Goal: Task Accomplishment & Management: Manage account settings

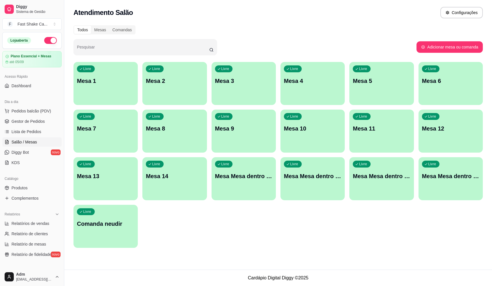
click at [26, 144] on span "Salão / Mesas" at bounding box center [24, 142] width 26 height 6
click at [24, 163] on link "KDS" at bounding box center [31, 162] width 59 height 9
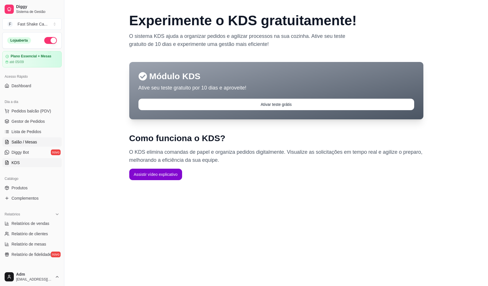
click at [31, 142] on span "Salão / Mesas" at bounding box center [24, 142] width 26 height 6
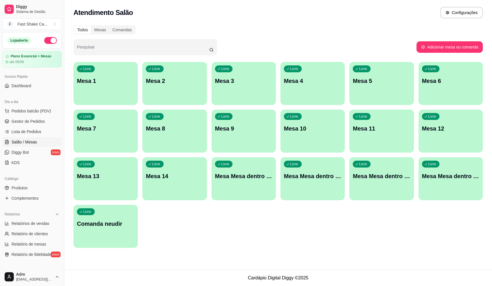
click at [181, 80] on p "Mesa 2" at bounding box center [174, 81] width 57 height 8
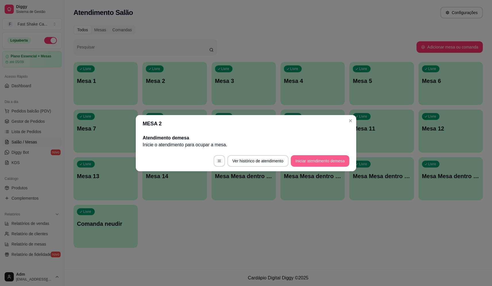
click at [337, 159] on button "Iniciar atendimento de mesa" at bounding box center [320, 160] width 59 height 11
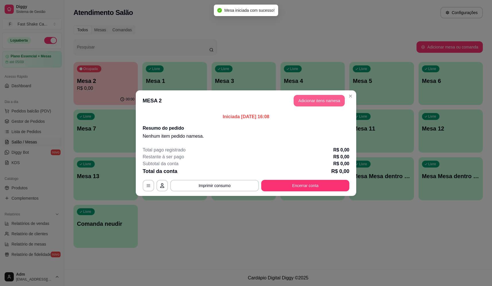
click at [310, 100] on button "Adicionar itens na mesa" at bounding box center [319, 100] width 51 height 11
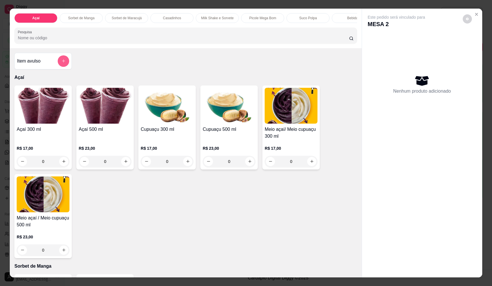
click at [59, 63] on button "add-separate-item" at bounding box center [63, 60] width 11 height 11
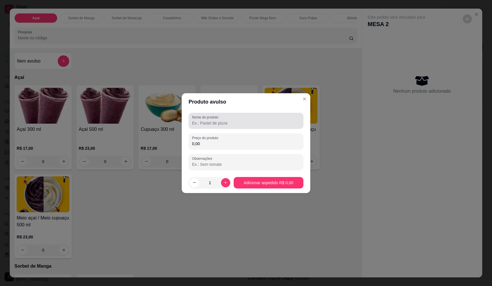
click at [234, 122] on input "Nome do produto" at bounding box center [246, 123] width 108 height 6
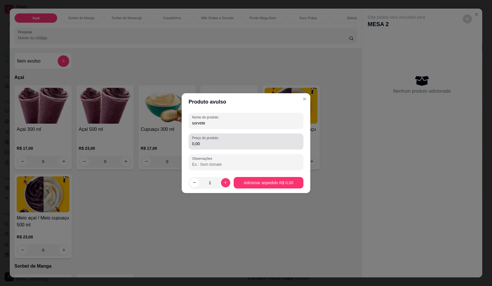
type input "sorvete"
click at [249, 146] on input "0,00" at bounding box center [246, 144] width 108 height 6
type input "12,24"
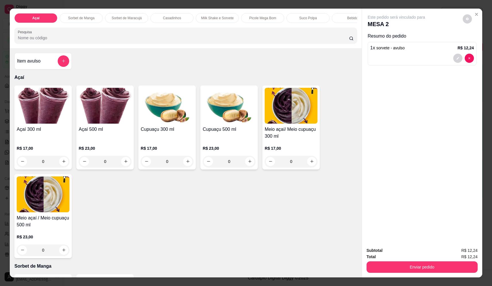
click at [67, 65] on div "Item avulso" at bounding box center [42, 61] width 57 height 17
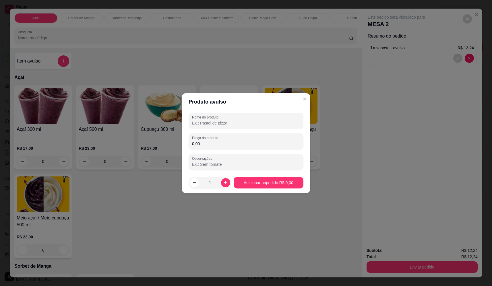
drag, startPoint x: 234, startPoint y: 121, endPoint x: 216, endPoint y: 142, distance: 28.1
click at [233, 121] on input "Nome do produto" at bounding box center [246, 123] width 108 height 6
type input "sorvete"
click at [216, 142] on input "0,00" at bounding box center [246, 144] width 108 height 6
type input "20,06"
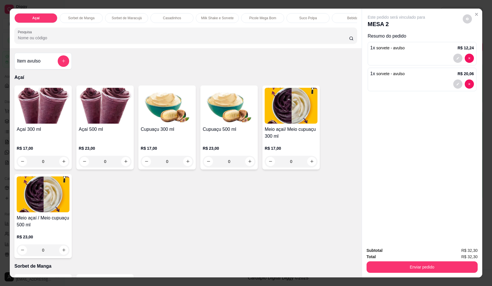
click at [443, 274] on div "Subtotal R$ 32,30 Total R$ 32,30 Enviar pedido" at bounding box center [422, 260] width 120 height 35
click at [432, 259] on div "Total R$ 32,30" at bounding box center [422, 257] width 111 height 6
click at [431, 264] on button "Enviar pedido" at bounding box center [422, 267] width 108 height 11
click at [419, 250] on button "Não registrar e enviar pedido" at bounding box center [403, 253] width 60 height 11
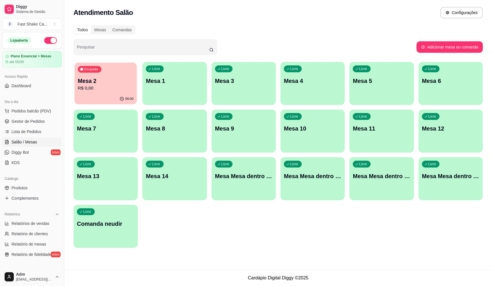
click at [114, 78] on p "Mesa 2" at bounding box center [106, 81] width 56 height 8
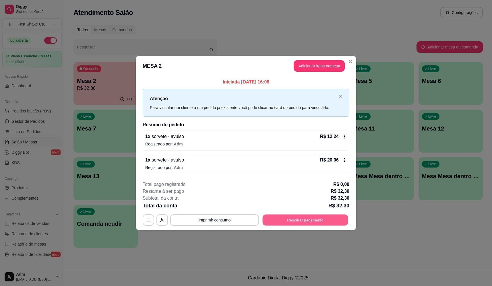
click at [291, 224] on button "Registrar pagamento" at bounding box center [306, 220] width 86 height 11
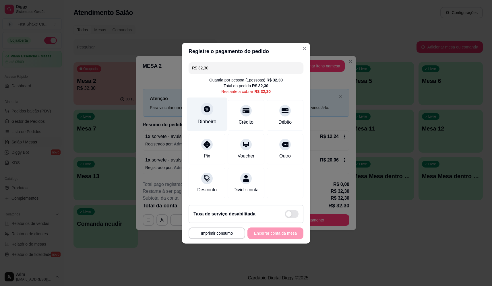
click at [198, 113] on div "Dinheiro" at bounding box center [207, 114] width 40 height 34
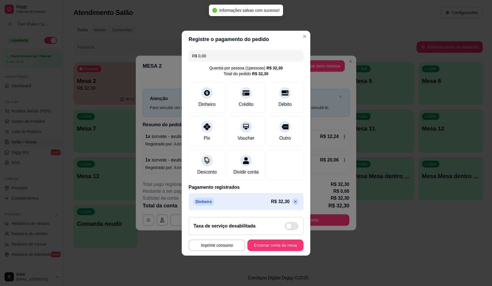
type input "R$ 0,00"
click at [285, 249] on button "Encerrar conta da mesa" at bounding box center [275, 245] width 54 height 11
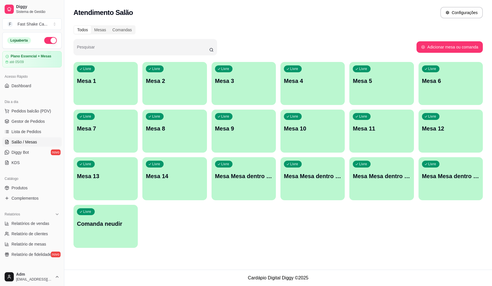
click at [388, 80] on p "Mesa 5" at bounding box center [381, 81] width 57 height 8
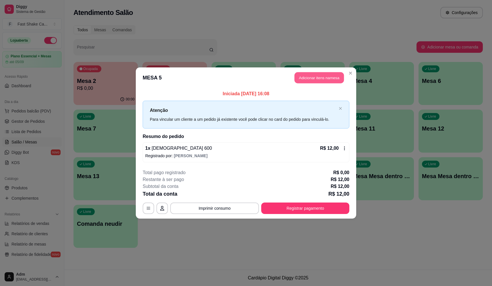
click at [313, 80] on button "Adicionar itens na mesa" at bounding box center [319, 77] width 49 height 11
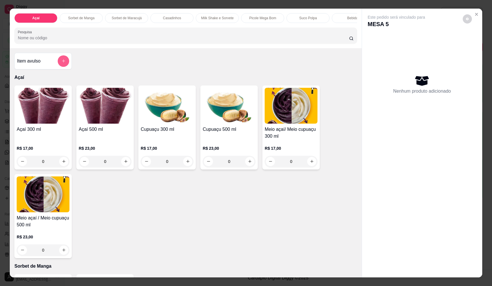
click at [63, 62] on button "add-separate-item" at bounding box center [63, 60] width 11 height 11
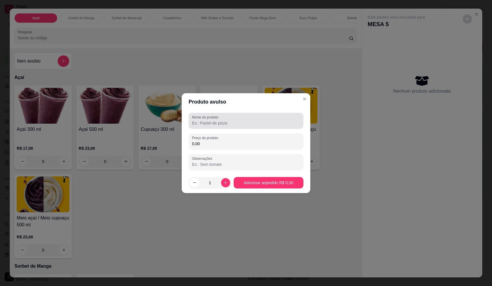
click at [208, 119] on label "Nome do produto" at bounding box center [206, 117] width 28 height 5
click at [208, 120] on input "Nome do produto" at bounding box center [246, 123] width 108 height 6
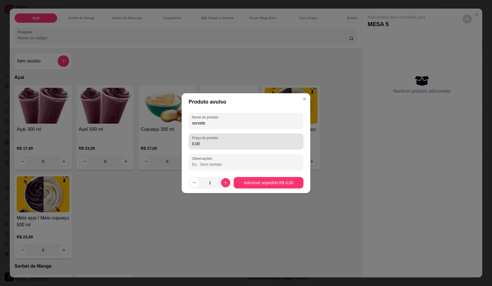
type input "sorvete"
click at [229, 140] on div "0,00" at bounding box center [246, 141] width 108 height 11
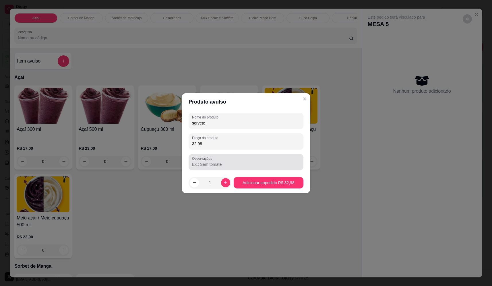
type input "32,98"
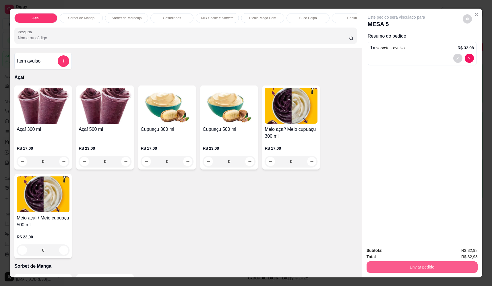
click at [410, 267] on button "Enviar pedido" at bounding box center [422, 267] width 111 height 11
click at [411, 256] on button "Não registrar e enviar pedido" at bounding box center [403, 253] width 60 height 11
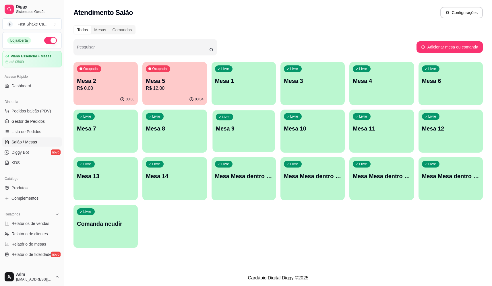
click at [246, 121] on div "Livre Mesa 9" at bounding box center [243, 127] width 63 height 35
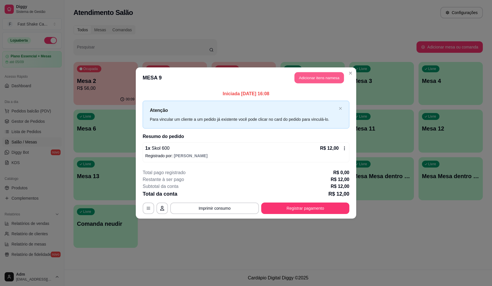
click at [317, 82] on button "Adicionar itens na mesa" at bounding box center [319, 77] width 49 height 11
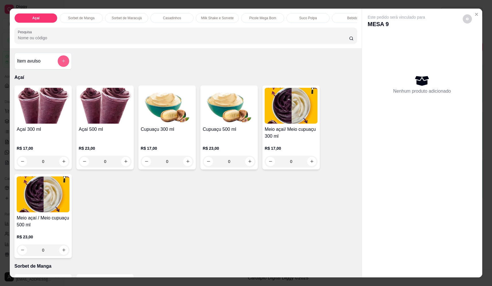
click at [61, 63] on icon "add-separate-item" at bounding box center [63, 61] width 4 height 4
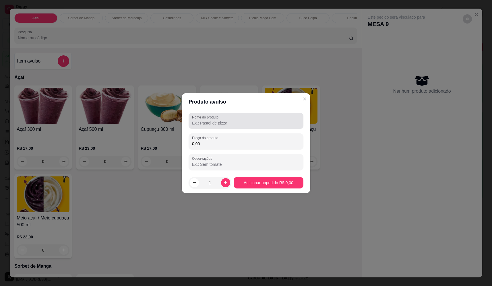
click at [254, 121] on input "Nome do produto" at bounding box center [246, 123] width 108 height 6
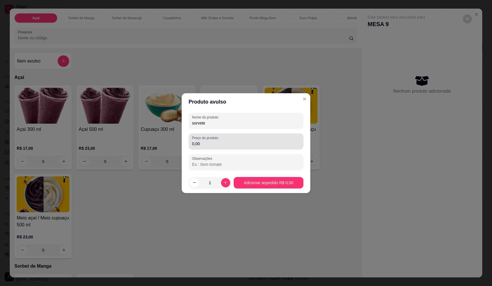
type input "sorvete"
click at [248, 140] on div "0,00" at bounding box center [246, 141] width 108 height 11
type input "14,62"
drag, startPoint x: 270, startPoint y: 189, endPoint x: 273, endPoint y: 184, distance: 5.1
click at [271, 187] on footer "1 Adicionar ao pedido R$ 14,62" at bounding box center [246, 183] width 129 height 21
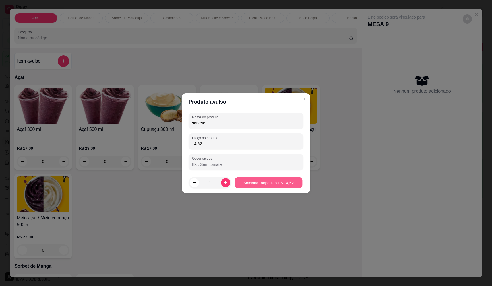
click at [277, 177] on footer "1 Adicionar ao pedido R$ 14,62" at bounding box center [246, 183] width 129 height 21
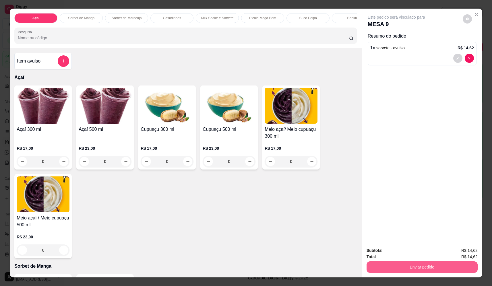
click at [407, 269] on button "Enviar pedido" at bounding box center [422, 267] width 111 height 11
click at [411, 255] on button "Não registrar e enviar pedido" at bounding box center [403, 253] width 58 height 11
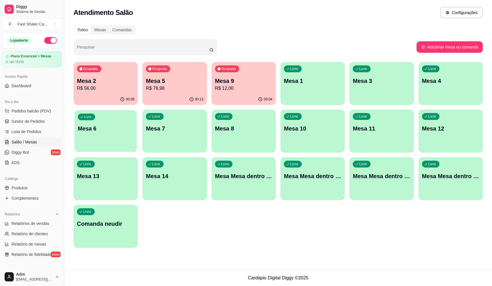
click at [120, 131] on p "Mesa 6" at bounding box center [106, 129] width 56 height 8
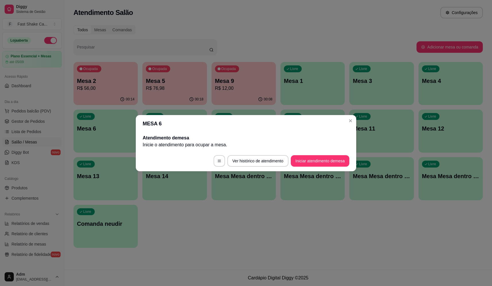
click at [318, 154] on footer "Ver histórico de atendimento Iniciar atendimento de mesa" at bounding box center [246, 161] width 221 height 21
click at [321, 159] on button "Iniciar atendimento de mesa" at bounding box center [320, 160] width 57 height 11
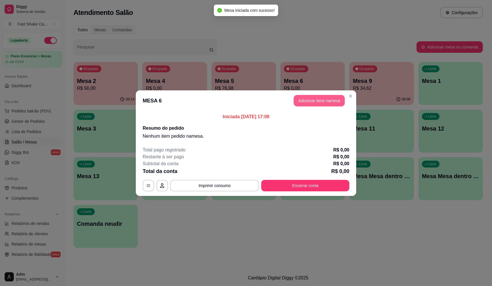
click at [307, 96] on button "Adicionar itens na mesa" at bounding box center [319, 100] width 51 height 11
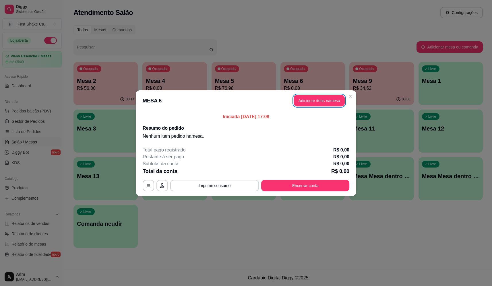
click at [323, 102] on button "Adicionar itens na mesa" at bounding box center [319, 100] width 51 height 11
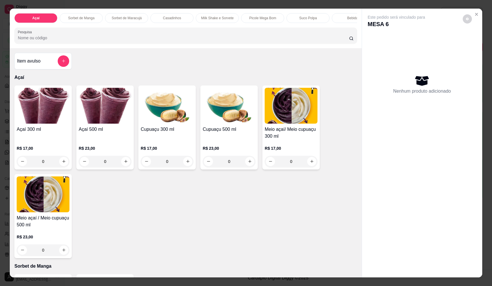
click at [150, 41] on input "Pesquisa" at bounding box center [183, 38] width 331 height 6
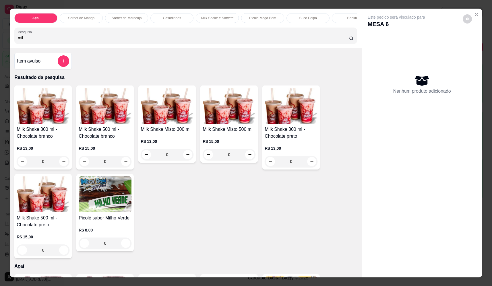
type input "mil"
click at [61, 253] on div "0" at bounding box center [43, 250] width 53 height 11
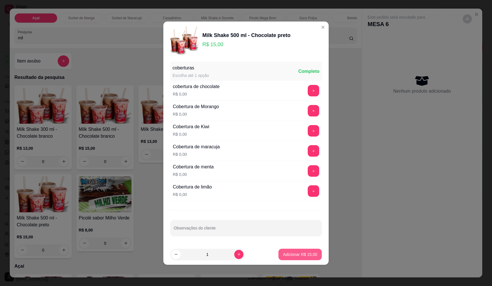
click at [294, 256] on p "Adicionar R$ 15,00" at bounding box center [300, 255] width 34 height 6
type input "1"
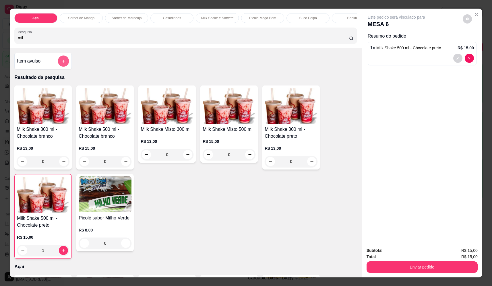
click at [62, 62] on button "add-separate-item" at bounding box center [63, 61] width 11 height 11
click at [233, 114] on div "Nome do produto" at bounding box center [246, 121] width 115 height 16
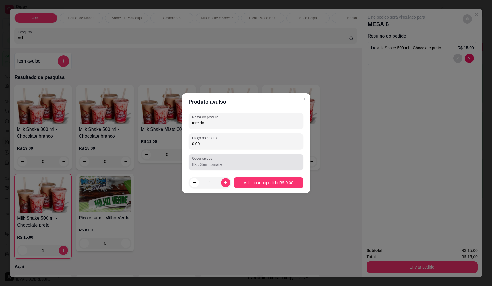
type input "torcida"
drag, startPoint x: 234, startPoint y: 144, endPoint x: 233, endPoint y: 146, distance: 3.0
click at [234, 144] on input "0,00" at bounding box center [246, 144] width 108 height 6
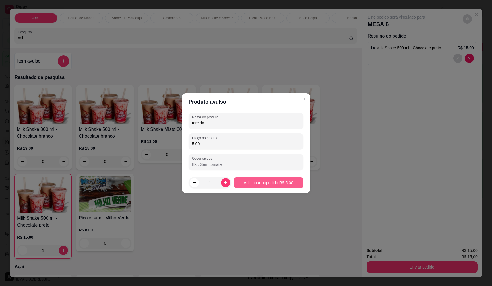
type input "5,00"
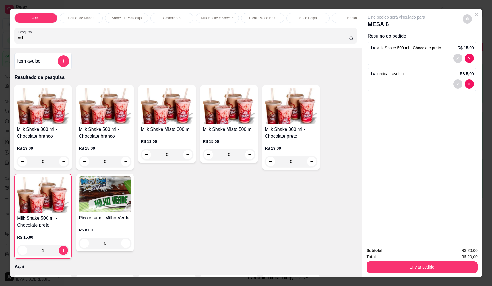
drag, startPoint x: -7, startPoint y: 40, endPoint x: -15, endPoint y: 41, distance: 7.2
click at [0, 41] on html "Diggy Sistema de Gestão F Fast Shake Ca ... Loja aberta Plano Essencial + Mesas…" at bounding box center [246, 143] width 492 height 286
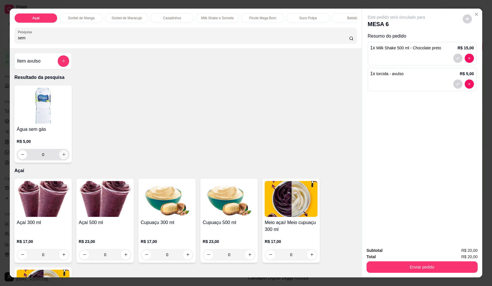
type input "sem"
click at [62, 157] on icon "increase-product-quantity" at bounding box center [64, 154] width 4 height 4
type input "1"
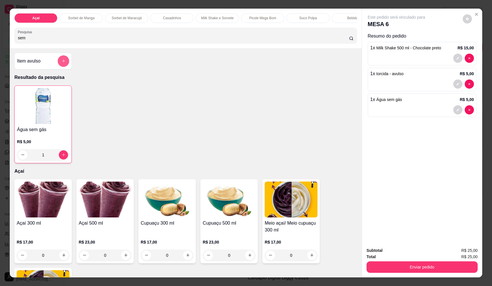
click at [59, 67] on button "add-separate-item" at bounding box center [63, 60] width 11 height 11
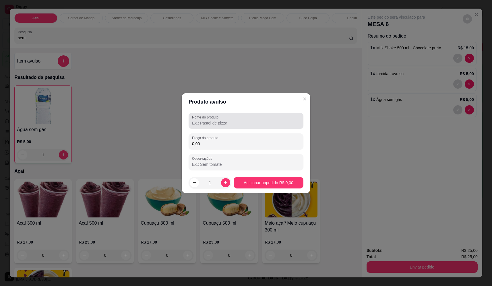
drag, startPoint x: 254, startPoint y: 116, endPoint x: 251, endPoint y: 118, distance: 3.1
click at [253, 118] on div at bounding box center [246, 120] width 108 height 11
type input "sorvete"
click at [275, 133] on div "Nome do produto sorvete Preço do produto 0,00 Observações" at bounding box center [246, 141] width 115 height 57
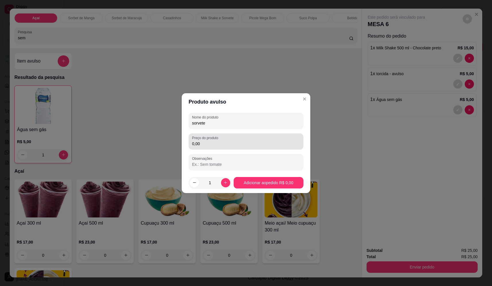
click at [274, 142] on input "0,00" at bounding box center [246, 144] width 108 height 6
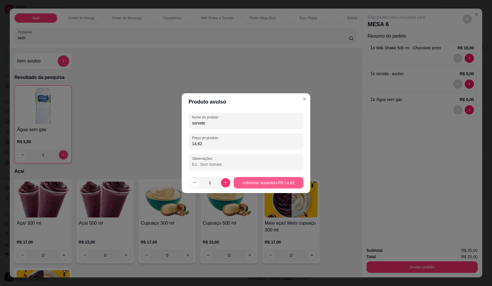
type input "14,62"
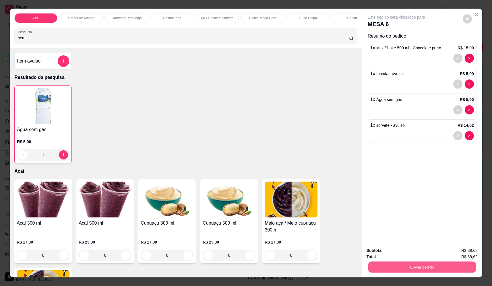
click at [447, 268] on button "Enviar pedido" at bounding box center [422, 267] width 108 height 11
click at [426, 253] on button "Não registrar e enviar pedido" at bounding box center [403, 253] width 60 height 11
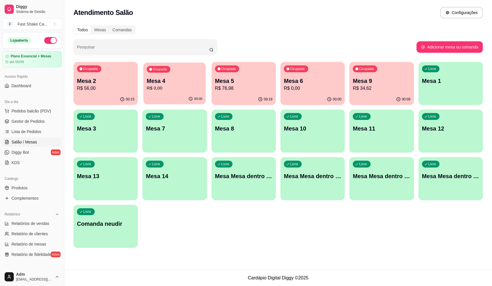
click at [174, 86] on p "R$ 0,00" at bounding box center [175, 88] width 56 height 7
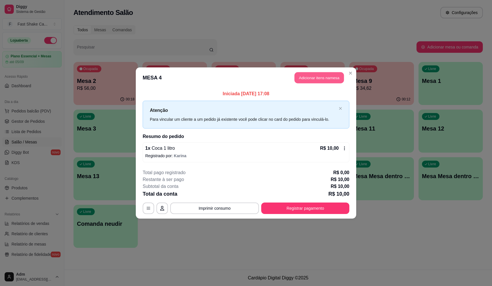
click at [329, 75] on button "Adicionar itens na mesa" at bounding box center [319, 77] width 49 height 11
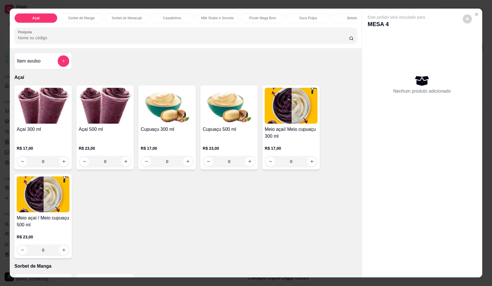
click at [55, 65] on div "Item avulso" at bounding box center [43, 60] width 52 height 11
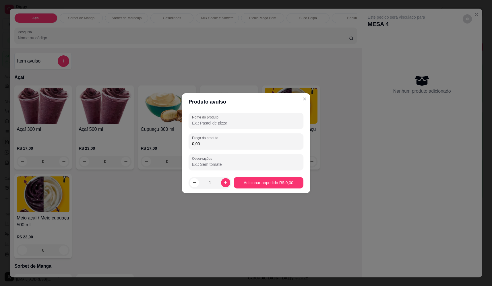
click at [226, 123] on input "Nome do produto" at bounding box center [246, 123] width 108 height 6
type input "sorvete"
click at [233, 143] on input "0,00" at bounding box center [246, 144] width 108 height 6
type input "11,56"
click at [265, 189] on footer "1 Adicionar ao pedido R$ 11,56" at bounding box center [246, 183] width 129 height 21
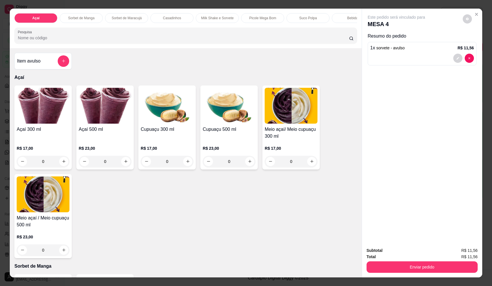
drag, startPoint x: 435, startPoint y: 277, endPoint x: 434, endPoint y: 273, distance: 3.7
click at [435, 276] on div "Subtotal R$ 11,56 Total R$ 11,56 Enviar pedido" at bounding box center [422, 260] width 120 height 35
click at [432, 263] on button "Enviar pedido" at bounding box center [422, 267] width 111 height 11
click at [406, 250] on button "Não registrar e enviar pedido" at bounding box center [403, 253] width 60 height 11
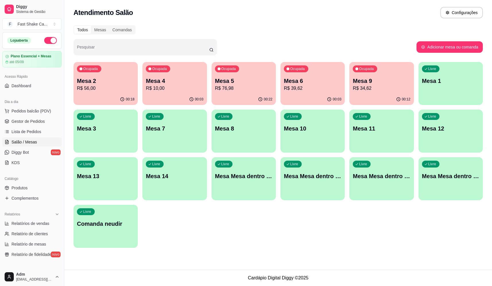
click at [309, 84] on p "Mesa 6" at bounding box center [312, 81] width 57 height 8
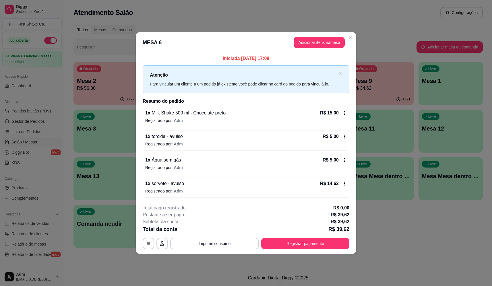
click at [338, 235] on div "**********" at bounding box center [246, 227] width 207 height 45
click at [330, 240] on button "Registrar pagamento" at bounding box center [306, 243] width 86 height 11
click at [270, 110] on div "Débito" at bounding box center [285, 114] width 40 height 34
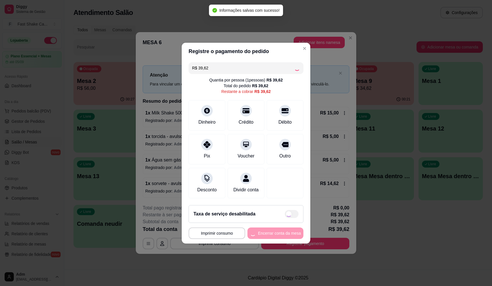
type input "R$ 0,00"
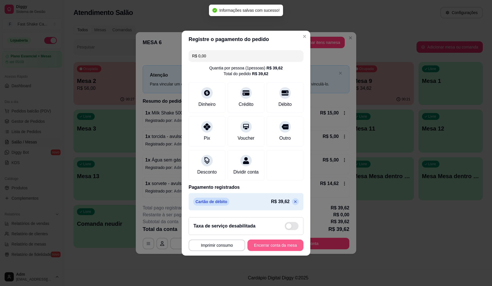
click at [283, 246] on button "Encerrar conta da mesa" at bounding box center [276, 245] width 56 height 11
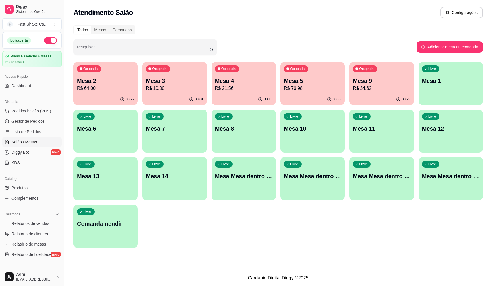
click at [288, 80] on p "Mesa 5" at bounding box center [312, 81] width 57 height 8
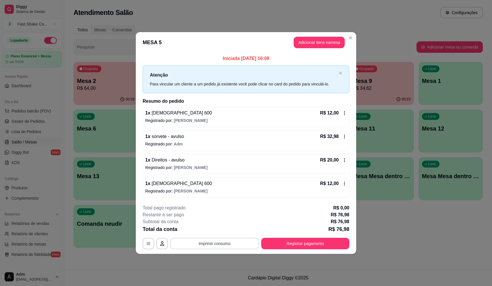
click at [214, 240] on button "Imprimir consumo" at bounding box center [214, 243] width 89 height 11
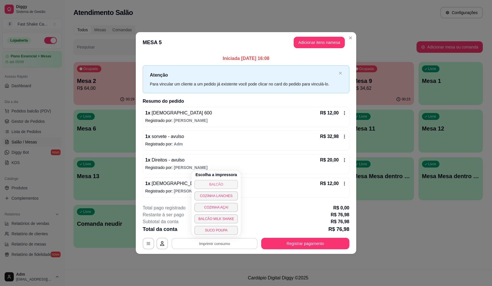
click at [220, 183] on button "BALCÃO" at bounding box center [216, 184] width 44 height 9
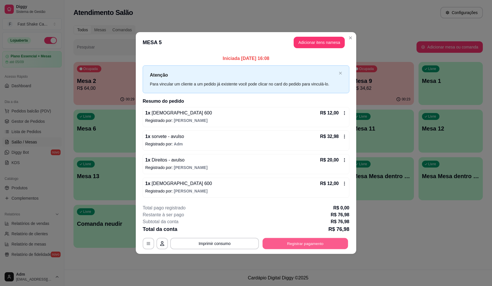
click at [322, 241] on button "Registrar pagamento" at bounding box center [306, 243] width 86 height 11
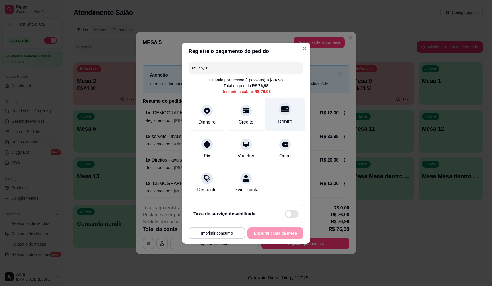
click at [288, 103] on div "Débito" at bounding box center [285, 114] width 40 height 34
type input "R$ 0,00"
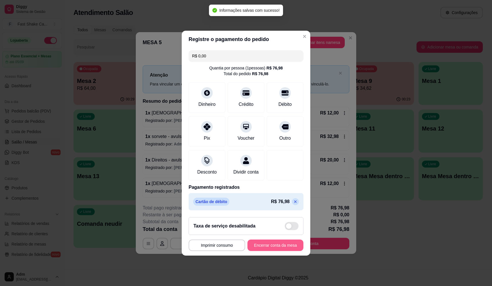
click at [262, 251] on button "Encerrar conta da mesa" at bounding box center [276, 245] width 56 height 11
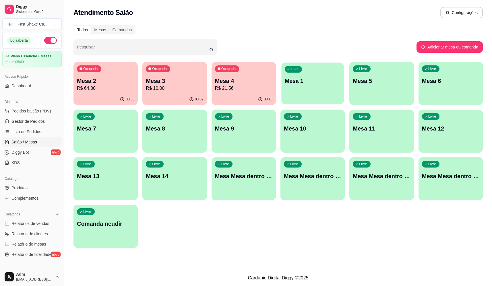
click at [329, 86] on div "Livre Mesa 1" at bounding box center [312, 80] width 63 height 35
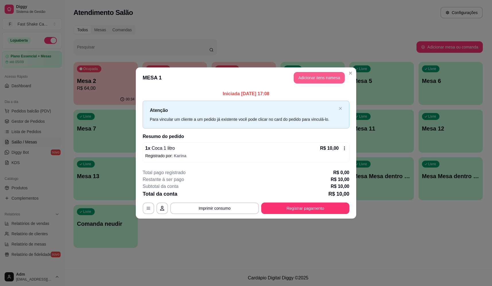
click at [320, 77] on button "Adicionar itens na mesa" at bounding box center [319, 77] width 51 height 11
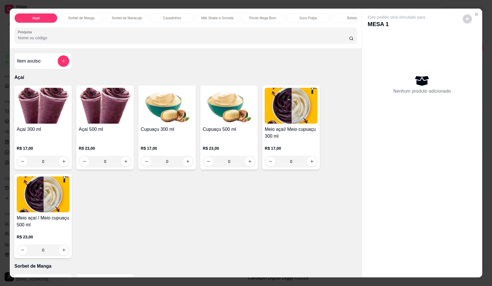
click at [71, 66] on div "Item avulso Açaí Açaí 300 ml R$ 17,00 0 Açaí 500 ml R$ 23,00 0 Cupuaçu 300 ml R…" at bounding box center [186, 162] width 352 height 229
click at [61, 63] on icon "add-separate-item" at bounding box center [63, 61] width 4 height 4
click at [221, 125] on input "Nome do produto" at bounding box center [246, 123] width 108 height 6
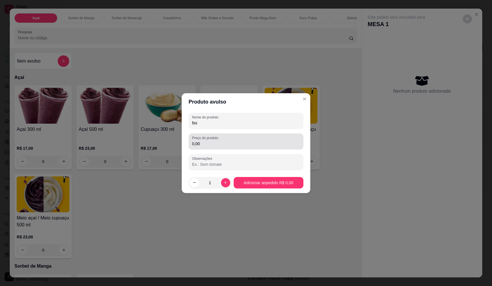
type input "fini"
click at [226, 136] on div "0,00" at bounding box center [246, 141] width 108 height 11
type input "10,00"
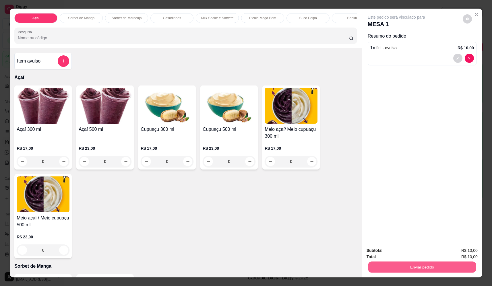
click at [417, 265] on button "Enviar pedido" at bounding box center [422, 267] width 108 height 11
click at [416, 255] on button "Não registrar e enviar pedido" at bounding box center [403, 253] width 60 height 11
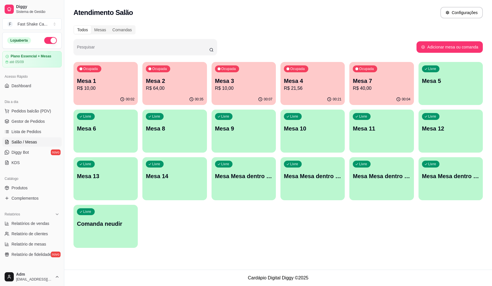
click at [332, 75] on div "Ocupada Mesa 4 R$ 21,56" at bounding box center [313, 78] width 64 height 32
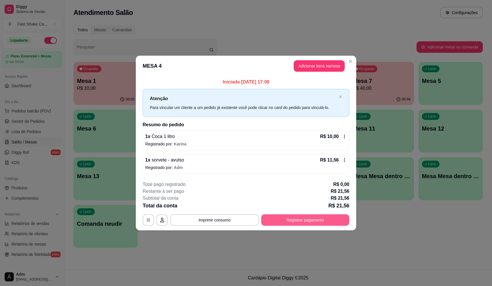
click at [312, 225] on button "Registrar pagamento" at bounding box center [305, 219] width 88 height 11
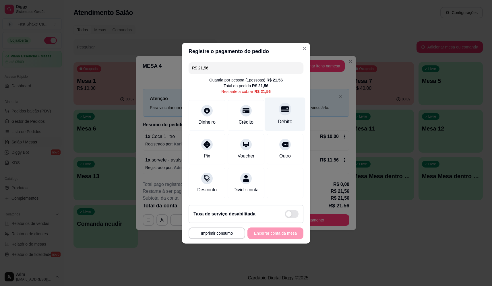
click at [284, 106] on icon at bounding box center [284, 109] width 7 height 6
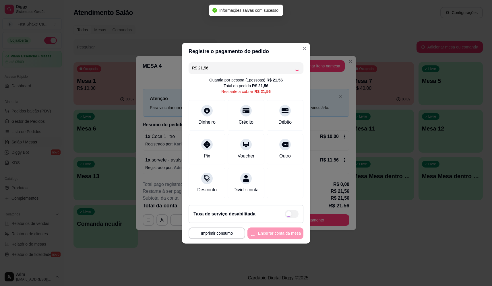
type input "R$ 0,00"
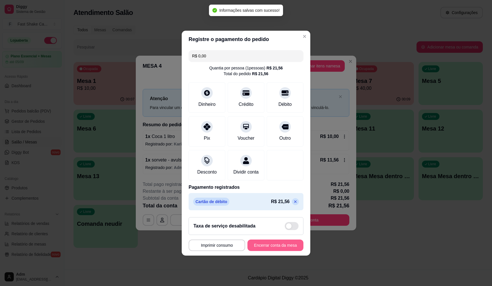
click at [274, 246] on button "Encerrar conta da mesa" at bounding box center [276, 245] width 56 height 11
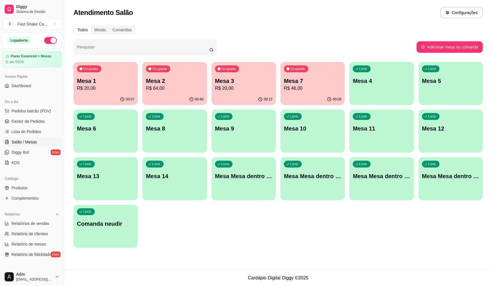
click at [226, 81] on p "Mesa 3" at bounding box center [243, 81] width 57 height 8
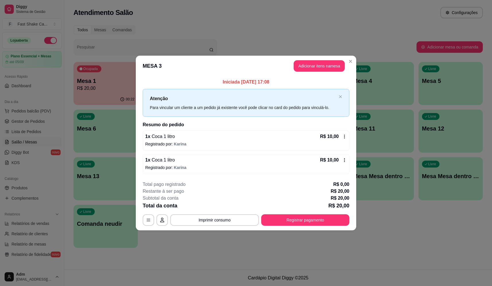
click at [194, 169] on p "Registrado por: [PERSON_NAME]" at bounding box center [246, 168] width 202 height 6
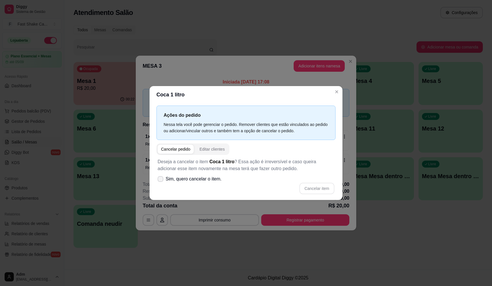
click at [205, 177] on span "Sim, quero cancelar o item." at bounding box center [194, 179] width 56 height 7
click at [161, 180] on input "Sim, quero cancelar o item." at bounding box center [159, 182] width 4 height 4
checkbox input "true"
click at [325, 192] on button "Cancelar item" at bounding box center [316, 188] width 35 height 11
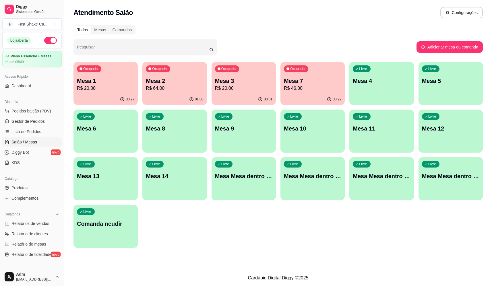
click at [95, 81] on p "Mesa 1" at bounding box center [105, 81] width 57 height 8
click at [38, 113] on span "Pedidos balcão (PDV)" at bounding box center [31, 111] width 40 height 6
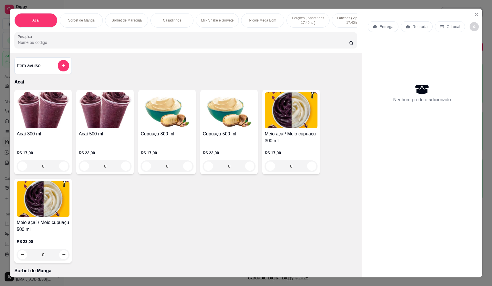
click at [124, 172] on div "0" at bounding box center [105, 166] width 53 height 11
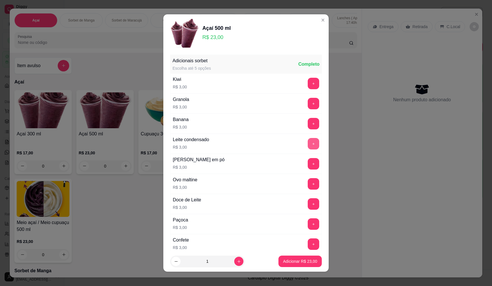
click at [308, 143] on button "+" at bounding box center [313, 143] width 11 height 11
click at [308, 159] on button "+" at bounding box center [313, 163] width 11 height 11
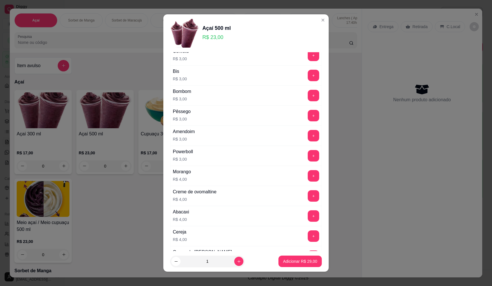
scroll to position [201, 0]
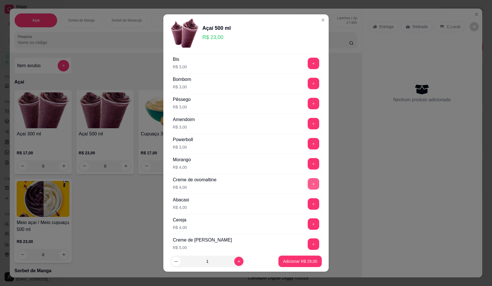
click at [308, 183] on button "+" at bounding box center [313, 183] width 11 height 11
click at [303, 261] on p "Adicionar R$ 33,00" at bounding box center [300, 262] width 34 height 6
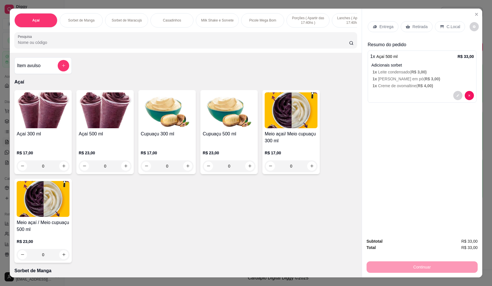
click at [381, 28] on p "Entrega" at bounding box center [387, 27] width 14 height 6
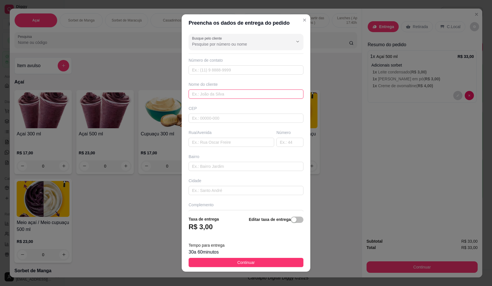
click at [223, 90] on input "text" at bounding box center [246, 94] width 115 height 9
type input "[PERSON_NAME]"
click at [205, 141] on input "text" at bounding box center [232, 142] width 86 height 9
click at [233, 143] on input "text" at bounding box center [232, 142] width 86 height 9
paste input "Otawa, 1224 - Em frente a radical placa"
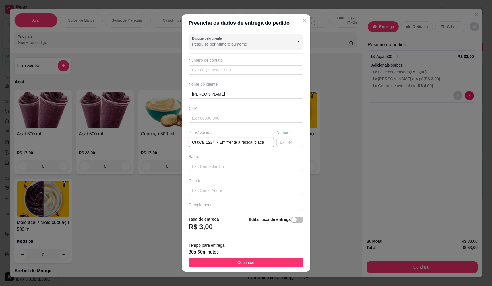
scroll to position [0, 2]
type input "Otawa, 1224 - Em frente a radical placa"
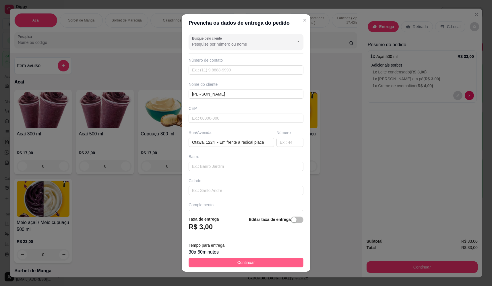
click at [258, 266] on button "Continuar" at bounding box center [246, 262] width 115 height 9
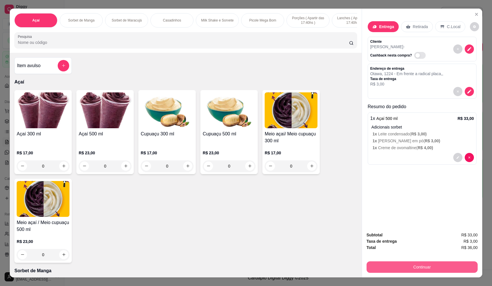
click at [425, 270] on button "Continuar" at bounding box center [422, 267] width 111 height 11
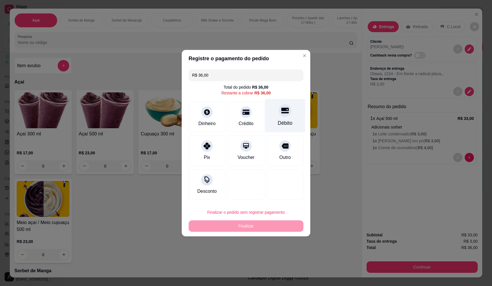
click at [277, 115] on div "Débito" at bounding box center [285, 116] width 40 height 34
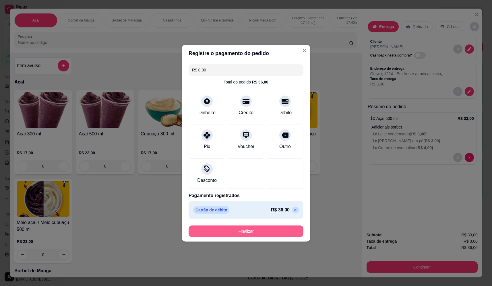
click at [260, 233] on button "Finalizar" at bounding box center [246, 231] width 115 height 11
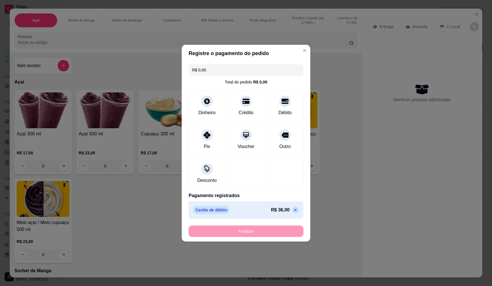
type input "-R$ 36,00"
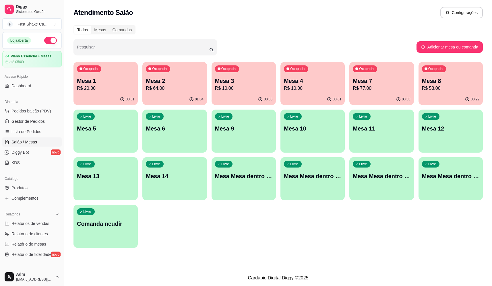
drag, startPoint x: 490, startPoint y: 47, endPoint x: -184, endPoint y: 66, distance: 674.7
click at [43, 108] on span "Pedidos balcão (PDV)" at bounding box center [31, 111] width 40 height 6
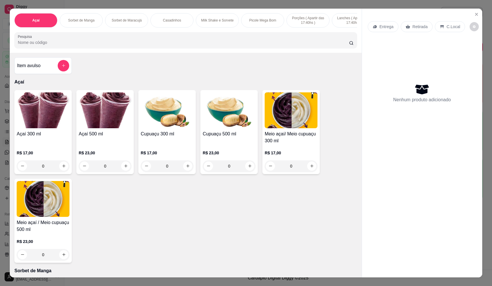
click at [151, 45] on input "Pesquisa" at bounding box center [183, 43] width 331 height 6
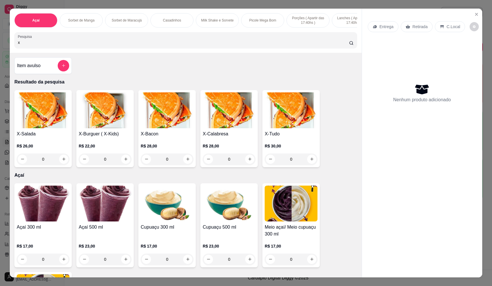
type input "x"
click at [121, 163] on div "0" at bounding box center [105, 159] width 53 height 11
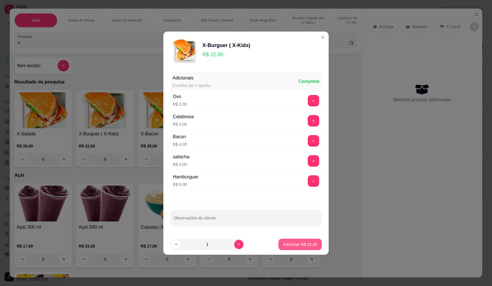
click at [305, 247] on p "Adicionar R$ 22,00" at bounding box center [300, 245] width 34 height 6
type input "1"
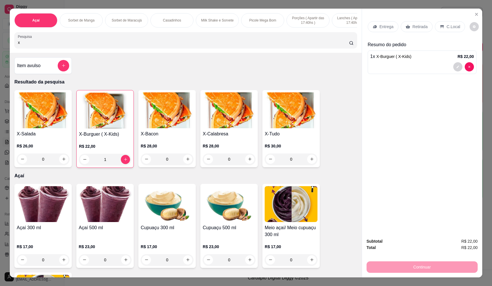
drag, startPoint x: 30, startPoint y: 45, endPoint x: -3, endPoint y: 49, distance: 33.7
click at [0, 49] on html "Diggy Sistema de Gestão F Fast Shake Ca ... Loja aberta Plano Essencial + Mesas…" at bounding box center [246, 143] width 492 height 286
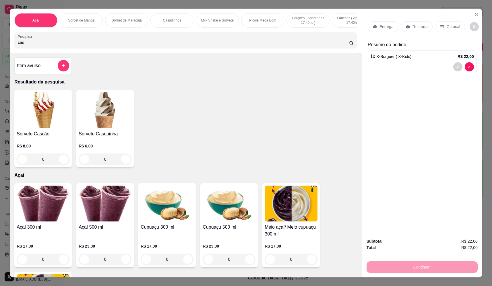
type input "cas"
click at [62, 161] on div "0" at bounding box center [43, 159] width 53 height 11
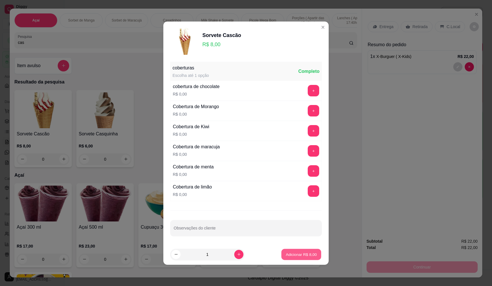
click at [295, 253] on p "Adicionar R$ 8,00" at bounding box center [301, 254] width 31 height 5
type input "1"
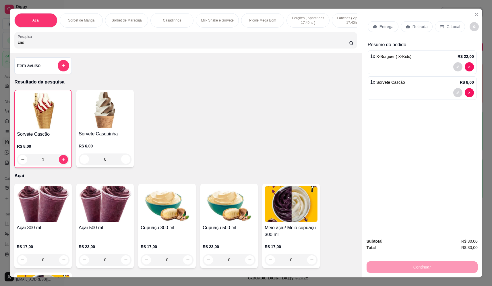
click at [382, 26] on p "Entrega" at bounding box center [387, 27] width 14 height 6
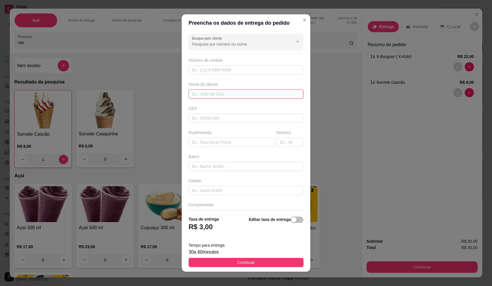
click at [220, 95] on input "text" at bounding box center [246, 94] width 115 height 9
type input "[PERSON_NAME]"
click at [221, 142] on input "text" at bounding box center [232, 142] width 86 height 9
click at [242, 141] on input "text" at bounding box center [232, 142] width 86 height 9
paste input "Guatemala 1751"
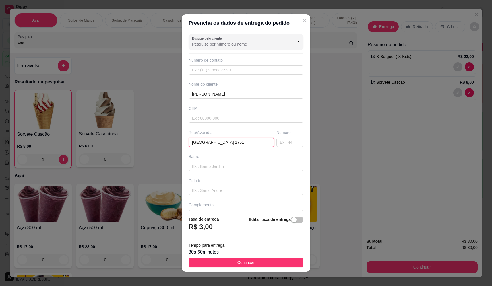
type input "Guatemala 1751"
click at [248, 264] on span "Continuar" at bounding box center [246, 263] width 18 height 6
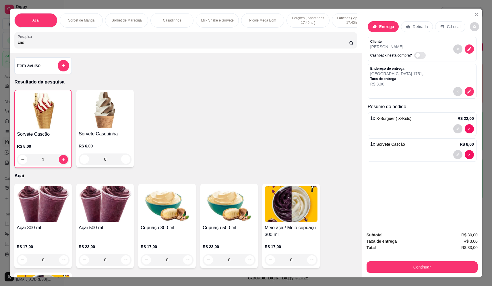
click at [410, 265] on button "Continuar" at bounding box center [422, 267] width 111 height 11
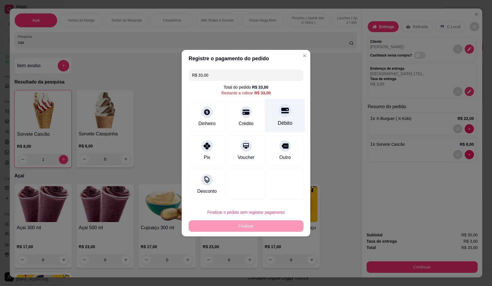
click at [284, 108] on icon at bounding box center [284, 111] width 7 height 6
type input "R$ 0,00"
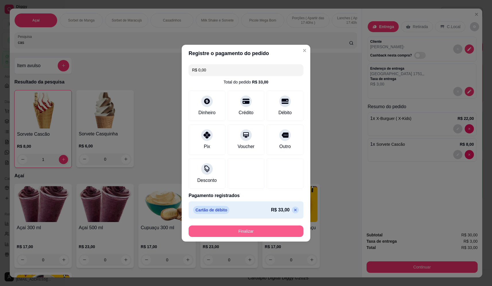
click at [267, 230] on button "Finalizar" at bounding box center [246, 231] width 115 height 11
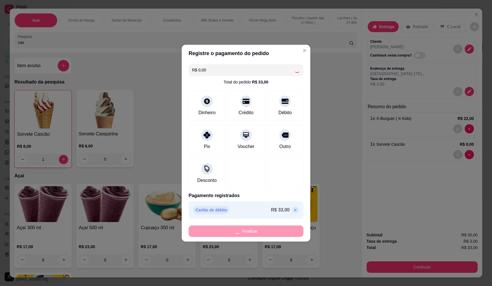
type input "0"
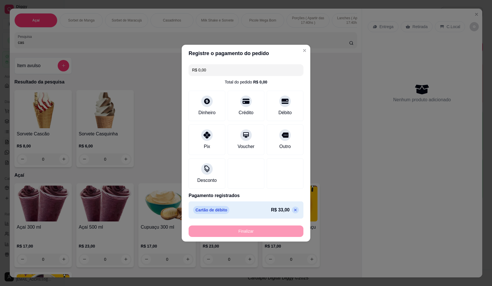
type input "-R$ 33,00"
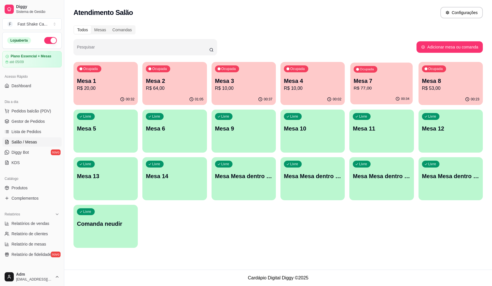
click at [369, 80] on p "Mesa 7" at bounding box center [382, 81] width 56 height 8
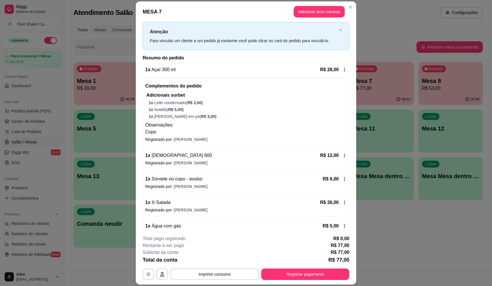
scroll to position [24, 0]
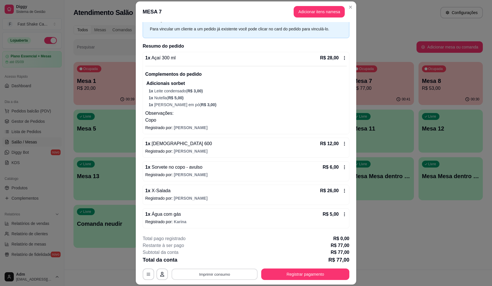
click at [216, 273] on button "Imprimir consumo" at bounding box center [215, 274] width 86 height 11
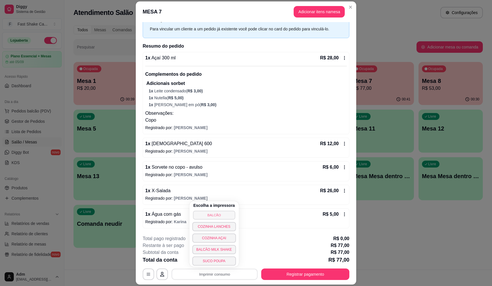
click at [216, 216] on button "BALCÃO" at bounding box center [214, 215] width 42 height 9
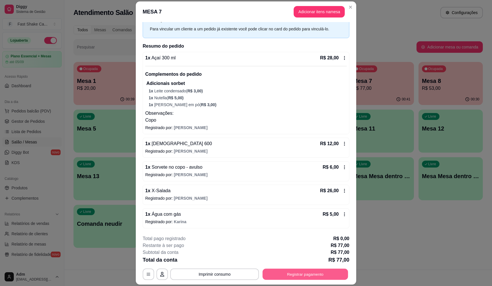
click at [293, 276] on button "Registrar pagamento" at bounding box center [306, 274] width 86 height 11
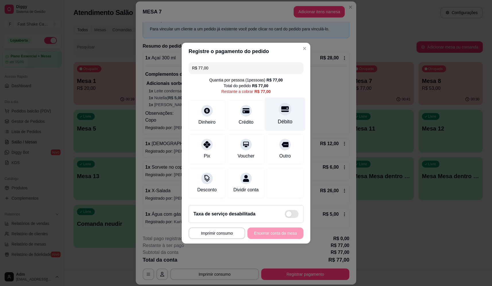
click at [285, 112] on div "Débito" at bounding box center [285, 114] width 40 height 34
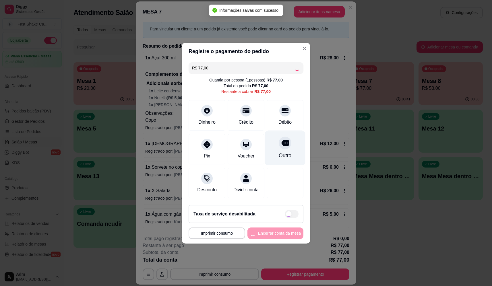
type input "R$ 0,00"
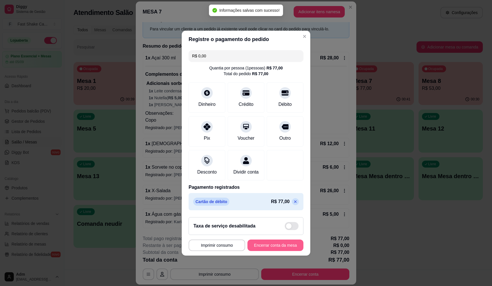
click at [282, 244] on button "Encerrar conta da mesa" at bounding box center [276, 245] width 56 height 11
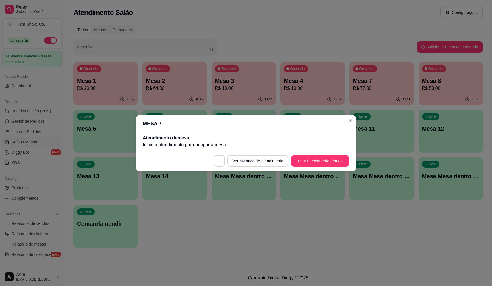
scroll to position [0, 0]
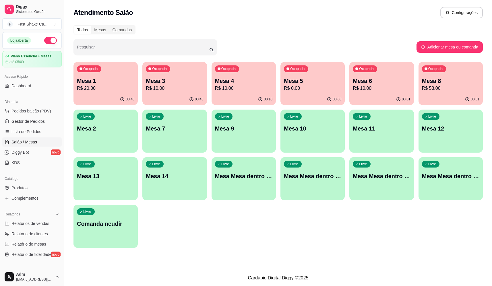
click at [449, 86] on p "R$ 53,00" at bounding box center [450, 88] width 57 height 7
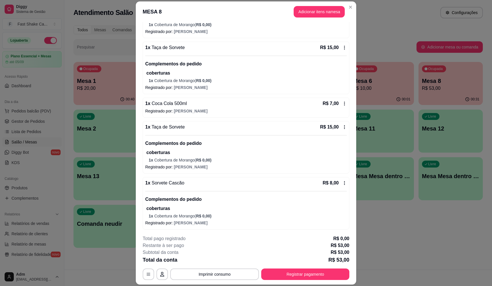
scroll to position [92, 0]
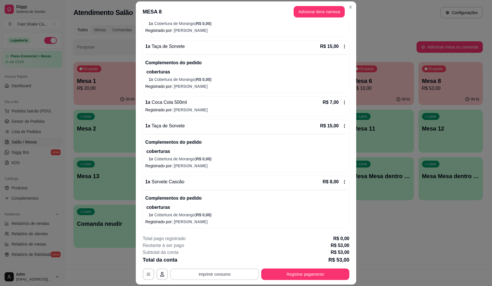
click at [206, 277] on button "Imprimir consumo" at bounding box center [214, 274] width 89 height 11
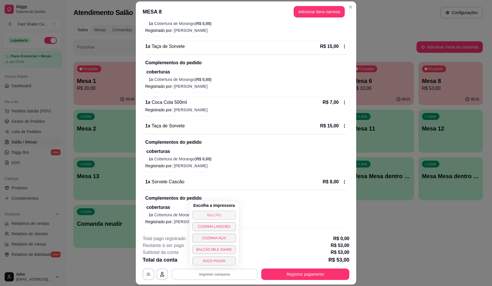
click at [218, 214] on button "BALCÃO" at bounding box center [214, 215] width 44 height 9
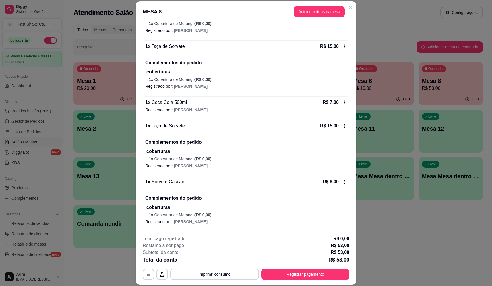
drag, startPoint x: 303, startPoint y: 263, endPoint x: 303, endPoint y: 270, distance: 6.9
click at [303, 264] on div "Total da conta R$ 53,00" at bounding box center [246, 260] width 207 height 8
click at [303, 270] on button "Registrar pagamento" at bounding box center [305, 274] width 88 height 11
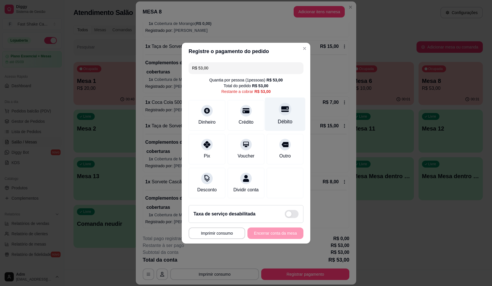
click at [282, 111] on div at bounding box center [285, 109] width 13 height 13
type input "R$ 0,00"
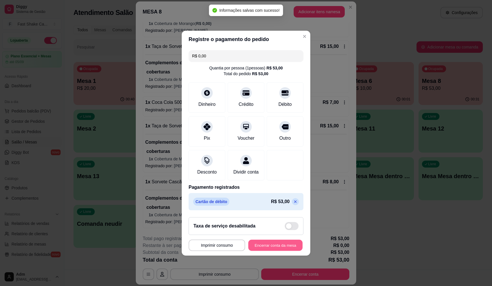
click at [281, 251] on button "Encerrar conta da mesa" at bounding box center [275, 245] width 54 height 11
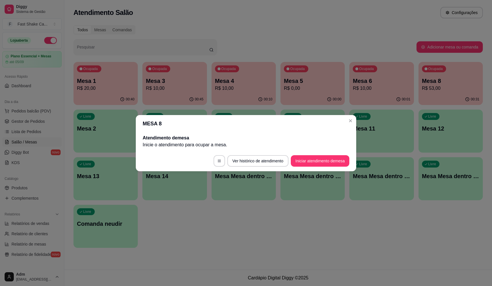
scroll to position [0, 0]
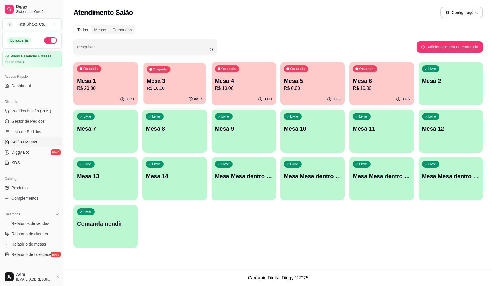
click at [191, 69] on div "Ocupada Mesa 3 R$ 10,00" at bounding box center [175, 78] width 63 height 31
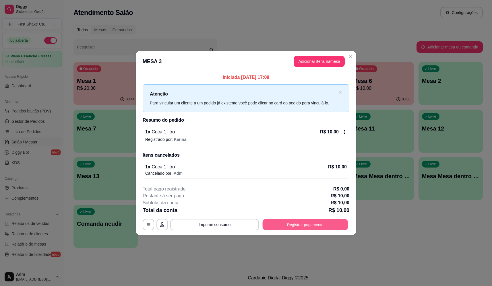
click at [301, 224] on button "Registrar pagamento" at bounding box center [306, 224] width 86 height 11
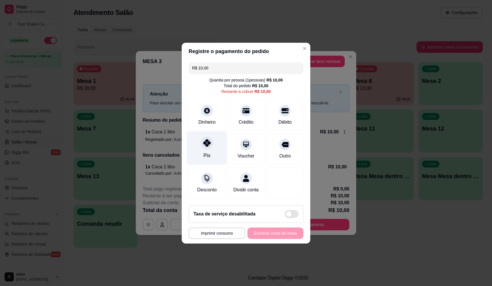
drag, startPoint x: 216, startPoint y: 153, endPoint x: 216, endPoint y: 148, distance: 5.2
click at [216, 148] on div "Pix" at bounding box center [207, 148] width 40 height 34
type input "R$ 0,00"
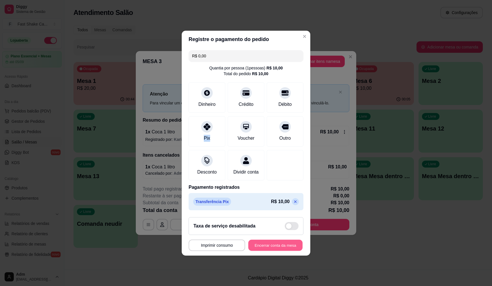
click at [271, 249] on button "Encerrar conta da mesa" at bounding box center [275, 245] width 54 height 11
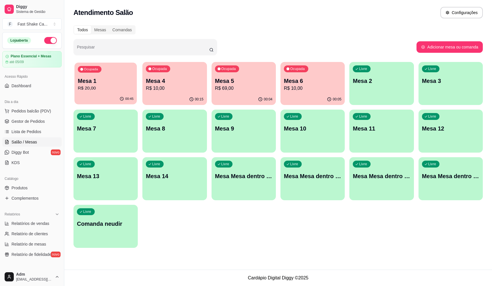
click at [84, 77] on p "Mesa 1" at bounding box center [106, 81] width 56 height 8
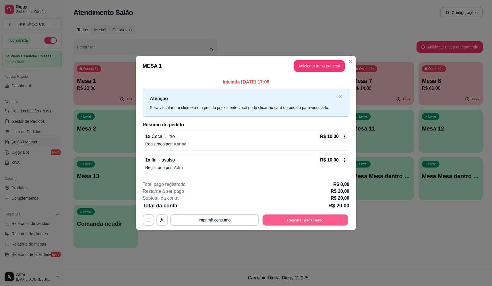
click at [315, 221] on button "Registrar pagamento" at bounding box center [306, 220] width 86 height 11
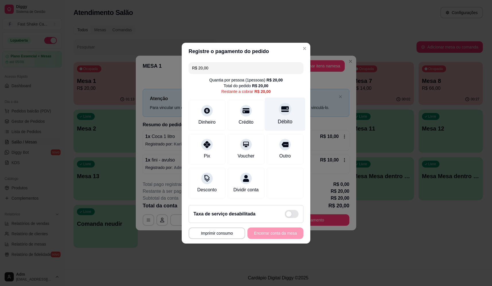
click at [280, 120] on div "Débito" at bounding box center [285, 121] width 15 height 7
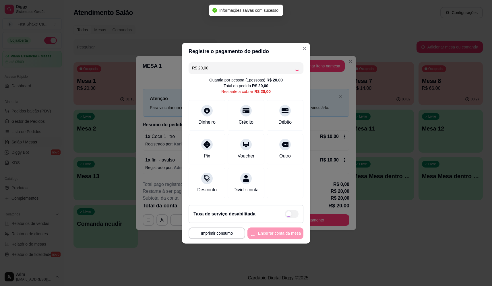
type input "R$ 0,00"
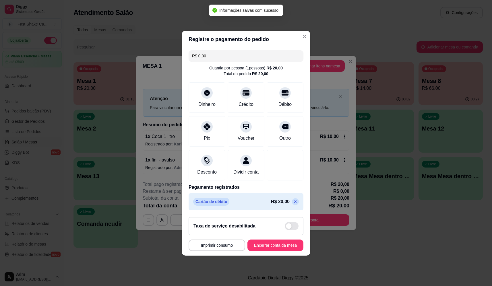
click at [270, 243] on footer "**********" at bounding box center [246, 234] width 129 height 43
click at [270, 245] on button "Encerrar conta da mesa" at bounding box center [275, 245] width 54 height 11
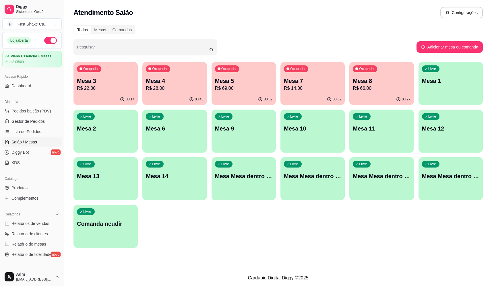
click at [430, 79] on p "Mesa 1" at bounding box center [450, 81] width 57 height 8
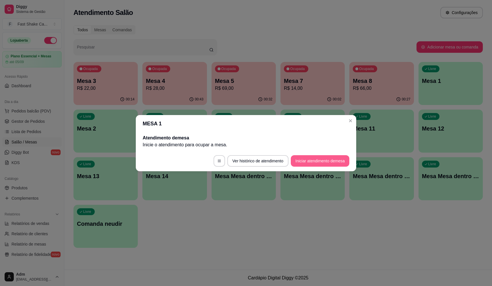
click at [322, 164] on button "Iniciar atendimento de mesa" at bounding box center [320, 160] width 59 height 11
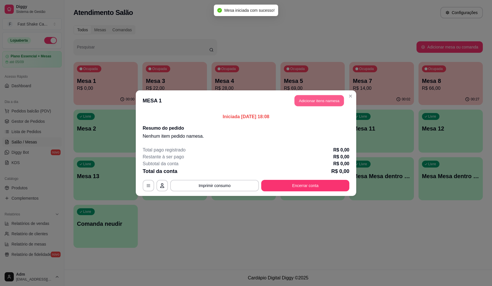
click at [312, 103] on button "Adicionar itens na mesa" at bounding box center [319, 100] width 49 height 11
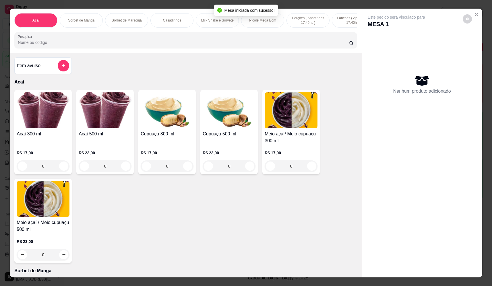
click at [144, 44] on input "Pesquisa" at bounding box center [183, 43] width 331 height 6
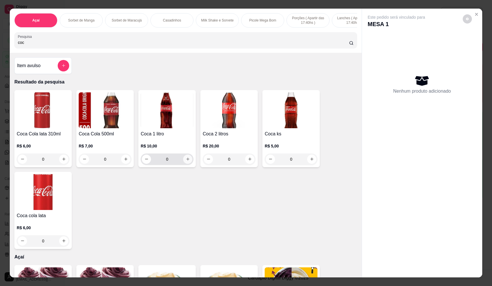
type input "coc"
click at [189, 164] on button "increase-product-quantity" at bounding box center [187, 159] width 9 height 9
type input "1"
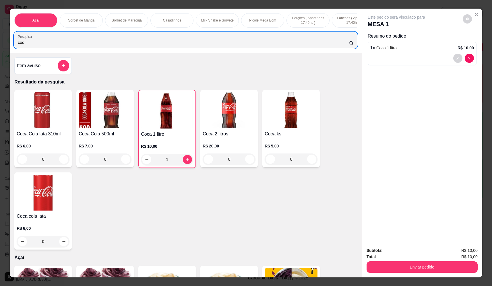
drag, startPoint x: 8, startPoint y: 44, endPoint x: -16, endPoint y: 44, distance: 24.4
click at [0, 44] on html "Diggy Sistema de Gestão F Fast Shake Ca ... Loja aberta Plano Essencial + Mesas…" at bounding box center [246, 143] width 492 height 286
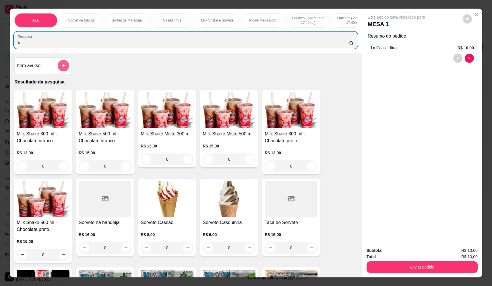
type input "s"
click at [63, 71] on button "add-separate-item" at bounding box center [63, 65] width 11 height 11
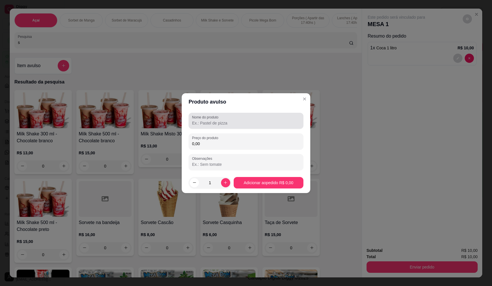
click at [203, 119] on label "Nome do produto" at bounding box center [206, 117] width 28 height 5
click at [203, 120] on input "Nome do produto" at bounding box center [246, 123] width 108 height 6
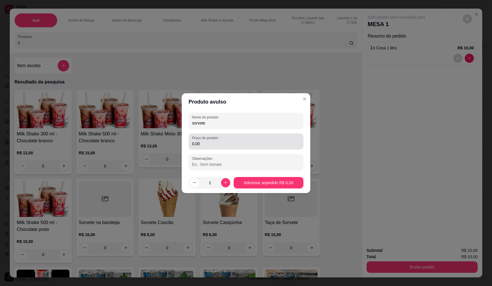
type input "sorvete"
click at [229, 142] on input "0,00" at bounding box center [246, 144] width 108 height 6
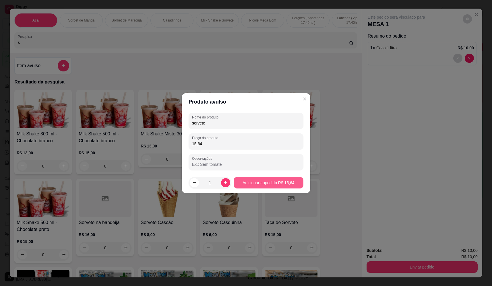
type input "15,64"
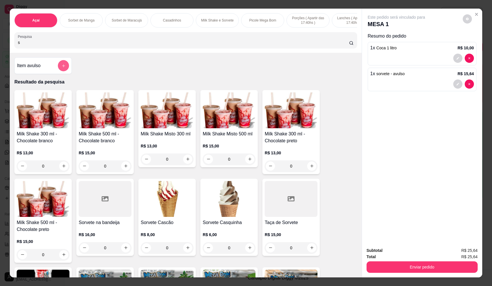
click at [66, 71] on button "add-separate-item" at bounding box center [63, 65] width 11 height 11
click at [221, 133] on div "Nome do produto Preço do produto 0,00 Observações" at bounding box center [246, 141] width 115 height 57
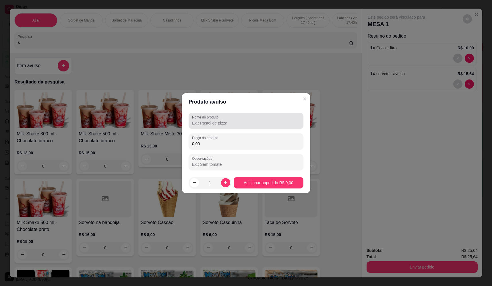
drag, startPoint x: 224, startPoint y: 128, endPoint x: 223, endPoint y: 124, distance: 3.6
click at [223, 126] on div "Nome do produto" at bounding box center [246, 121] width 115 height 16
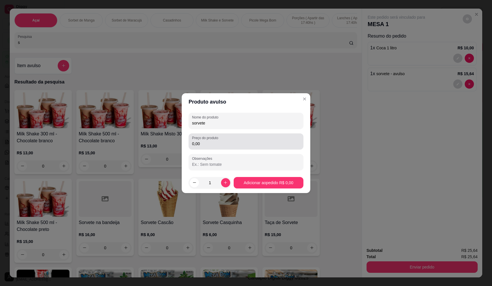
type input "sorvete"
click at [238, 144] on input "0,00" at bounding box center [246, 144] width 108 height 6
type input "14,96"
click at [252, 175] on footer "1 Adicionar ao pedido R$ 14,96" at bounding box center [246, 183] width 129 height 21
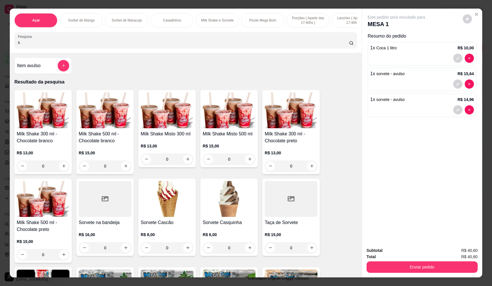
click at [48, 67] on div "Item avulso" at bounding box center [43, 65] width 52 height 11
click at [59, 68] on button "add-separate-item" at bounding box center [63, 65] width 11 height 11
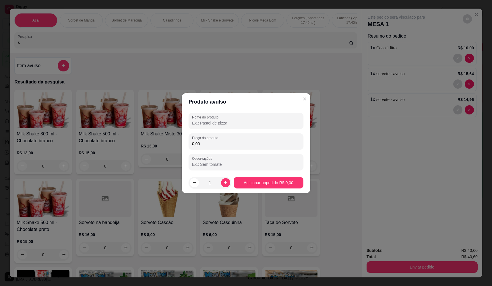
click at [247, 125] on input "Nome do produto" at bounding box center [246, 123] width 108 height 6
type input "sorvete"
click at [237, 142] on input "0,00" at bounding box center [246, 144] width 108 height 6
type input "16,32"
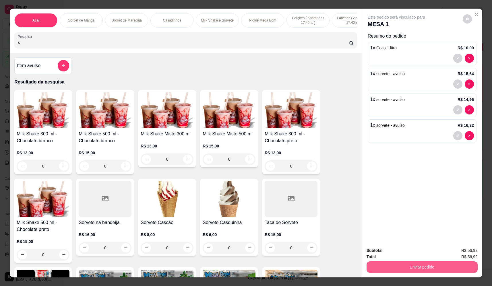
click at [433, 266] on button "Enviar pedido" at bounding box center [422, 267] width 111 height 11
click at [404, 253] on button "Não registrar e enviar pedido" at bounding box center [403, 253] width 60 height 11
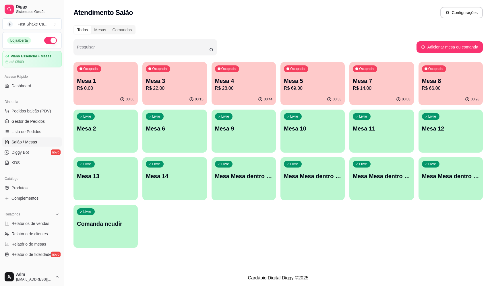
click at [398, 182] on div "Livre Mesa Mesa dentro verde" at bounding box center [381, 175] width 64 height 36
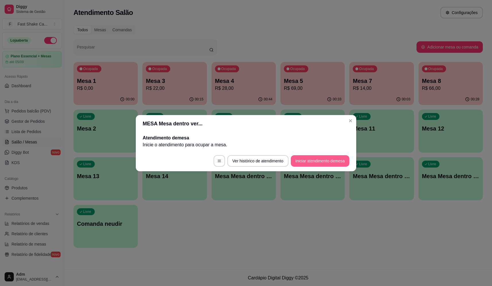
click at [315, 161] on button "Iniciar atendimento de mesa" at bounding box center [320, 160] width 59 height 11
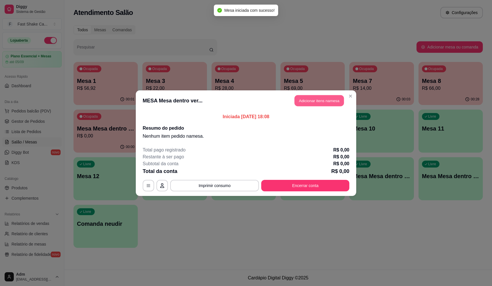
click at [326, 104] on button "Adicionar itens na mesa" at bounding box center [319, 100] width 49 height 11
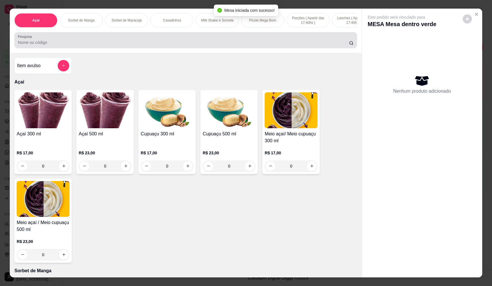
click at [108, 42] on div at bounding box center [186, 39] width 336 height 11
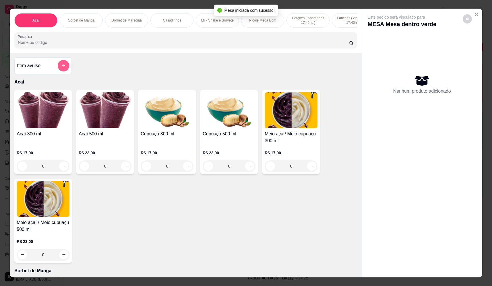
click at [64, 68] on button "add-separate-item" at bounding box center [63, 65] width 11 height 11
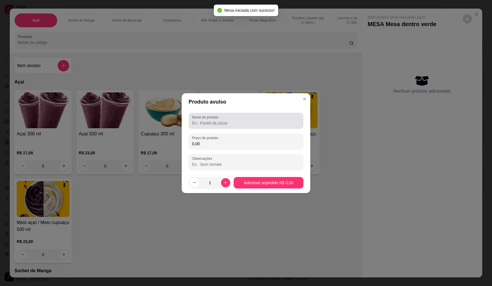
click at [243, 116] on div at bounding box center [246, 120] width 108 height 11
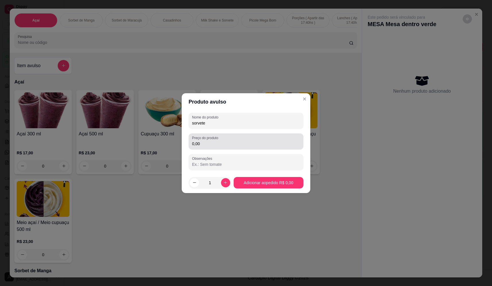
type input "sorvete"
click at [270, 145] on input "0,00" at bounding box center [246, 144] width 108 height 6
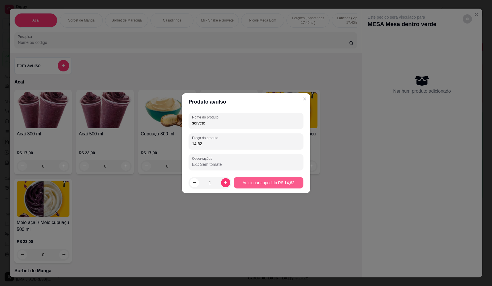
type input "14,62"
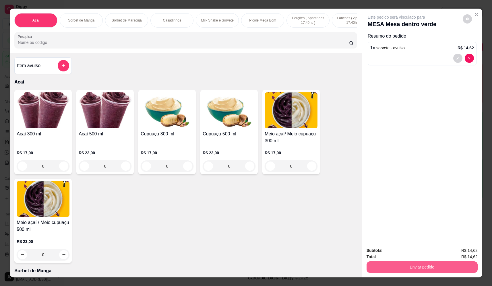
click at [440, 265] on button "Enviar pedido" at bounding box center [422, 267] width 111 height 11
click at [428, 255] on button "Não registrar e enviar pedido" at bounding box center [403, 253] width 60 height 11
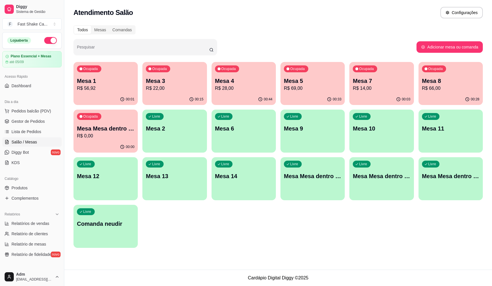
click at [104, 136] on p "R$ 0,00" at bounding box center [105, 136] width 57 height 7
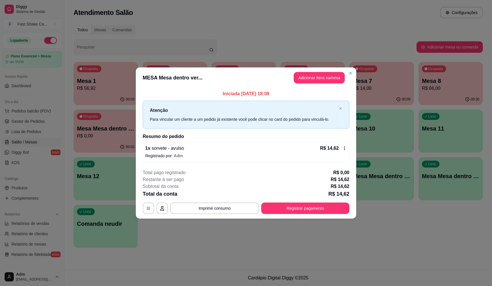
click at [328, 215] on footer "**********" at bounding box center [246, 192] width 221 height 54
click at [326, 208] on button "Registrar pagamento" at bounding box center [305, 208] width 88 height 11
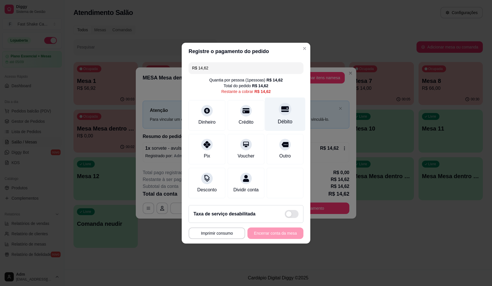
click at [280, 118] on div "Débito" at bounding box center [285, 121] width 15 height 7
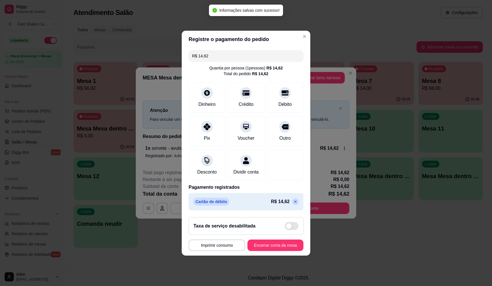
type input "R$ 0,00"
click at [286, 249] on button "Encerrar conta da mesa" at bounding box center [275, 245] width 54 height 11
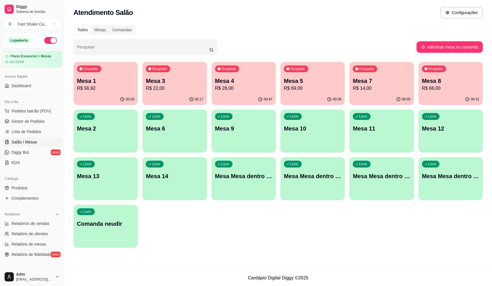
click at [95, 131] on p "Mesa 2" at bounding box center [105, 129] width 57 height 8
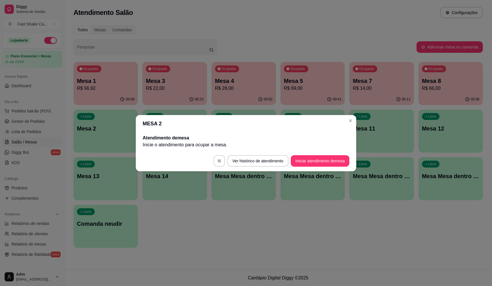
click at [302, 163] on button "Iniciar atendimento de mesa" at bounding box center [320, 160] width 59 height 11
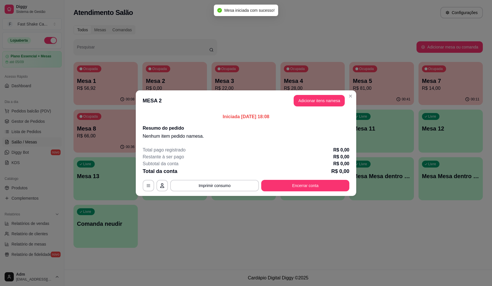
click at [323, 101] on button "Adicionar itens na mesa" at bounding box center [319, 100] width 51 height 11
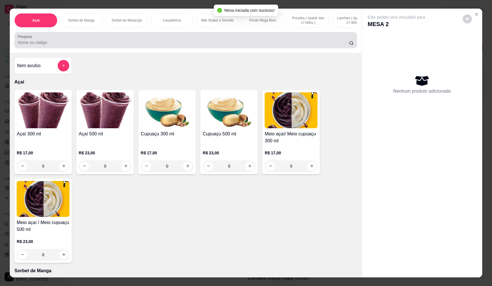
click at [126, 48] on div "Pesquisa" at bounding box center [185, 40] width 343 height 16
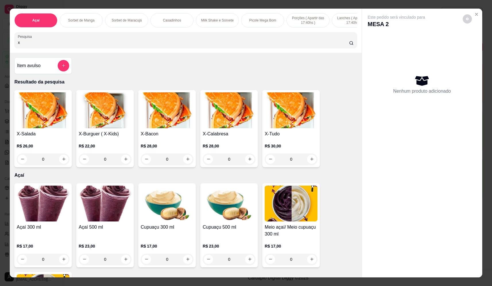
type input "x"
click at [310, 163] on div "0" at bounding box center [291, 159] width 53 height 11
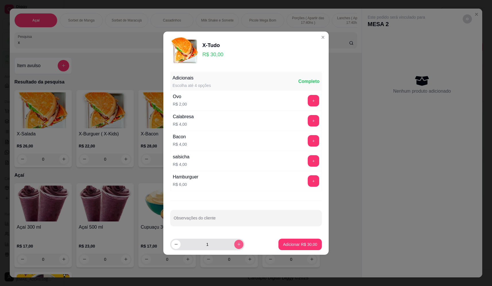
click at [237, 245] on icon "increase-product-quantity" at bounding box center [239, 244] width 4 height 4
type input "2"
click at [299, 244] on p "Adicionar R$ 60,00" at bounding box center [300, 245] width 34 height 6
type input "2"
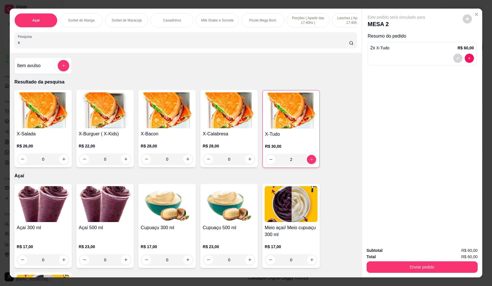
click at [404, 256] on div "Total R$ 60,00" at bounding box center [422, 257] width 111 height 6
click at [407, 265] on button "Enviar pedido" at bounding box center [422, 267] width 111 height 11
click at [404, 250] on button "Não registrar e enviar pedido" at bounding box center [403, 253] width 58 height 11
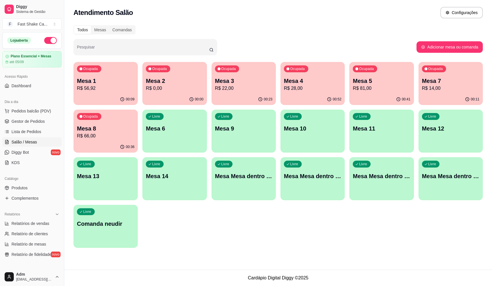
click at [96, 88] on p "R$ 56,92" at bounding box center [105, 88] width 57 height 7
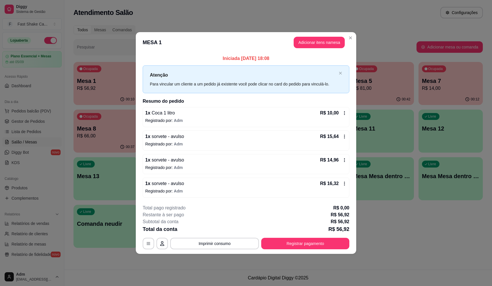
click at [324, 46] on button "Adicionar itens na mesa" at bounding box center [319, 42] width 51 height 11
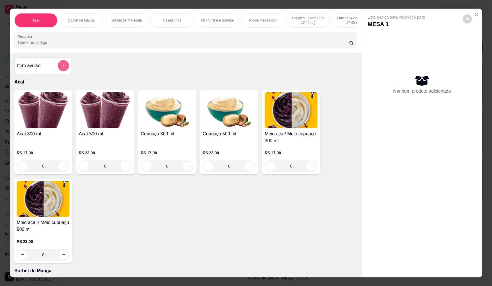
click at [59, 71] on button "add-separate-item" at bounding box center [63, 65] width 11 height 11
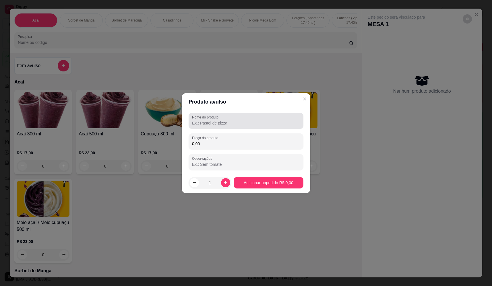
click at [238, 118] on div at bounding box center [246, 120] width 108 height 11
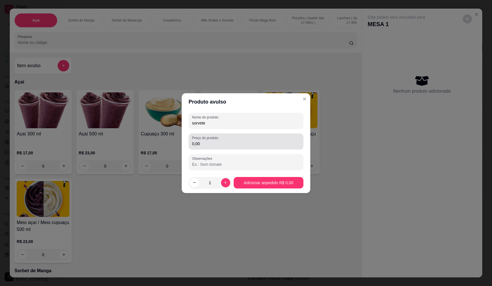
type input "sorvete"
click at [235, 134] on div "Preço do produto 0,00" at bounding box center [246, 142] width 115 height 16
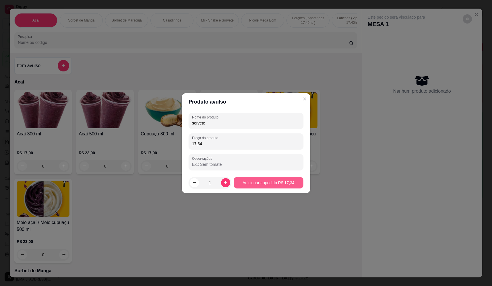
type input "17,34"
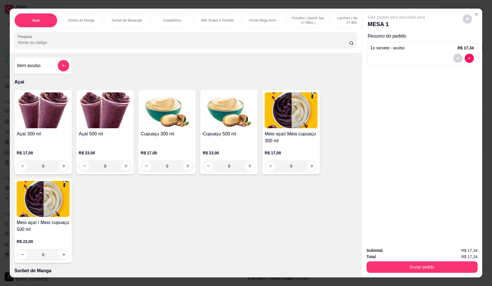
click at [417, 266] on button "Enviar pedido" at bounding box center [422, 267] width 111 height 11
click at [412, 255] on button "Não registrar e enviar pedido" at bounding box center [403, 253] width 60 height 11
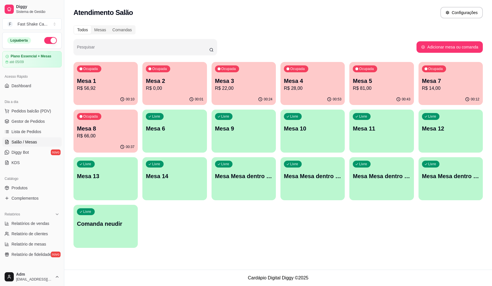
click at [98, 120] on div "Ocupada Mesa 8 R$ 66,00" at bounding box center [106, 126] width 64 height 32
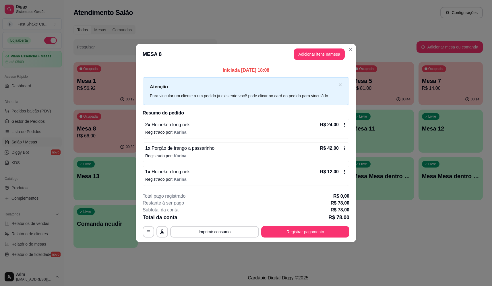
click at [176, 176] on div "1 x Heineken long nek R$ 12,00 Registrado por: Karina" at bounding box center [246, 176] width 207 height 20
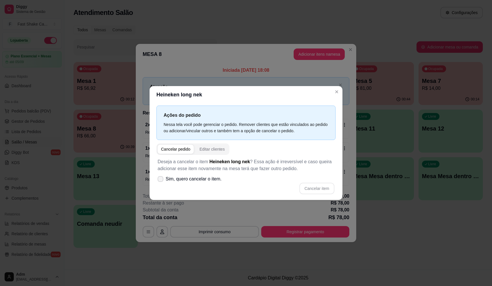
click at [202, 177] on span "Sim, quero cancelar o item." at bounding box center [194, 179] width 56 height 7
click at [161, 180] on input "Sim, quero cancelar o item." at bounding box center [159, 182] width 4 height 4
checkbox input "true"
click at [331, 188] on button "Cancelar item" at bounding box center [316, 188] width 35 height 11
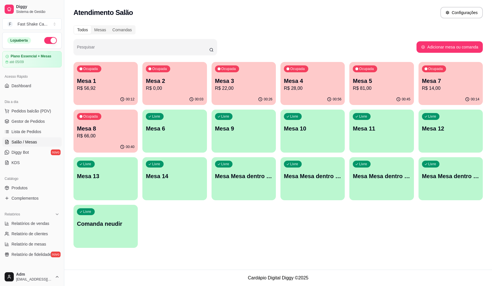
click at [251, 183] on div "Livre Mesa Mesa dentro azul" at bounding box center [244, 175] width 64 height 36
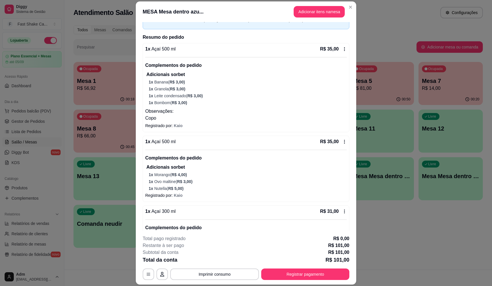
scroll to position [77, 0]
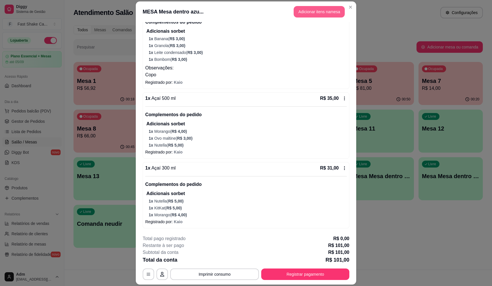
click at [313, 14] on button "Adicionar itens na mesa" at bounding box center [319, 11] width 51 height 11
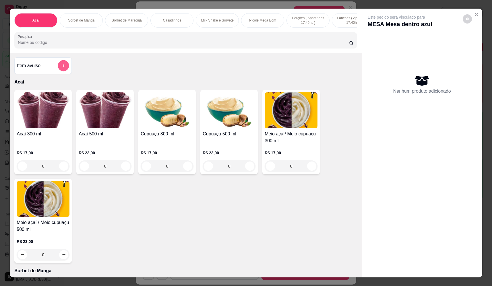
click at [62, 68] on icon "add-separate-item" at bounding box center [63, 66] width 4 height 4
click at [245, 126] on input "Nome do produto" at bounding box center [246, 123] width 108 height 6
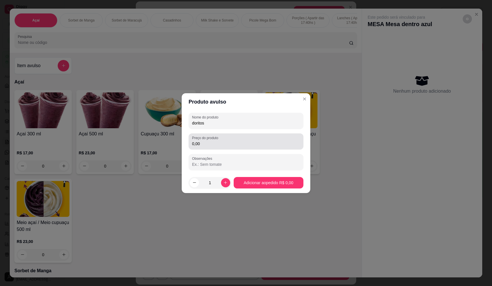
type input "doritos"
click at [247, 137] on div "0,00" at bounding box center [246, 141] width 108 height 11
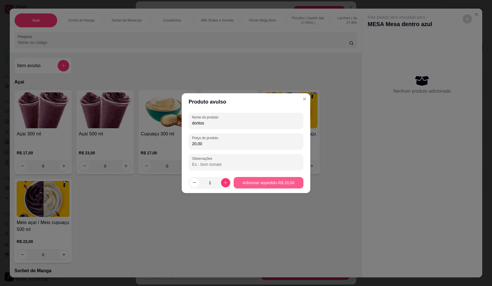
type input "20,00"
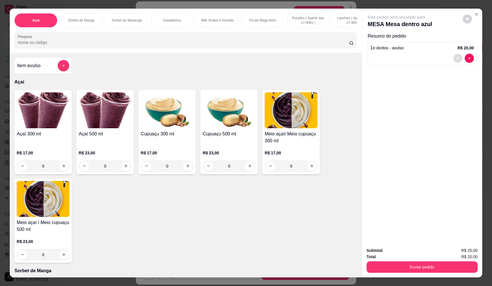
click at [456, 57] on icon "decrease-product-quantity" at bounding box center [457, 58] width 3 height 3
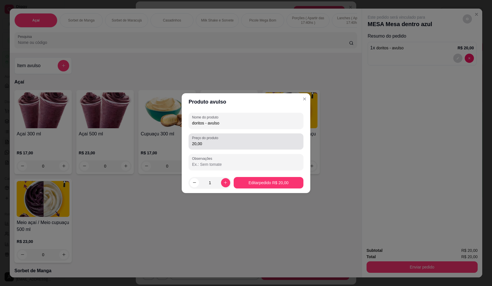
click at [228, 143] on input "20,00" at bounding box center [246, 144] width 108 height 6
type input "20,00"
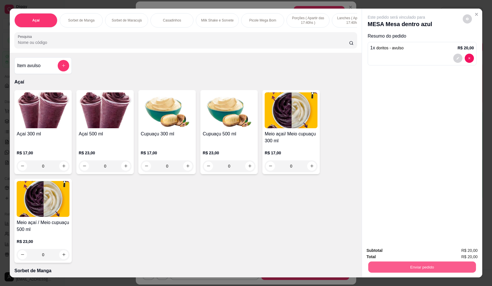
click at [434, 267] on button "Enviar pedido" at bounding box center [422, 267] width 108 height 11
click at [413, 243] on p "Essa é uma forma de identificar quem consumiu cada item na mesa e facilitar o p…" at bounding box center [420, 243] width 98 height 9
click at [418, 255] on button "Não registrar e enviar pedido" at bounding box center [403, 253] width 60 height 11
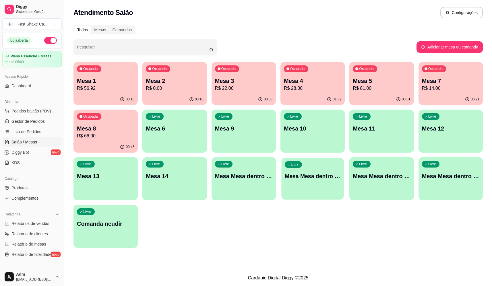
click at [329, 186] on div "Livre Mesa Mesa dentro laranja" at bounding box center [312, 175] width 63 height 35
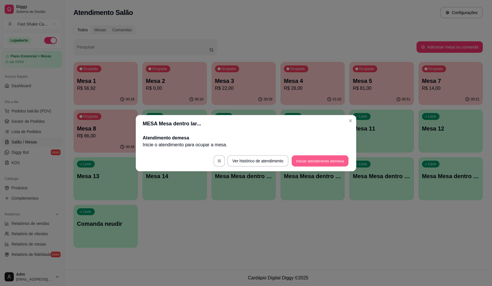
click at [320, 164] on button "Iniciar atendimento de mesa" at bounding box center [320, 160] width 57 height 11
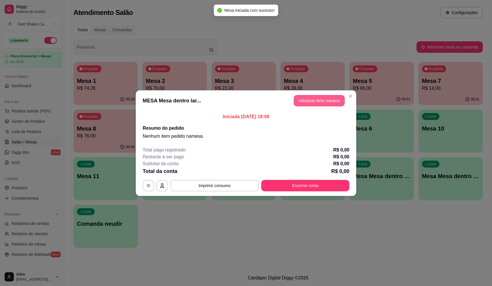
click at [305, 99] on button "Adicionar itens na mesa" at bounding box center [319, 100] width 51 height 11
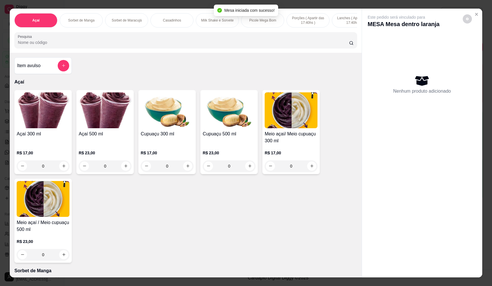
click at [54, 69] on div "Item avulso" at bounding box center [43, 65] width 52 height 11
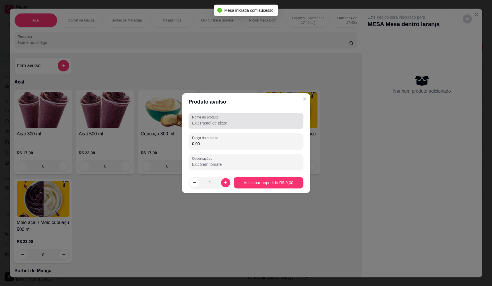
click at [248, 123] on input "Nome do produto" at bounding box center [246, 123] width 108 height 6
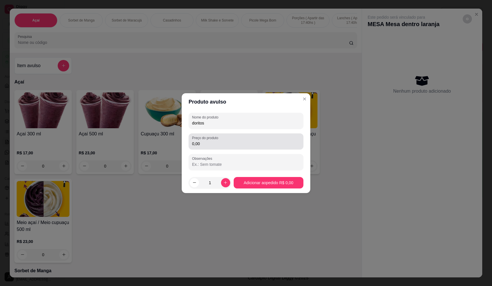
type input "doritos"
click at [229, 142] on input "0,00" at bounding box center [246, 144] width 108 height 6
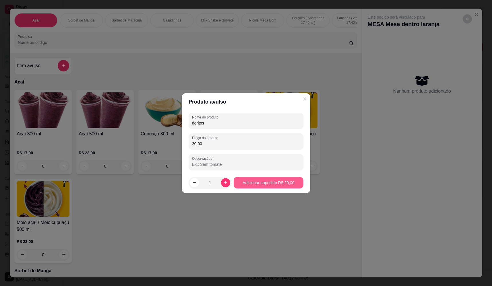
type input "20,00"
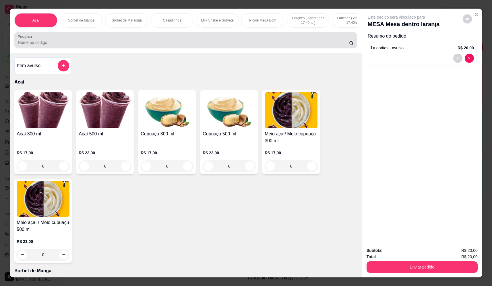
click at [115, 43] on div at bounding box center [186, 39] width 336 height 11
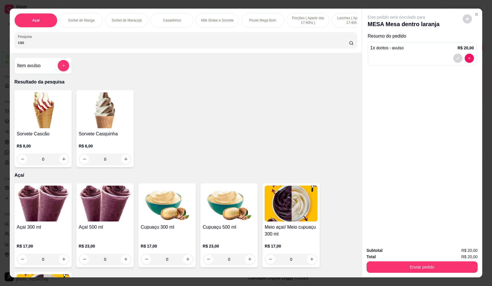
type input "cas"
click at [60, 163] on div "0" at bounding box center [43, 159] width 53 height 11
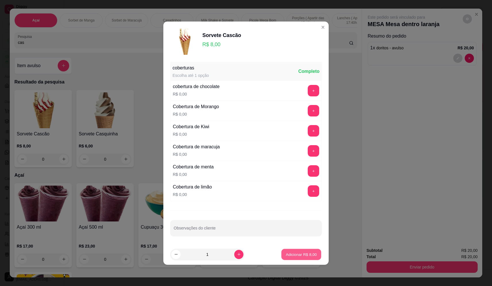
click at [299, 254] on p "Adicionar R$ 8,00" at bounding box center [301, 254] width 31 height 5
type input "1"
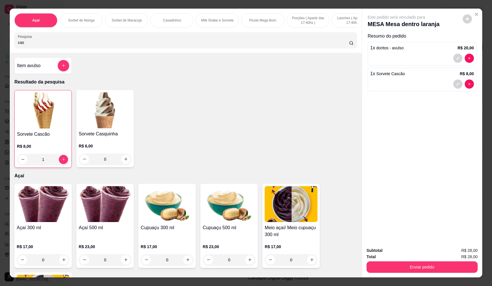
drag, startPoint x: 17, startPoint y: 47, endPoint x: -16, endPoint y: 52, distance: 33.7
click at [0, 52] on html "Diggy Sistema de Gestão F Fast Shake Ca ... Loja aberta Plano Essencial + Mesas…" at bounding box center [246, 143] width 492 height 286
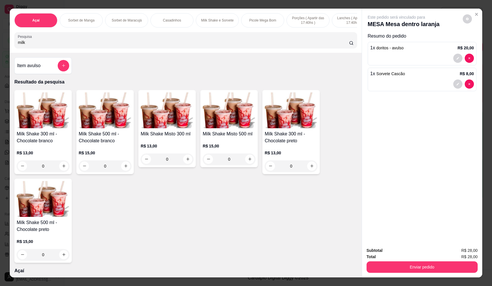
type input "milk"
click at [57, 172] on div "0" at bounding box center [43, 166] width 53 height 11
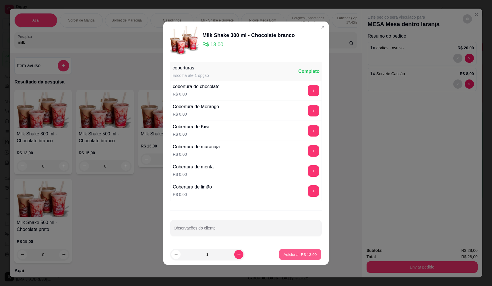
click at [301, 256] on p "Adicionar R$ 13,00" at bounding box center [300, 254] width 33 height 5
type input "1"
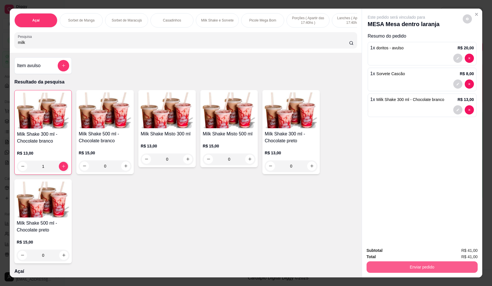
click at [403, 267] on button "Enviar pedido" at bounding box center [422, 267] width 111 height 11
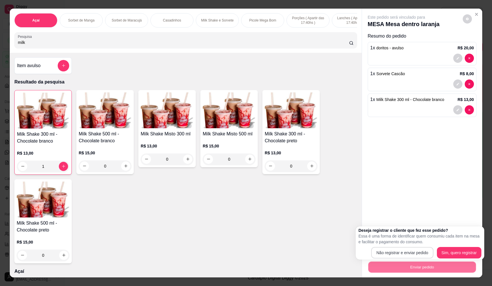
click at [392, 253] on button "Não registrar e enviar pedido" at bounding box center [402, 252] width 62 height 11
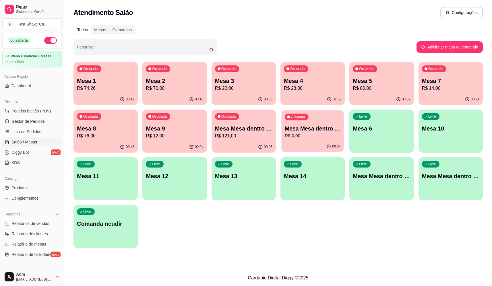
click at [298, 127] on p "Mesa Mesa dentro laranja" at bounding box center [313, 129] width 56 height 8
click at [324, 127] on p "Mesa Mesa dentro laranja" at bounding box center [312, 129] width 57 height 8
click at [104, 76] on div "Ocupada Mesa 1 R$ 74,26" at bounding box center [106, 78] width 64 height 32
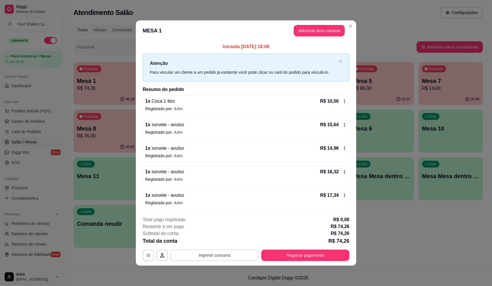
click at [200, 256] on button "Imprimir consumo" at bounding box center [214, 255] width 89 height 11
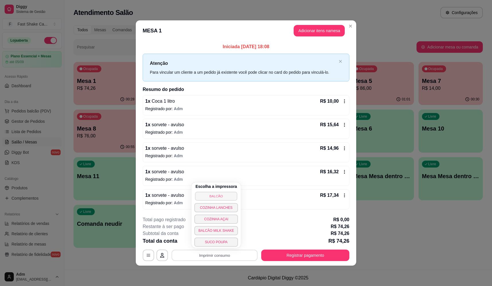
click at [214, 197] on button "BALCÃO" at bounding box center [216, 196] width 42 height 9
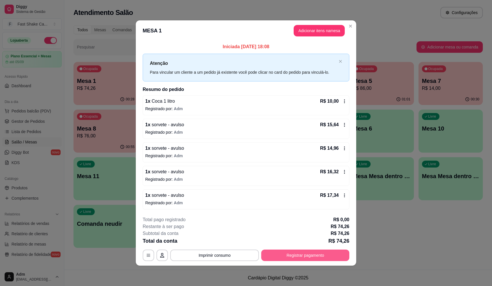
click at [319, 254] on button "Registrar pagamento" at bounding box center [305, 255] width 88 height 11
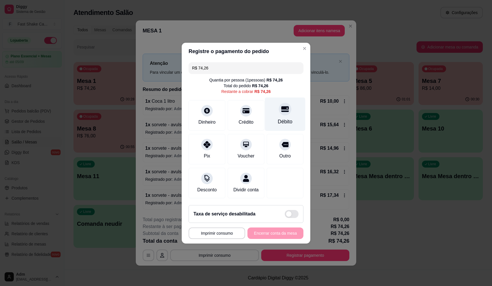
click at [279, 111] on div at bounding box center [285, 109] width 13 height 13
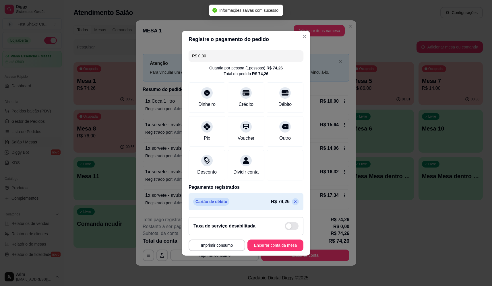
type input "R$ 0,00"
click at [289, 241] on footer "**********" at bounding box center [246, 234] width 129 height 43
click at [289, 248] on button "Encerrar conta da mesa" at bounding box center [275, 245] width 54 height 11
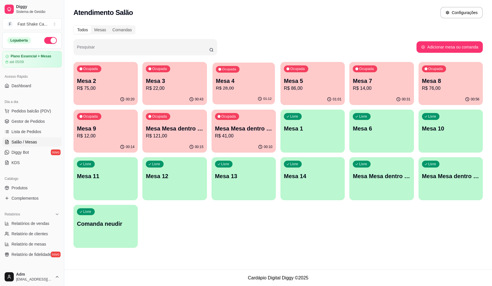
click at [250, 91] on p "R$ 28,00" at bounding box center [244, 88] width 56 height 7
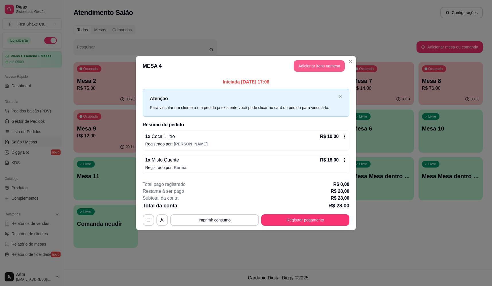
click at [323, 66] on button "Adicionar itens na mesa" at bounding box center [319, 65] width 51 height 11
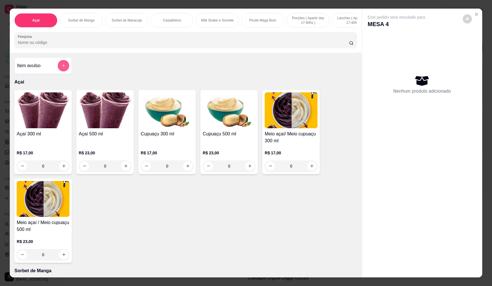
click at [62, 68] on icon "add-separate-item" at bounding box center [63, 65] width 4 height 4
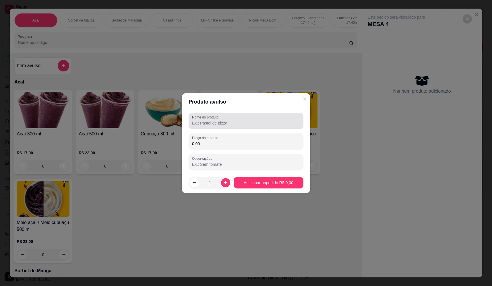
click at [233, 125] on input "Nome do produto" at bounding box center [246, 123] width 108 height 6
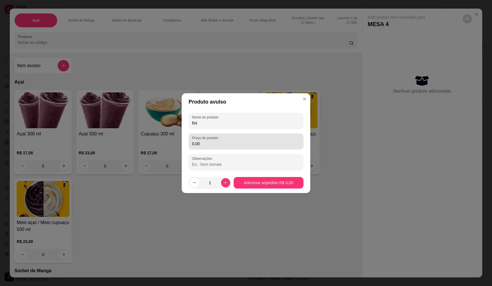
type input "fini"
click at [250, 145] on input "0,00" at bounding box center [246, 144] width 108 height 6
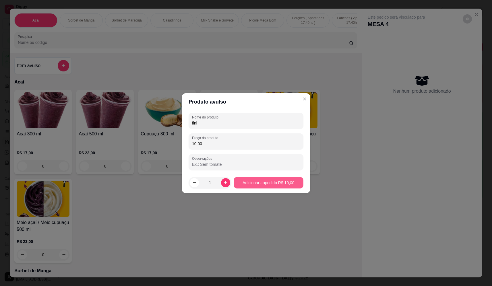
type input "10,00"
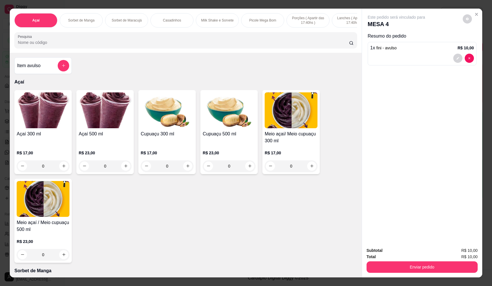
click at [442, 267] on button "Enviar pedido" at bounding box center [422, 267] width 111 height 11
click at [403, 251] on button "Não registrar e enviar pedido" at bounding box center [403, 253] width 58 height 11
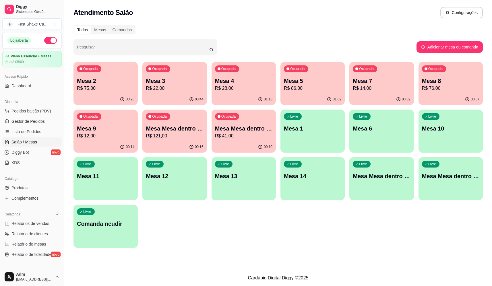
click at [169, 90] on p "R$ 22,00" at bounding box center [174, 88] width 57 height 7
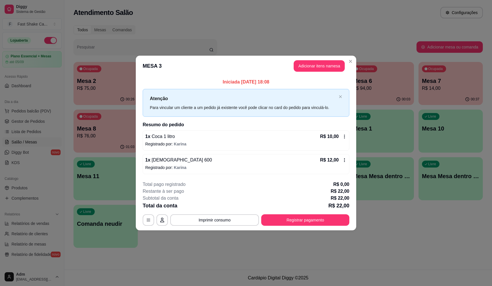
click at [345, 137] on icon at bounding box center [344, 136] width 5 height 5
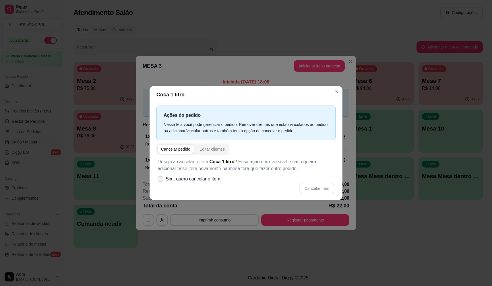
click at [161, 177] on icon at bounding box center [160, 178] width 5 height 3
click at [161, 180] on input "Sim, quero cancelar o item." at bounding box center [159, 182] width 4 height 4
checkbox input "true"
click at [317, 187] on button "Cancelar item" at bounding box center [317, 188] width 34 height 11
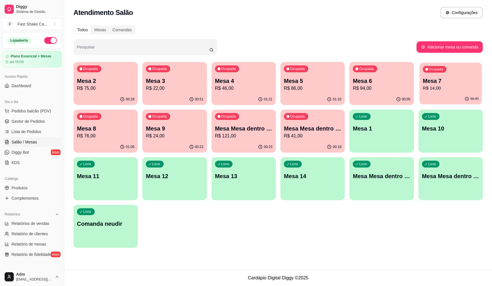
click at [467, 92] on div "Ocupada Mesa 7 R$ 14,00" at bounding box center [450, 78] width 63 height 31
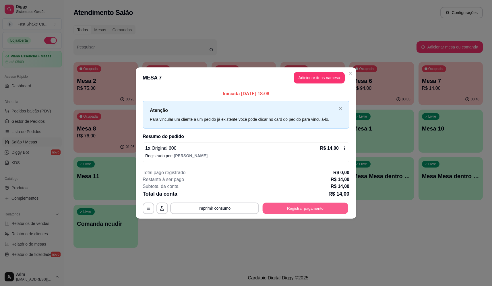
click at [309, 210] on button "Registrar pagamento" at bounding box center [306, 208] width 86 height 11
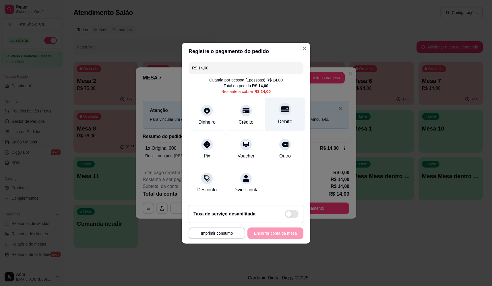
click at [283, 124] on div "Débito" at bounding box center [285, 114] width 40 height 34
type input "R$ 0,00"
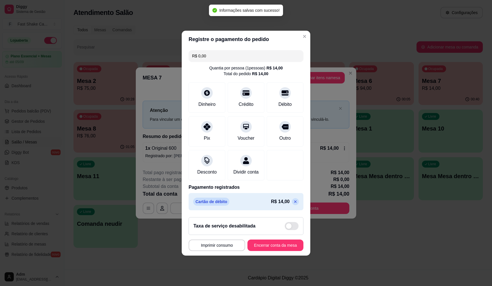
click at [274, 249] on button "Encerrar conta da mesa" at bounding box center [276, 245] width 56 height 11
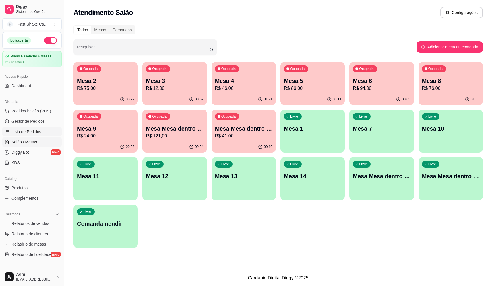
drag, startPoint x: 18, startPoint y: 130, endPoint x: 21, endPoint y: 128, distance: 4.1
click at [18, 130] on span "Lista de Pedidos" at bounding box center [26, 132] width 30 height 6
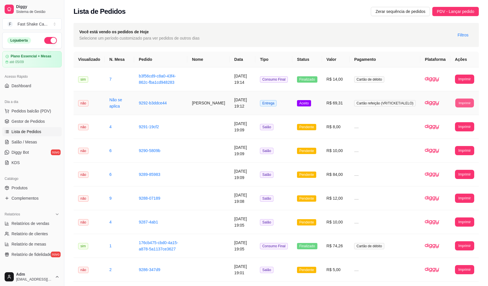
click at [460, 105] on button "Imprimir" at bounding box center [464, 102] width 19 height 9
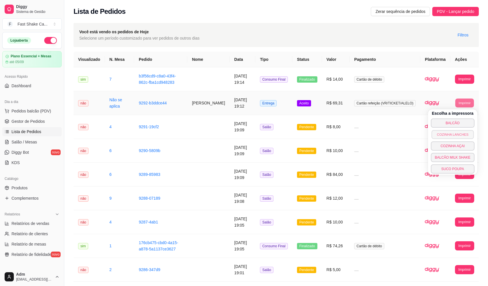
click at [446, 137] on button "COZINHA LANCHES" at bounding box center [452, 134] width 42 height 9
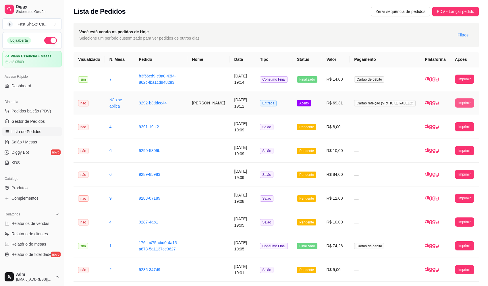
click at [467, 106] on button "Imprimir" at bounding box center [464, 102] width 19 height 9
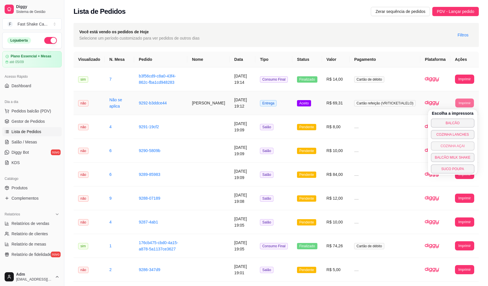
click at [457, 150] on button "COZINHA AÇAI" at bounding box center [453, 146] width 44 height 9
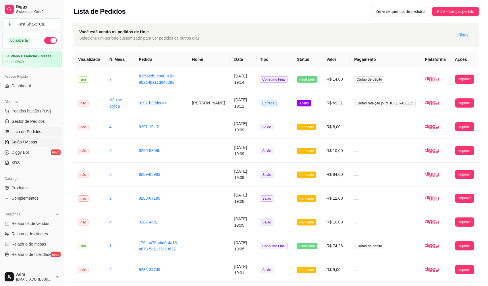
click at [29, 141] on span "Salão / Mesas" at bounding box center [24, 142] width 26 height 6
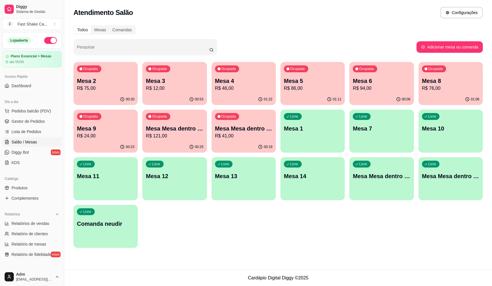
click at [117, 74] on div "Ocupada Mesa 2 R$ 75,00" at bounding box center [106, 78] width 64 height 32
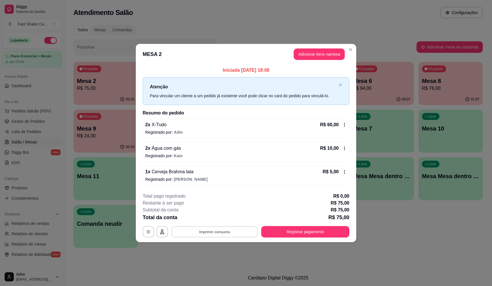
click at [215, 232] on button "Imprimir consumo" at bounding box center [215, 232] width 86 height 11
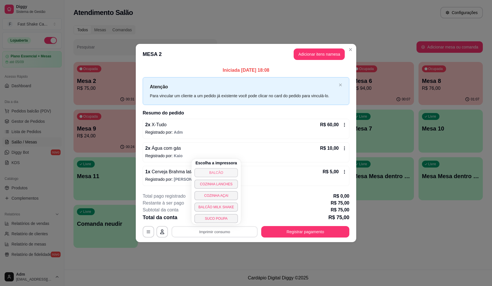
click at [216, 171] on button "BALCÃO" at bounding box center [216, 172] width 44 height 9
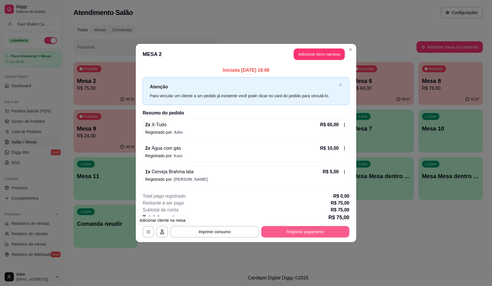
click at [326, 228] on button "Registrar pagamento" at bounding box center [305, 231] width 88 height 11
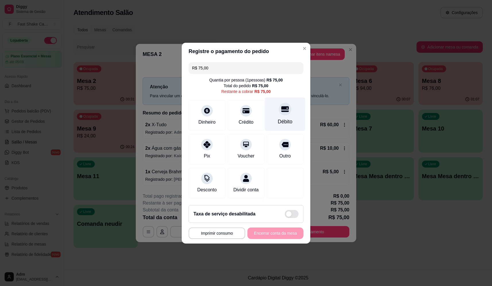
click at [277, 110] on div "Débito" at bounding box center [285, 114] width 40 height 34
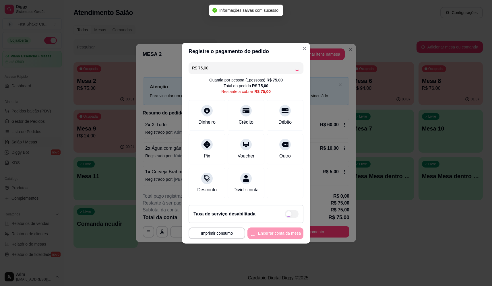
type input "R$ 0,00"
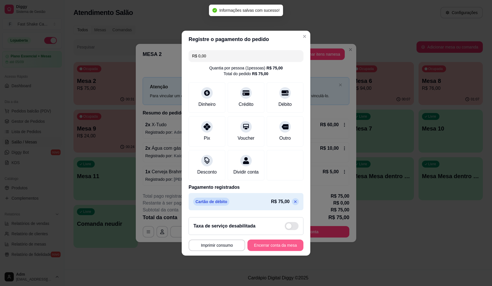
click at [282, 245] on button "Encerrar conta da mesa" at bounding box center [276, 245] width 56 height 11
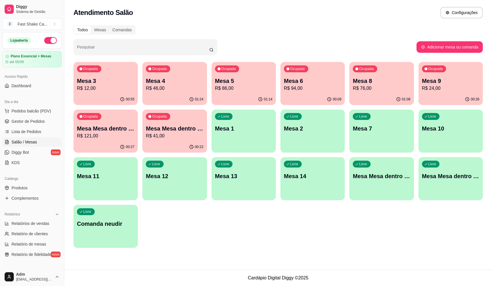
click at [167, 141] on div "Ocupada Mesa Mesa dentro laranja R$ 41,00" at bounding box center [174, 126] width 64 height 32
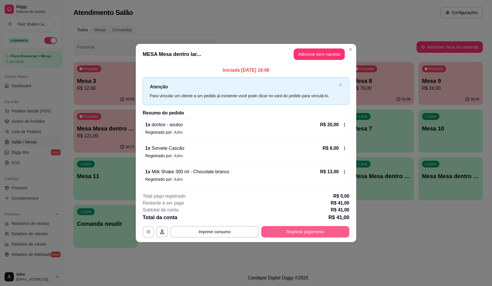
click at [293, 234] on button "Registrar pagamento" at bounding box center [305, 231] width 88 height 11
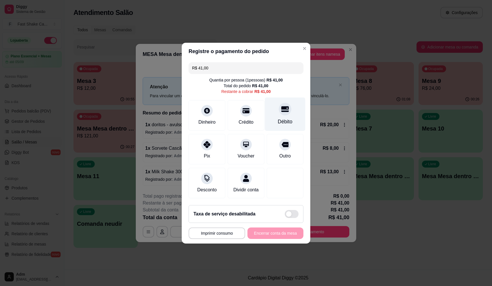
drag, startPoint x: 281, startPoint y: 105, endPoint x: 281, endPoint y: 119, distance: 13.8
click at [281, 106] on icon at bounding box center [284, 109] width 7 height 6
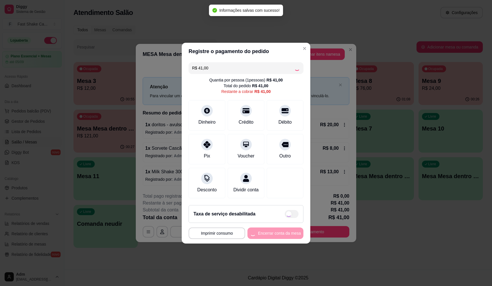
type input "R$ 0,00"
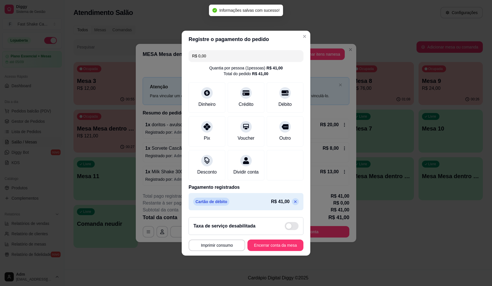
click at [286, 247] on button "Encerrar conta da mesa" at bounding box center [276, 245] width 56 height 11
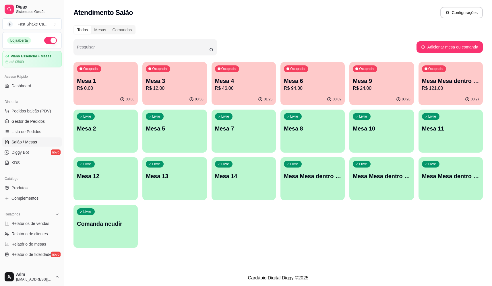
click at [428, 82] on p "Mesa Mesa dentro azul" at bounding box center [450, 81] width 57 height 8
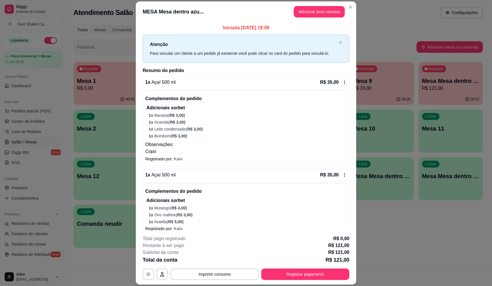
click at [222, 272] on button "Imprimir consumo" at bounding box center [214, 274] width 89 height 11
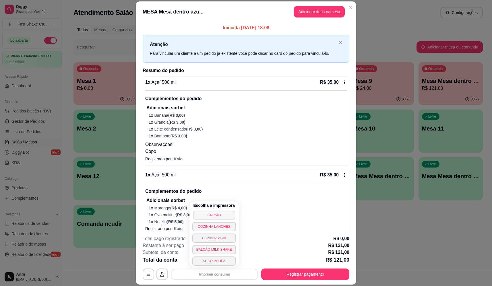
click at [219, 214] on button "BALCÃO" at bounding box center [214, 215] width 42 height 9
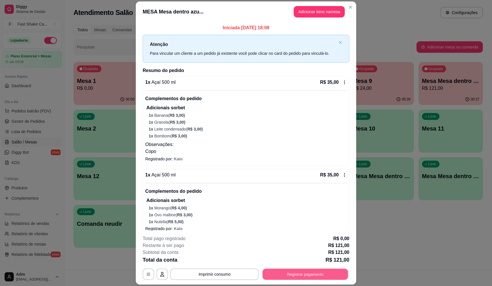
click at [290, 271] on button "Registrar pagamento" at bounding box center [306, 274] width 86 height 11
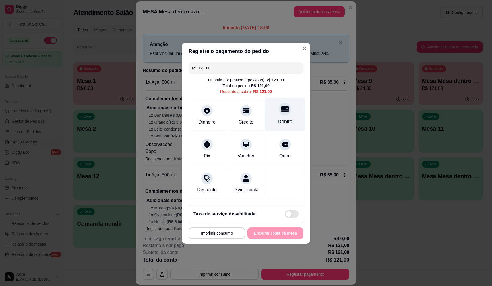
drag, startPoint x: 270, startPoint y: 102, endPoint x: 272, endPoint y: 111, distance: 9.6
click at [272, 110] on div "Débito" at bounding box center [285, 114] width 40 height 34
click at [272, 111] on div "Débito" at bounding box center [285, 114] width 40 height 34
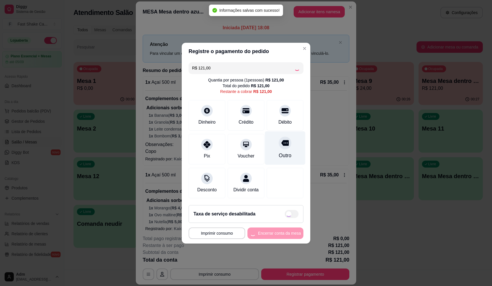
type input "R$ 0,00"
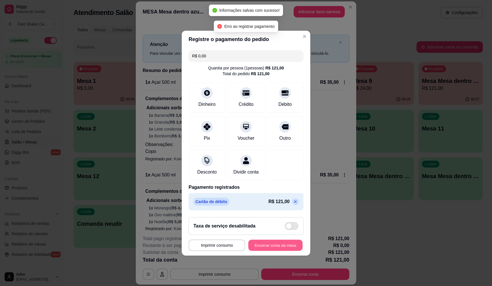
click at [295, 248] on button "Encerrar conta da mesa" at bounding box center [275, 245] width 54 height 11
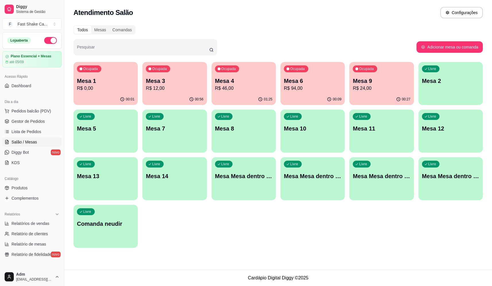
click at [169, 87] on p "R$ 12,00" at bounding box center [174, 88] width 57 height 7
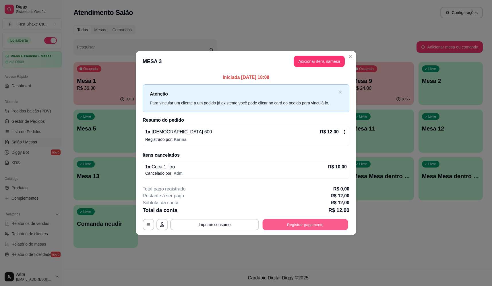
click at [334, 230] on button "Registrar pagamento" at bounding box center [306, 224] width 86 height 11
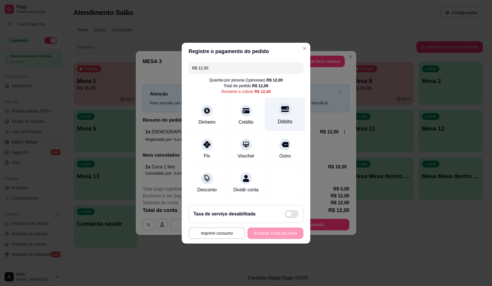
click at [281, 114] on div "Débito" at bounding box center [285, 114] width 40 height 34
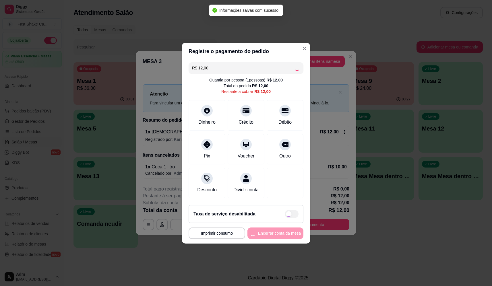
type input "R$ 0,00"
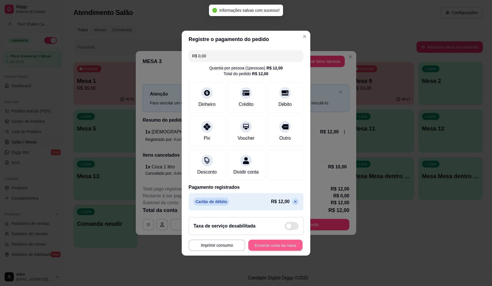
click at [269, 251] on button "Encerrar conta da mesa" at bounding box center [275, 245] width 54 height 11
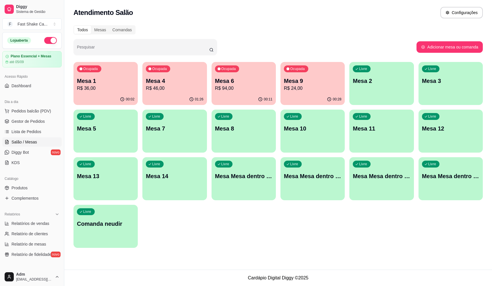
click at [293, 80] on p "Mesa 9" at bounding box center [312, 81] width 57 height 8
click at [247, 90] on p "R$ 94,00" at bounding box center [243, 88] width 57 height 7
click at [176, 78] on p "Mesa 4" at bounding box center [174, 81] width 57 height 8
click at [227, 92] on div "Ocupada Mesa 6 R$ 94,00" at bounding box center [244, 78] width 64 height 32
click at [92, 85] on p "R$ 36,00" at bounding box center [106, 88] width 56 height 7
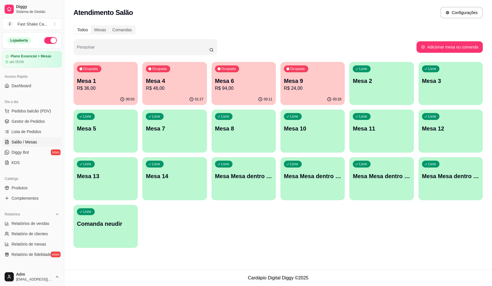
click at [193, 73] on div "Ocupada Mesa 4 R$ 46,00" at bounding box center [174, 78] width 64 height 32
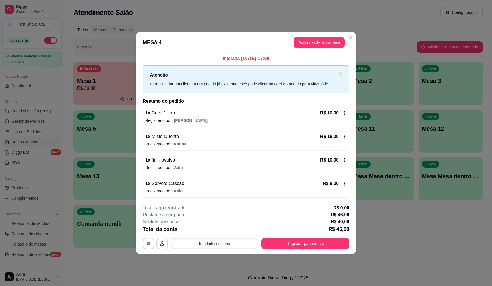
click at [223, 244] on button "Imprimir consumo" at bounding box center [215, 243] width 86 height 11
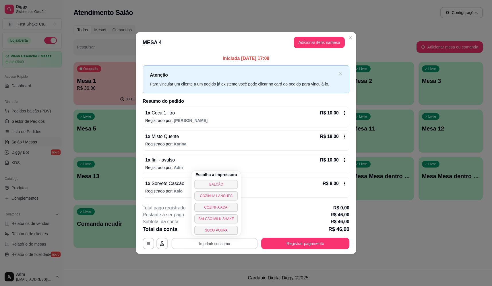
click at [226, 184] on button "BALCÃO" at bounding box center [216, 184] width 44 height 9
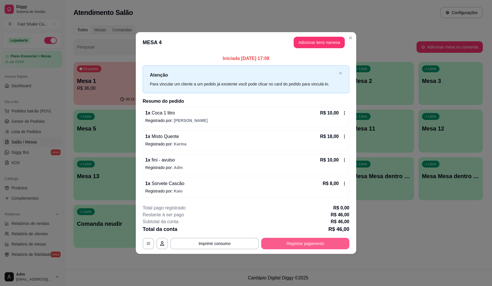
click at [319, 248] on button "Registrar pagamento" at bounding box center [305, 243] width 88 height 11
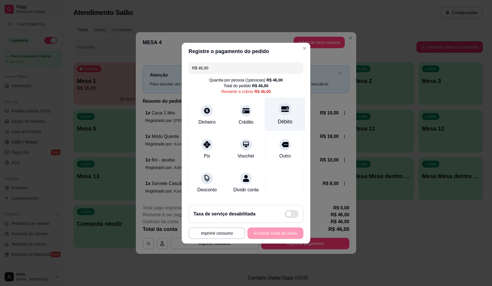
click at [283, 112] on div at bounding box center [285, 109] width 13 height 13
type input "R$ 0,00"
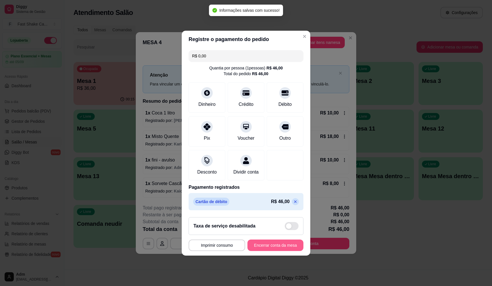
click at [276, 248] on button "Encerrar conta da mesa" at bounding box center [276, 245] width 56 height 11
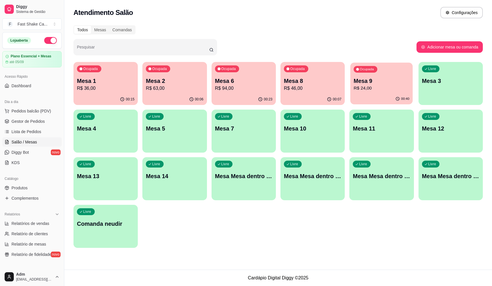
click at [371, 91] on p "R$ 24,00" at bounding box center [382, 88] width 56 height 7
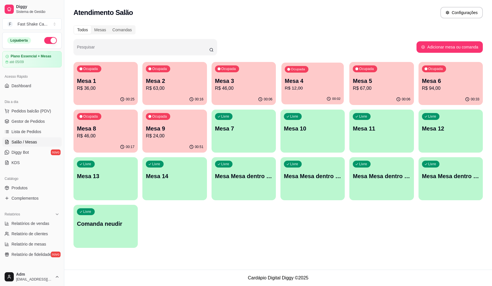
click at [320, 96] on div "00:02" at bounding box center [312, 99] width 63 height 11
click at [436, 85] on div "Mesa 6 R$ 94,00" at bounding box center [451, 84] width 56 height 14
click at [398, 83] on p "Mesa 5" at bounding box center [381, 81] width 57 height 8
click at [292, 85] on div "Mesa 4 R$ 12,00" at bounding box center [312, 84] width 57 height 15
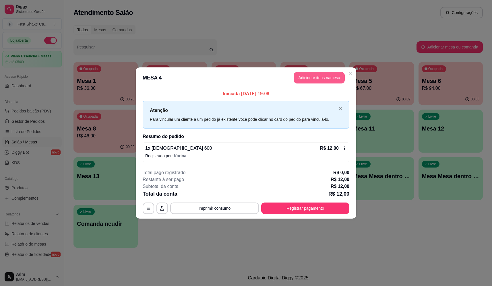
click at [314, 75] on button "Adicionar itens na mesa" at bounding box center [319, 77] width 51 height 11
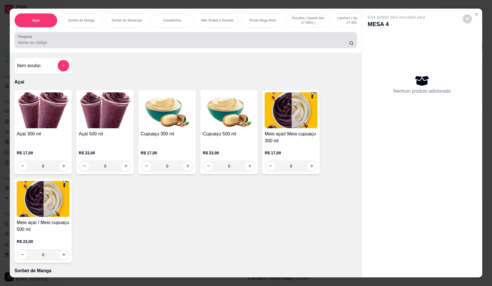
click at [168, 40] on div at bounding box center [186, 39] width 336 height 11
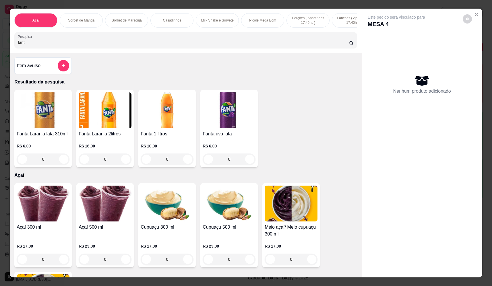
type input "fant"
click at [248, 162] on icon "increase-product-quantity" at bounding box center [250, 159] width 4 height 4
type input "1"
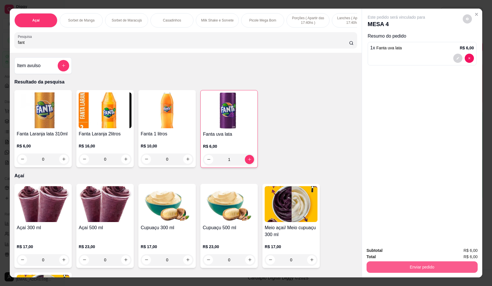
click at [396, 263] on button "Enviar pedido" at bounding box center [422, 267] width 111 height 11
click at [397, 255] on button "Não registrar e enviar pedido" at bounding box center [403, 253] width 58 height 11
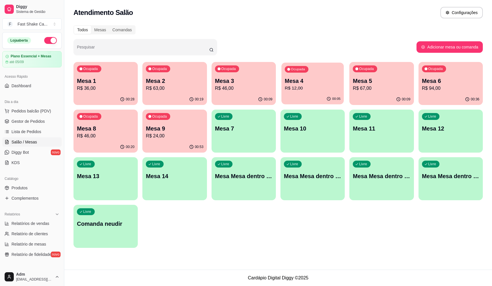
click at [322, 73] on div "Ocupada Mesa 4 R$ 12,00" at bounding box center [312, 78] width 63 height 31
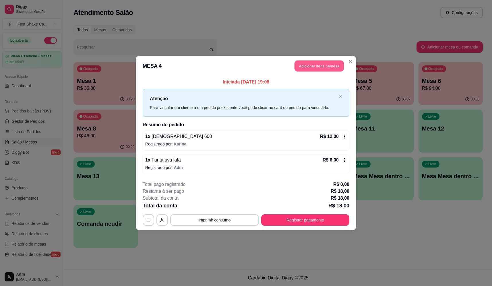
click at [306, 67] on button "Adicionar itens na mesa" at bounding box center [319, 66] width 49 height 11
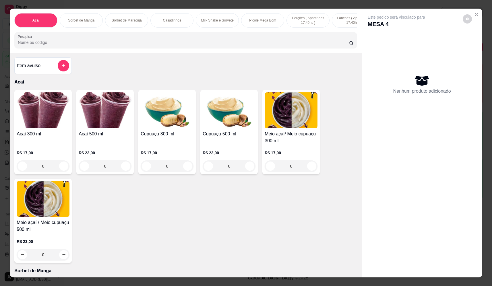
click at [245, 45] on input "Pesquisa" at bounding box center [183, 43] width 331 height 6
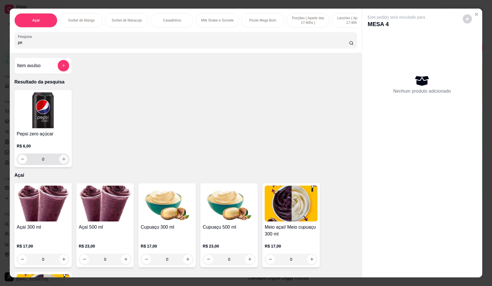
type input "pe"
click at [65, 162] on button "increase-product-quantity" at bounding box center [63, 159] width 9 height 9
type input "1"
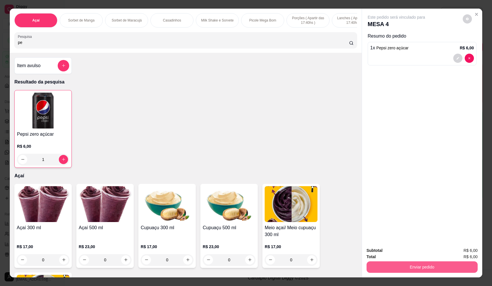
click at [427, 267] on button "Enviar pedido" at bounding box center [422, 267] width 111 height 11
click at [415, 252] on button "Não registrar e enviar pedido" at bounding box center [403, 253] width 58 height 11
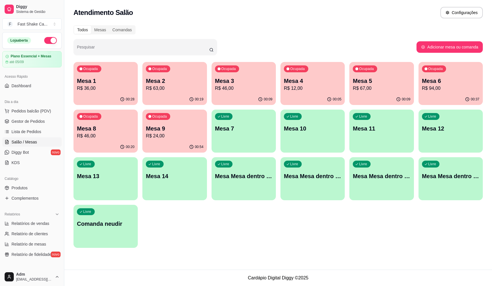
click at [318, 86] on p "R$ 12,00" at bounding box center [312, 88] width 57 height 7
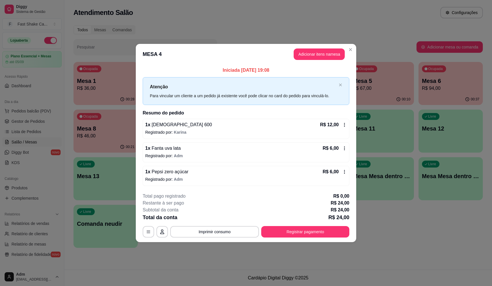
click at [246, 181] on p "Registrado por: Adm" at bounding box center [246, 180] width 202 height 6
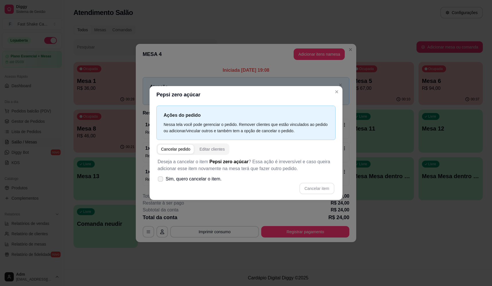
click at [210, 183] on span "Sim, quero cancelar o item." at bounding box center [194, 179] width 56 height 7
click at [161, 183] on input "Sim, quero cancelar o item." at bounding box center [159, 182] width 4 height 4
checkbox input "true"
click at [326, 188] on button "Cancelar item" at bounding box center [317, 188] width 34 height 11
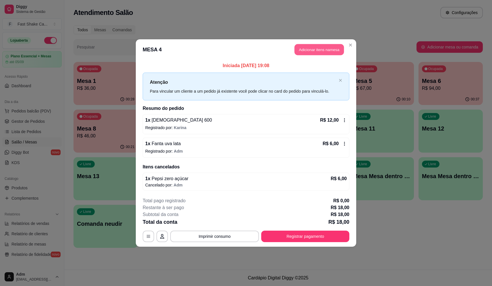
click at [318, 53] on button "Adicionar itens na mesa" at bounding box center [319, 49] width 49 height 11
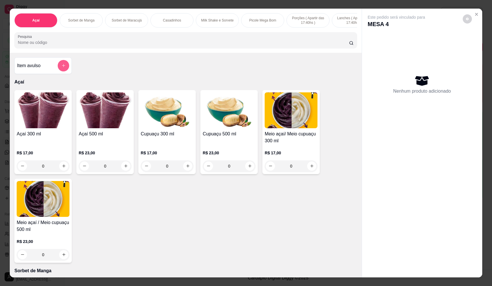
click at [62, 68] on icon "add-separate-item" at bounding box center [63, 65] width 4 height 4
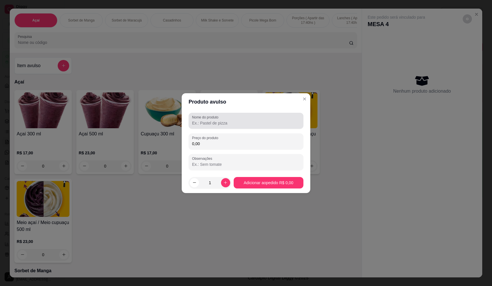
click at [200, 116] on label "Nome do produto" at bounding box center [206, 117] width 28 height 5
click at [200, 120] on input "Nome do produto" at bounding box center [246, 123] width 108 height 6
type input "s"
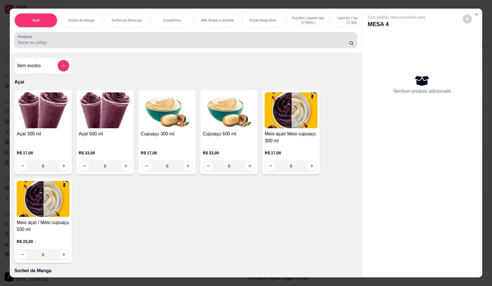
click at [192, 46] on div at bounding box center [186, 39] width 336 height 11
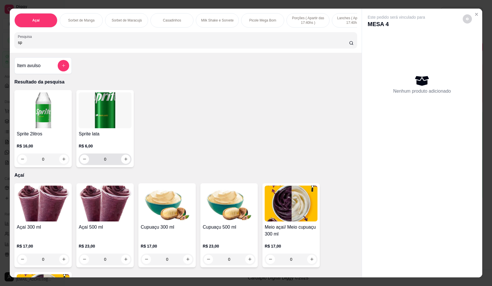
type input "sp"
click at [124, 162] on icon "increase-product-quantity" at bounding box center [126, 159] width 4 height 4
type input "1"
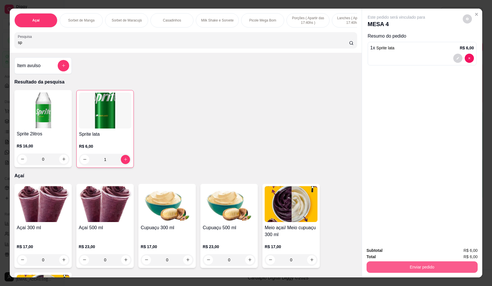
click at [400, 268] on button "Enviar pedido" at bounding box center [422, 267] width 111 height 11
click at [398, 252] on button "Não registrar e enviar pedido" at bounding box center [403, 253] width 60 height 11
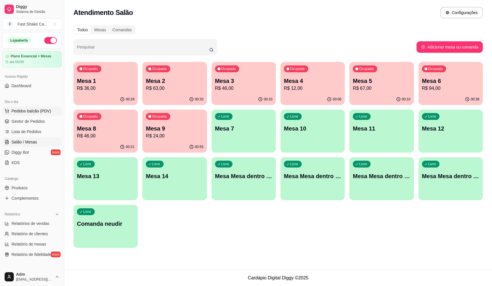
click at [36, 109] on span "Pedidos balcão (PDV)" at bounding box center [31, 111] width 40 height 6
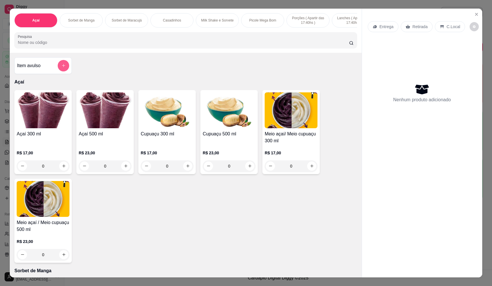
click at [63, 68] on icon "add-separate-item" at bounding box center [63, 65] width 4 height 4
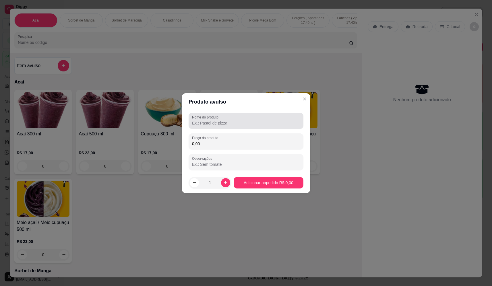
click at [215, 121] on input "Nome do produto" at bounding box center [246, 123] width 108 height 6
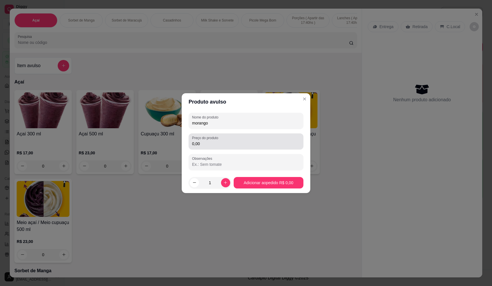
type input "morango"
click at [225, 145] on input "0,00" at bounding box center [246, 144] width 108 height 6
type input "22,00"
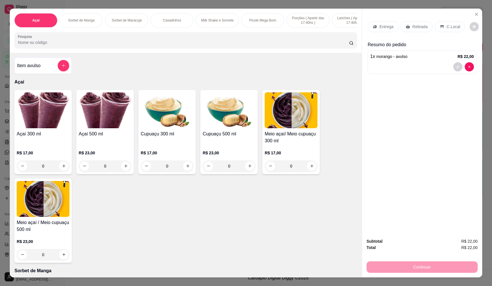
click at [375, 29] on div "Entrega" at bounding box center [383, 26] width 31 height 11
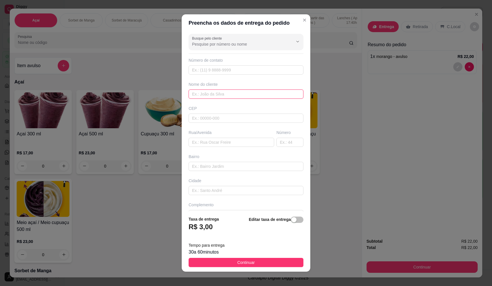
click at [234, 95] on input "text" at bounding box center [246, 94] width 115 height 9
type input "dom diego"
click at [223, 146] on input "text" at bounding box center [232, 142] width 86 height 9
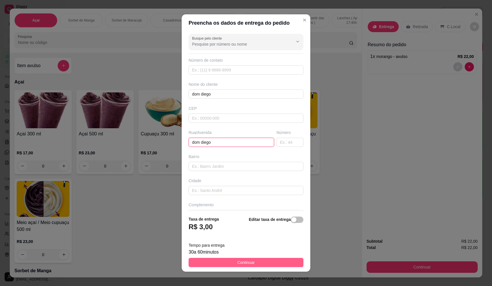
type input "dom diego"
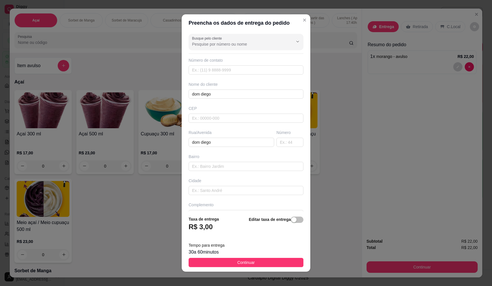
drag, startPoint x: 241, startPoint y: 260, endPoint x: 317, endPoint y: 285, distance: 79.8
click at [249, 263] on span "Continuar" at bounding box center [246, 263] width 18 height 6
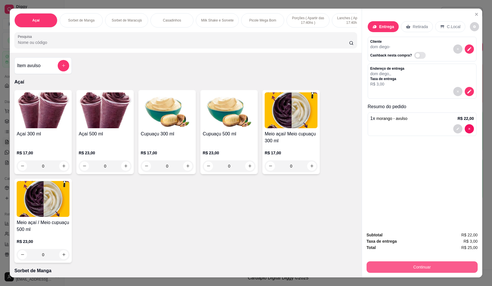
click at [438, 268] on button "Continuar" at bounding box center [422, 267] width 111 height 11
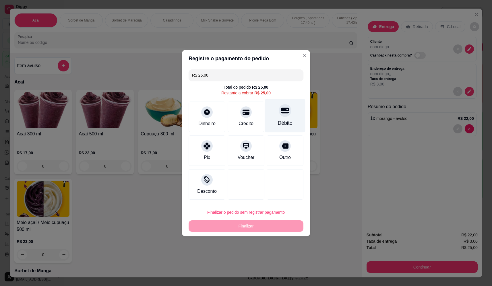
click at [275, 116] on div "Débito" at bounding box center [285, 116] width 40 height 34
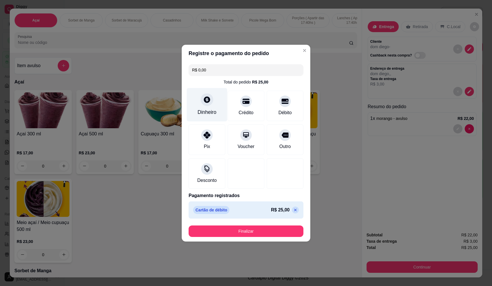
click at [202, 107] on div "Dinheiro" at bounding box center [207, 105] width 40 height 34
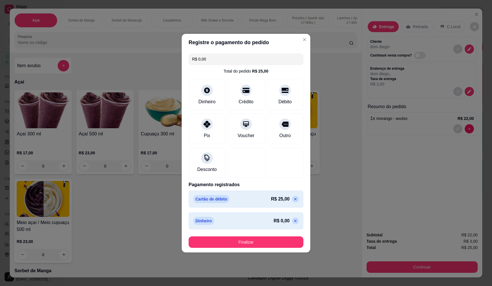
click at [293, 198] on icon at bounding box center [295, 199] width 5 height 5
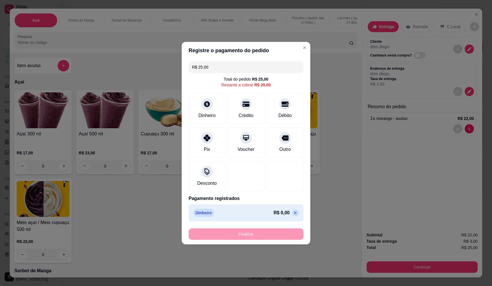
click at [293, 215] on icon at bounding box center [295, 213] width 5 height 5
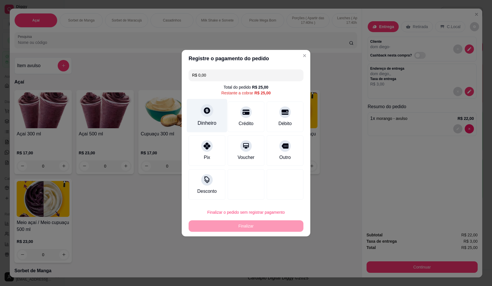
click at [204, 107] on div at bounding box center [207, 110] width 13 height 13
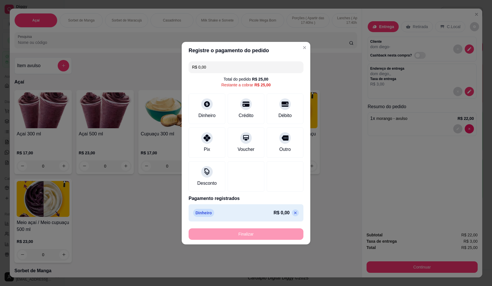
drag, startPoint x: 227, startPoint y: 72, endPoint x: 190, endPoint y: 75, distance: 37.7
click at [190, 75] on div "R$ 0,00 Total do pedido R$ 25,00 Restante a cobrar R$ 25,00 Dinheiro Crédito Dé…" at bounding box center [246, 141] width 129 height 165
click at [237, 241] on footer "Finalizar" at bounding box center [246, 234] width 129 height 21
click at [238, 232] on div "Finalizar" at bounding box center [246, 234] width 115 height 11
click at [293, 214] on icon at bounding box center [295, 213] width 5 height 5
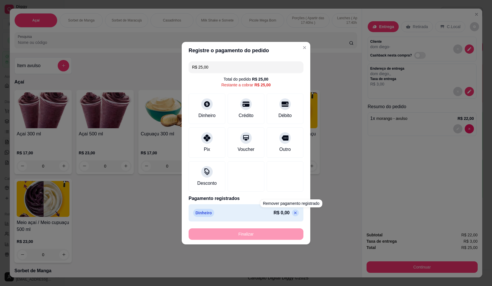
type input "R$ 0,00"
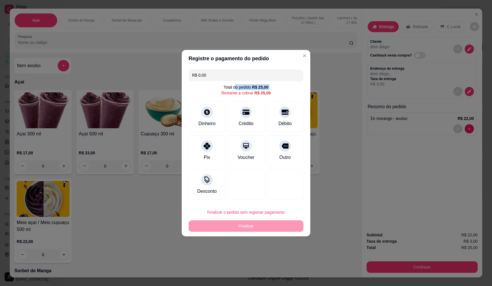
drag, startPoint x: 234, startPoint y: 84, endPoint x: 185, endPoint y: 92, distance: 49.8
click at [185, 92] on div "R$ 0,00 Total do pedido R$ 25,00 Restante a cobrar R$ 25,00 Dinheiro Crédito Dé…" at bounding box center [246, 134] width 129 height 135
click at [222, 81] on div "R$ 0,00 Total do pedido R$ 25,00 Restante a cobrar R$ 25,00 Dinheiro Crédito Dé…" at bounding box center [246, 134] width 129 height 135
drag, startPoint x: 224, startPoint y: 74, endPoint x: 169, endPoint y: 72, distance: 55.1
click at [169, 72] on div "Registre o pagamento do pedido R$ 0,00 Total do pedido R$ 25,00 Restante a cobr…" at bounding box center [246, 143] width 492 height 286
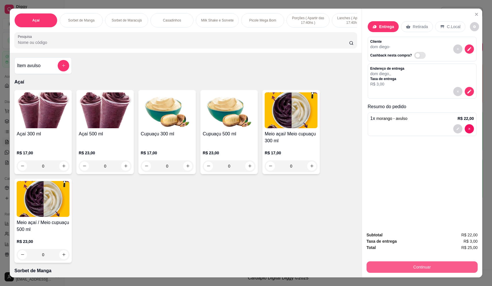
click at [436, 270] on button "Continuar" at bounding box center [422, 267] width 111 height 11
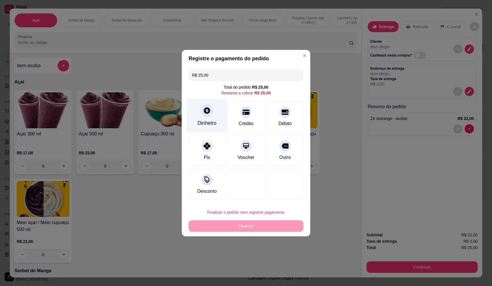
click at [211, 122] on div "Dinheiro" at bounding box center [207, 122] width 19 height 7
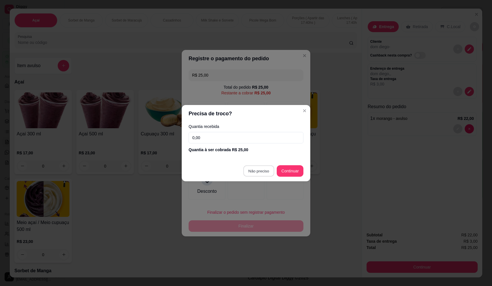
type input "R$ 0,00"
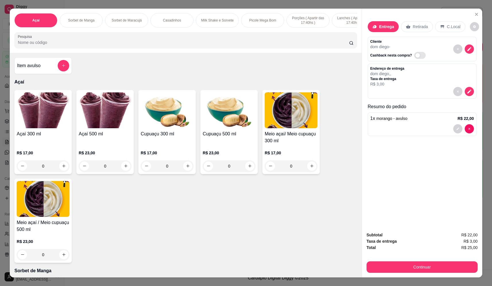
click at [257, 233] on div "Açaí 300 ml R$ 17,00 0 Açaí 500 ml R$ 23,00 0 Cupuaçu 300 ml R$ 17,00 0 Cupuaçu…" at bounding box center [185, 176] width 343 height 173
click at [405, 268] on button "Continuar" at bounding box center [422, 267] width 111 height 11
click at [411, 268] on button "Continuar" at bounding box center [422, 267] width 111 height 11
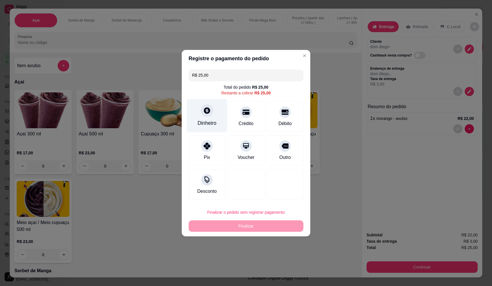
click at [204, 115] on div at bounding box center [207, 110] width 13 height 13
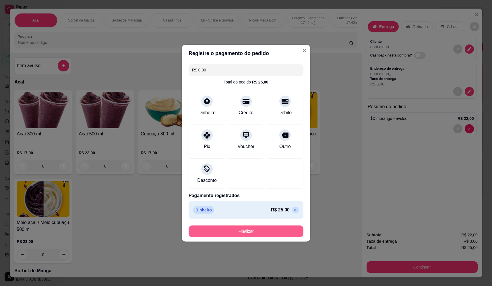
click at [259, 229] on button "Finalizar" at bounding box center [246, 231] width 115 height 11
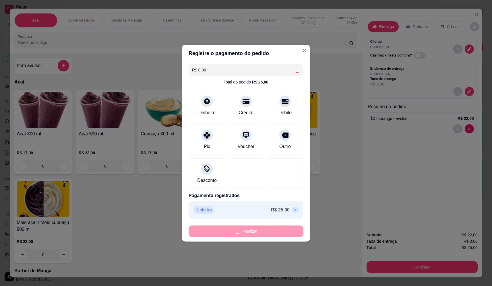
type input "-R$ 25,00"
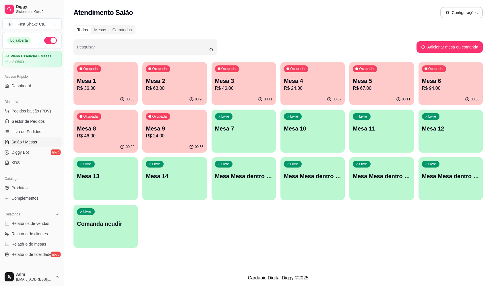
click at [162, 77] on p "Mesa 2" at bounding box center [174, 81] width 57 height 8
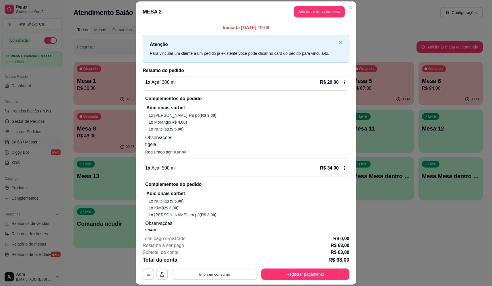
click at [221, 273] on button "Imprimir consumo" at bounding box center [215, 274] width 86 height 11
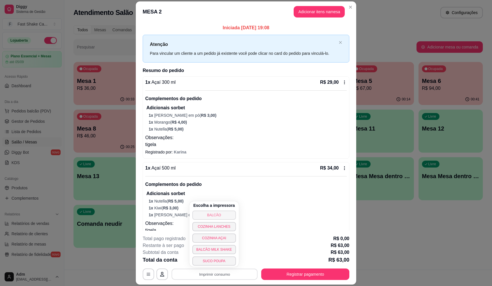
click at [217, 213] on button "BALCÃO" at bounding box center [214, 215] width 44 height 9
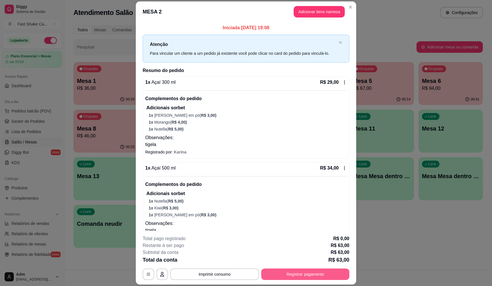
click at [306, 273] on button "Registrar pagamento" at bounding box center [305, 274] width 88 height 11
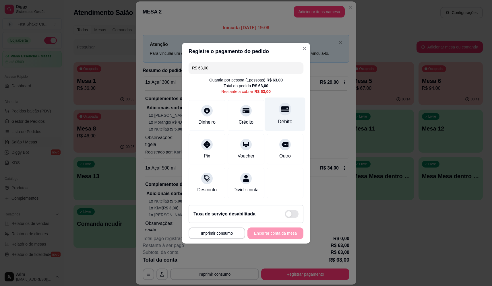
click at [287, 118] on div "Débito" at bounding box center [285, 121] width 15 height 7
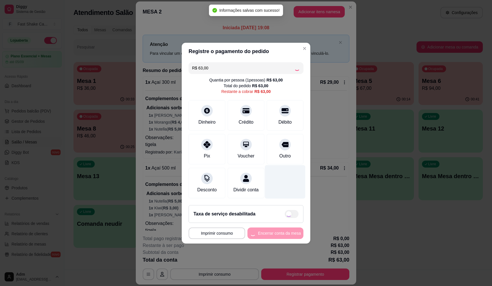
type input "R$ 0,00"
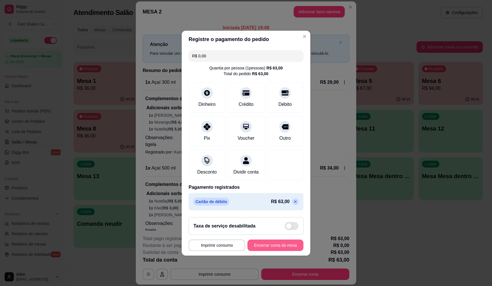
click at [280, 249] on button "Encerrar conta da mesa" at bounding box center [276, 245] width 56 height 11
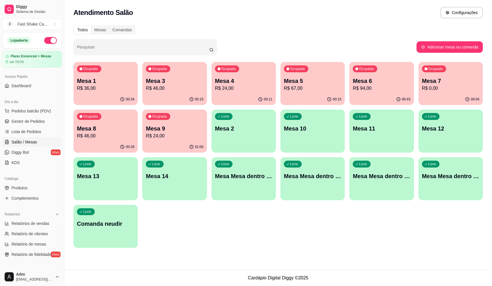
click at [336, 177] on p "Mesa Mesa dentro laranja" at bounding box center [312, 176] width 57 height 8
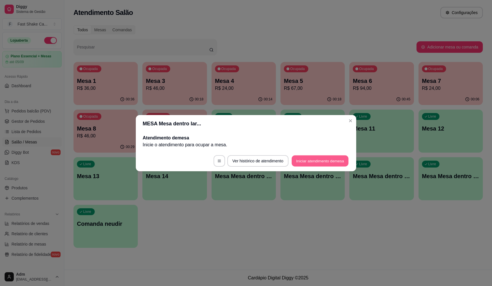
click at [319, 163] on button "Iniciar atendimento de mesa" at bounding box center [320, 160] width 57 height 11
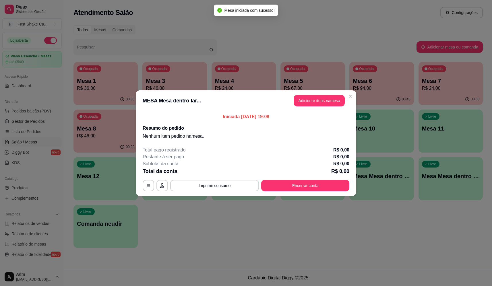
click at [320, 98] on button "Adicionar itens na mesa" at bounding box center [319, 100] width 51 height 11
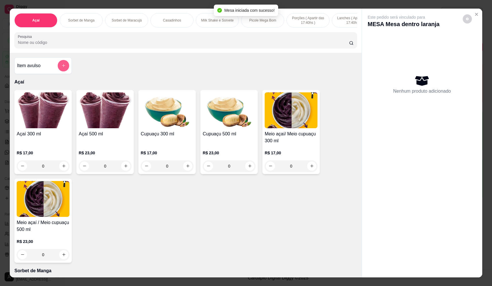
click at [62, 68] on icon "add-separate-item" at bounding box center [63, 65] width 4 height 4
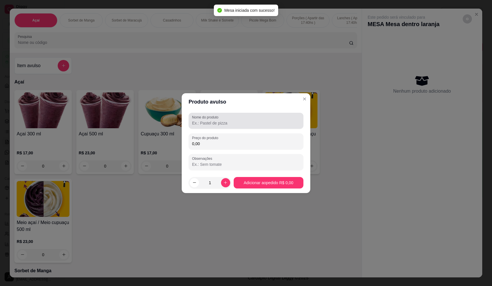
click at [256, 125] on input "Nome do produto" at bounding box center [246, 123] width 108 height 6
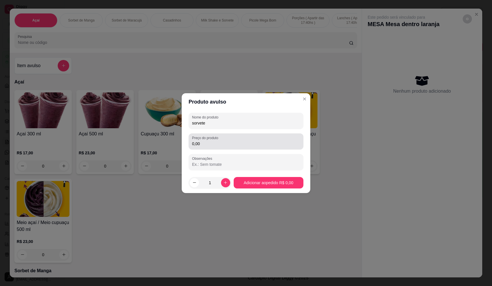
type input "sorvete"
click at [288, 139] on div "0,00" at bounding box center [246, 141] width 108 height 11
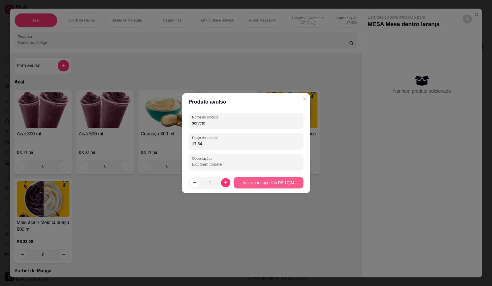
type input "17,34"
click at [281, 189] on footer "1 Adicionar ao pedido R$ 17,34" at bounding box center [246, 183] width 129 height 21
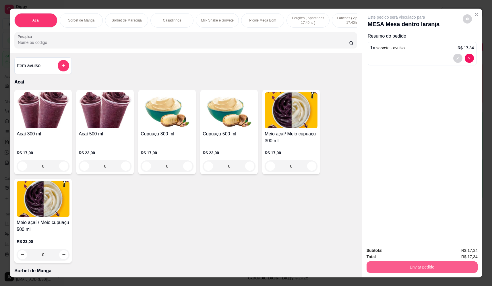
click at [422, 268] on button "Enviar pedido" at bounding box center [422, 267] width 111 height 11
click at [413, 250] on button "Não registrar e enviar pedido" at bounding box center [403, 253] width 58 height 11
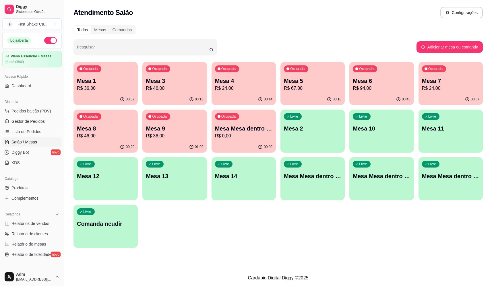
click at [160, 76] on div "Ocupada Mesa 3 R$ 46,00" at bounding box center [174, 78] width 64 height 32
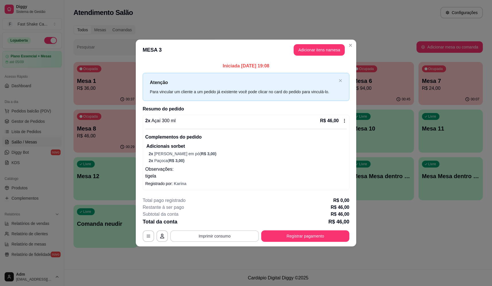
click at [217, 240] on button "Imprimir consumo" at bounding box center [214, 236] width 89 height 11
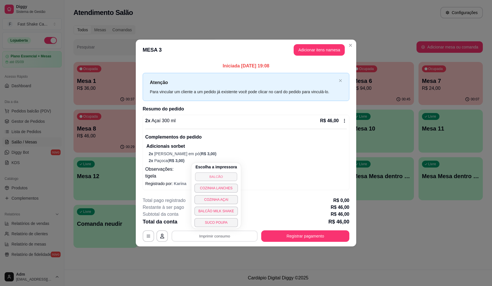
click at [216, 175] on button "BALCÃO" at bounding box center [216, 176] width 42 height 9
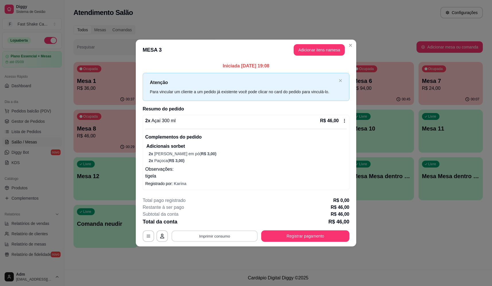
click at [234, 234] on button "Imprimir consumo" at bounding box center [215, 236] width 86 height 11
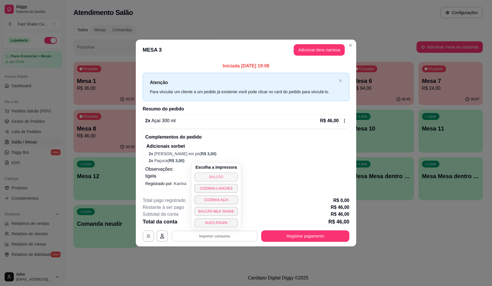
click at [227, 176] on button "BALCÃO" at bounding box center [216, 177] width 44 height 9
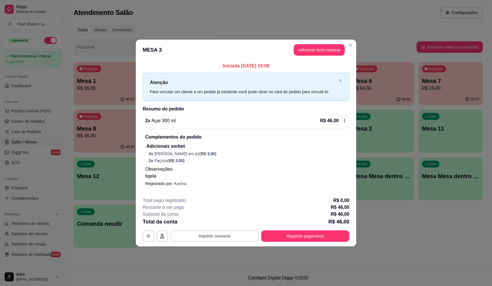
click at [233, 237] on button "Imprimir consumo" at bounding box center [214, 236] width 89 height 11
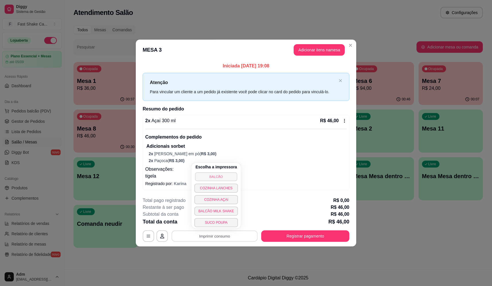
click at [225, 175] on button "BALCÃO" at bounding box center [216, 176] width 42 height 9
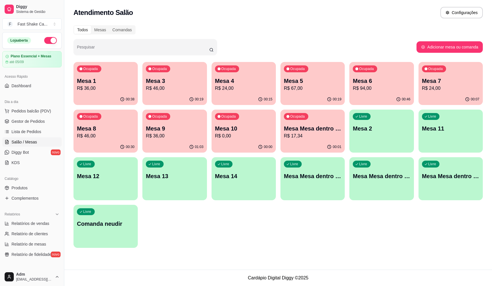
click at [174, 82] on p "Mesa 3" at bounding box center [174, 81] width 57 height 8
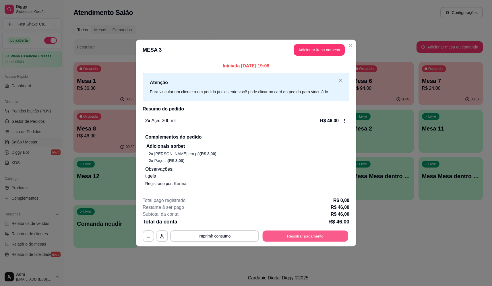
click at [323, 239] on button "Registrar pagamento" at bounding box center [306, 236] width 86 height 11
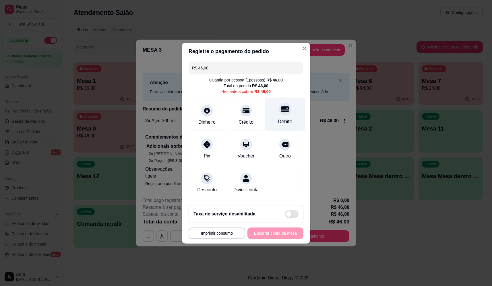
click at [282, 106] on icon at bounding box center [284, 109] width 7 height 6
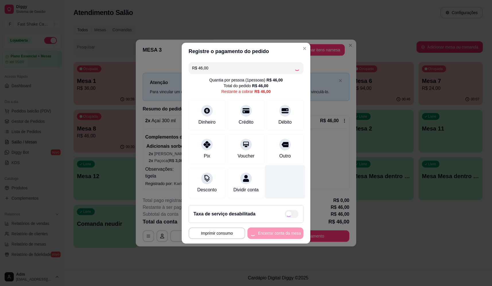
type input "R$ 0,00"
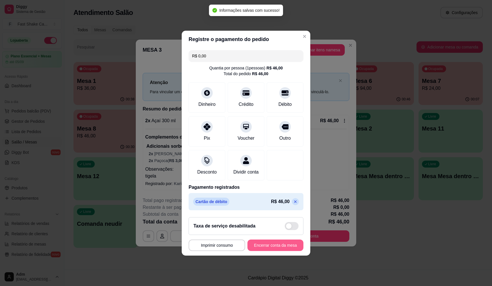
click at [279, 249] on button "Encerrar conta da mesa" at bounding box center [276, 245] width 56 height 11
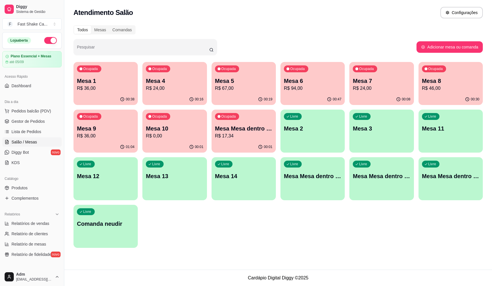
click at [267, 132] on p "Mesa Mesa dentro laranja" at bounding box center [243, 129] width 57 height 8
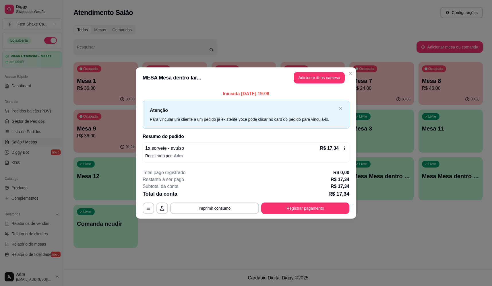
click at [308, 79] on button "Adicionar itens na mesa" at bounding box center [319, 77] width 51 height 11
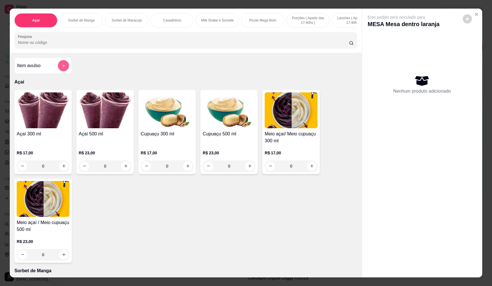
click at [59, 71] on button "add-separate-item" at bounding box center [63, 65] width 11 height 11
click at [231, 126] on div "Nome do produto" at bounding box center [246, 121] width 115 height 16
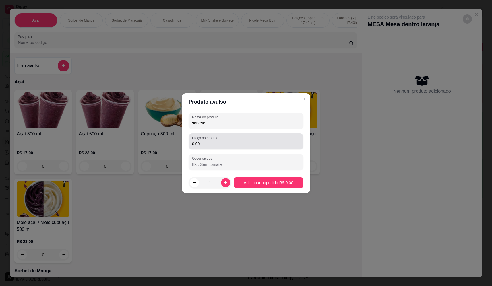
type input "sorvete"
click at [209, 145] on input "0,00" at bounding box center [246, 144] width 108 height 6
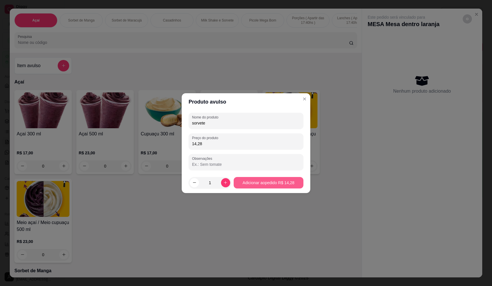
type input "14,28"
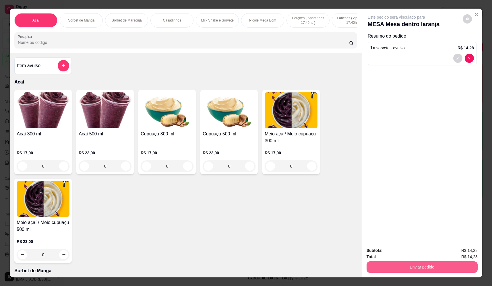
click at [414, 266] on button "Enviar pedido" at bounding box center [422, 267] width 111 height 11
click at [413, 254] on button "Não registrar e enviar pedido" at bounding box center [403, 253] width 60 height 11
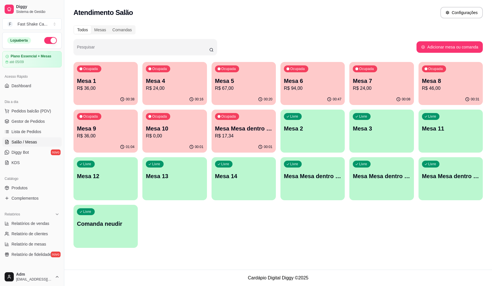
click at [242, 136] on p "R$ 17,34" at bounding box center [243, 136] width 57 height 7
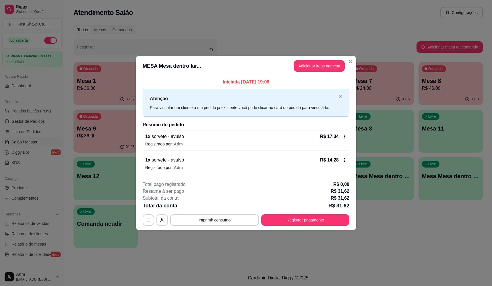
click at [319, 63] on button "Adicionar itens na mesa" at bounding box center [319, 65] width 51 height 11
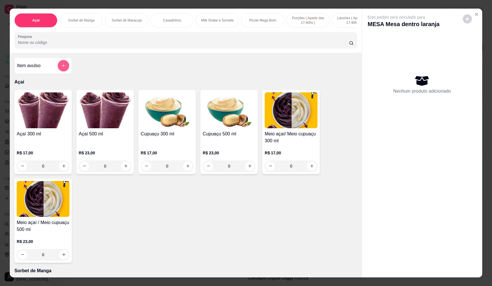
click at [62, 68] on icon "add-separate-item" at bounding box center [63, 65] width 4 height 4
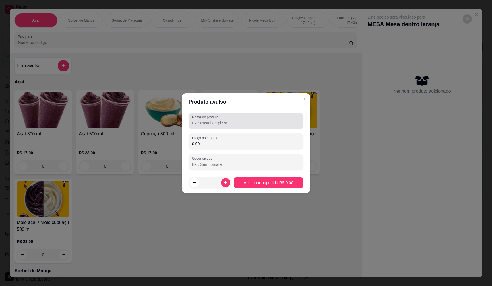
click at [228, 124] on input "Nome do produto" at bounding box center [246, 123] width 108 height 6
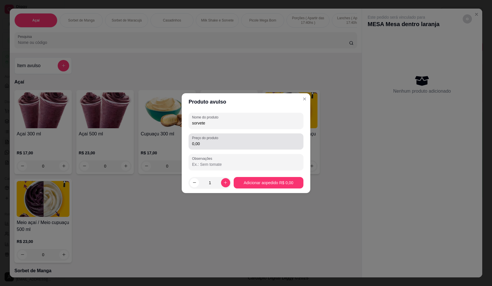
type input "sorvete"
click at [228, 143] on input "0,00" at bounding box center [246, 144] width 108 height 6
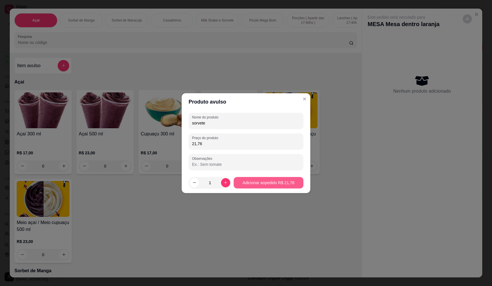
type input "21,76"
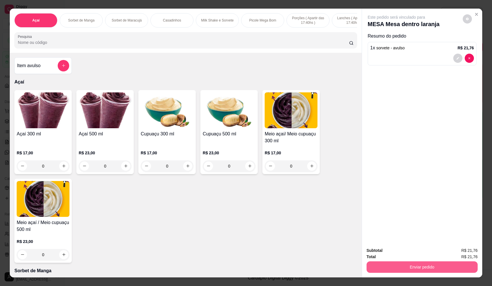
click at [416, 269] on button "Enviar pedido" at bounding box center [422, 267] width 111 height 11
click at [410, 249] on button "Não registrar e enviar pedido" at bounding box center [402, 253] width 60 height 11
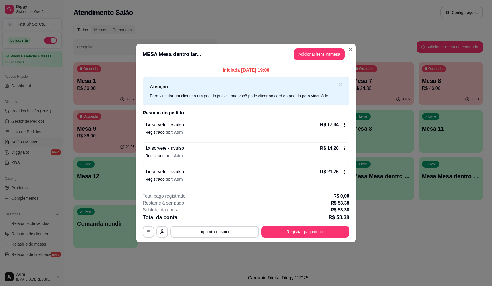
drag, startPoint x: 317, startPoint y: 66, endPoint x: 320, endPoint y: 69, distance: 4.7
click at [317, 67] on div "Iniciada [DATE] 19:08 Atenção Para vincular um cliente a um pedido já existente…" at bounding box center [246, 127] width 221 height 124
click at [328, 57] on button "Adicionar itens na mesa" at bounding box center [319, 54] width 49 height 11
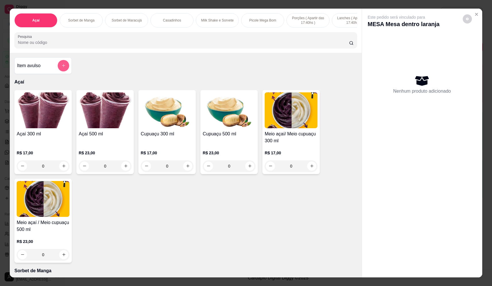
click at [62, 68] on icon "add-separate-item" at bounding box center [63, 65] width 4 height 4
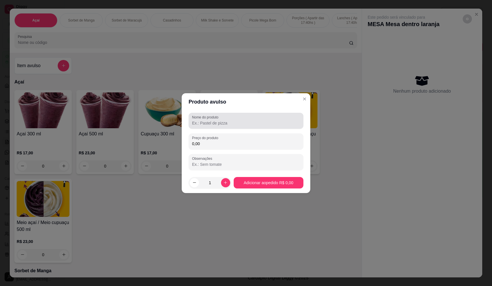
click at [216, 123] on input "Nome do produto" at bounding box center [246, 123] width 108 height 6
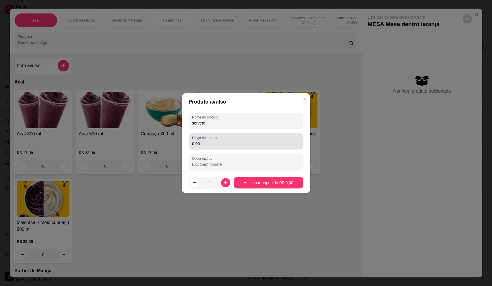
click at [218, 146] on input "0,00" at bounding box center [246, 144] width 108 height 6
click at [228, 120] on input "sorvete" at bounding box center [246, 123] width 108 height 6
type input "sorvete,,,,,"
click at [231, 147] on div "Preço do produto 0,00" at bounding box center [246, 142] width 115 height 16
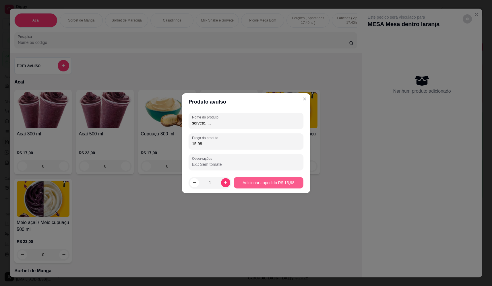
type input "15,98"
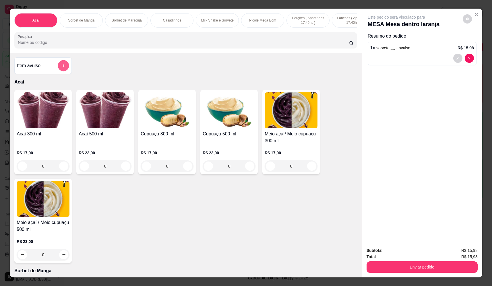
click at [63, 68] on icon "add-separate-item" at bounding box center [63, 66] width 4 height 4
click at [248, 107] on header "Produto avulso" at bounding box center [246, 101] width 129 height 17
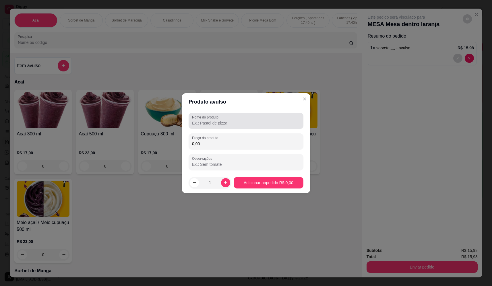
click at [247, 119] on div at bounding box center [246, 120] width 108 height 11
click at [241, 126] on div "sorvete" at bounding box center [246, 120] width 108 height 11
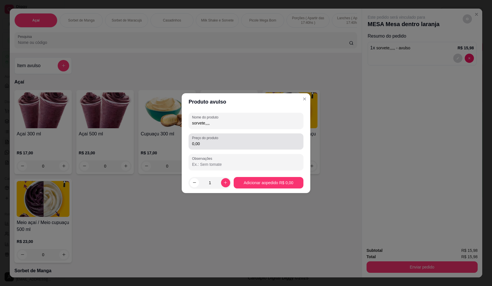
type input "sorvete,,,,"
click at [238, 142] on input "0,00" at bounding box center [246, 144] width 108 height 6
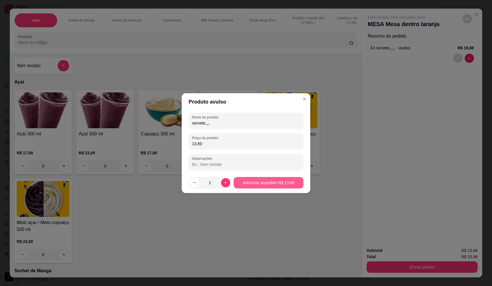
type input "13,60"
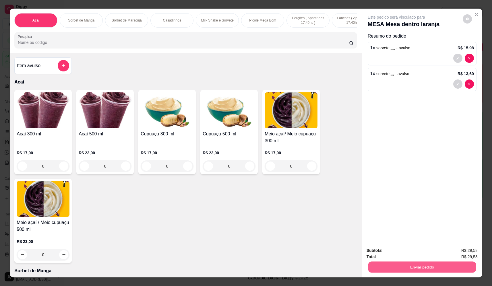
click at [420, 264] on button "Enviar pedido" at bounding box center [422, 267] width 108 height 11
click at [412, 252] on button "Não registrar e enviar pedido" at bounding box center [403, 253] width 60 height 11
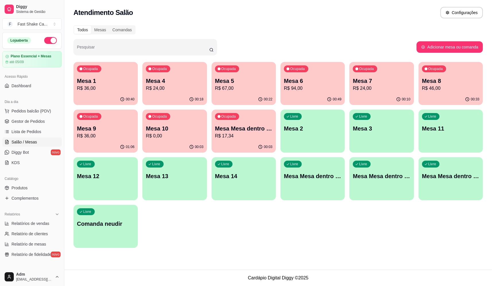
click at [312, 81] on p "Mesa 6" at bounding box center [312, 81] width 57 height 8
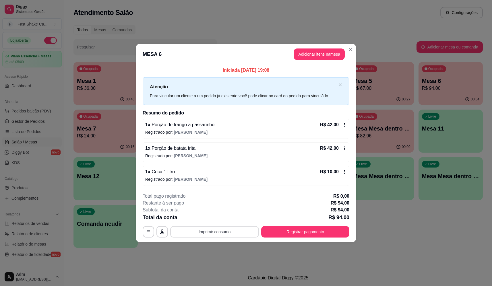
click at [218, 232] on button "Imprimir consumo" at bounding box center [214, 231] width 89 height 11
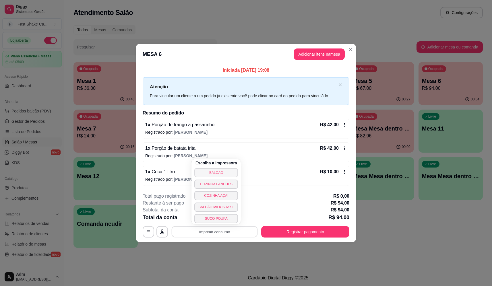
click at [217, 171] on button "BALCÃO" at bounding box center [216, 172] width 44 height 9
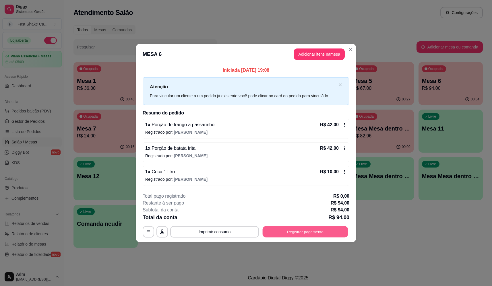
click at [322, 233] on button "Registrar pagamento" at bounding box center [306, 232] width 86 height 11
click at [285, 95] on div "R$ 94,00 Quantia por pessoa ( 1 pessoas) R$ 94,00 Total do pedido R$ 94,00 Rest…" at bounding box center [246, 130] width 129 height 141
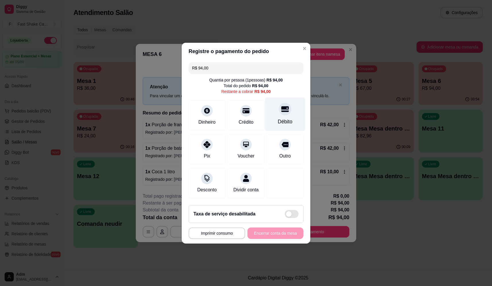
click at [283, 107] on icon at bounding box center [284, 109] width 7 height 6
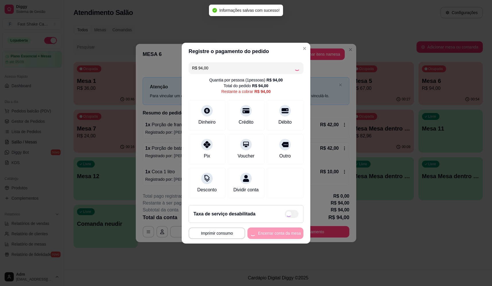
type input "R$ 0,00"
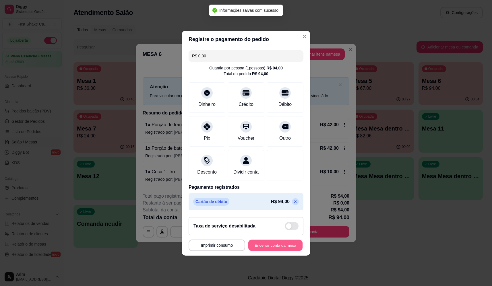
click at [275, 248] on button "Encerrar conta da mesa" at bounding box center [275, 245] width 54 height 11
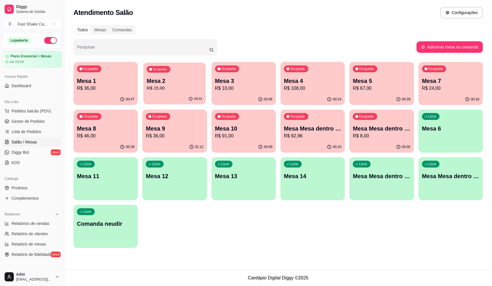
click at [181, 79] on p "Mesa 2" at bounding box center [175, 81] width 56 height 8
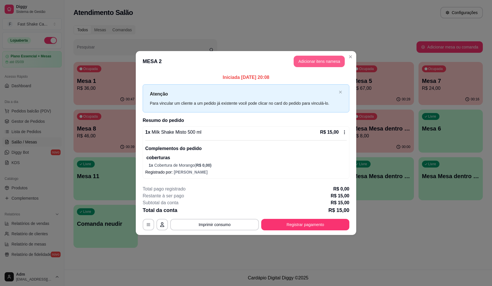
click at [316, 67] on header "MESA 2 Adicionar itens na mesa" at bounding box center [246, 61] width 221 height 21
click at [314, 63] on button "Adicionar itens na mesa" at bounding box center [319, 61] width 51 height 11
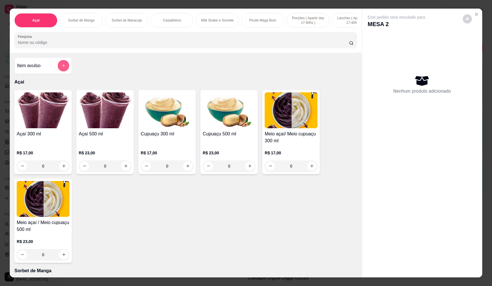
click at [59, 69] on button "add-separate-item" at bounding box center [63, 65] width 11 height 11
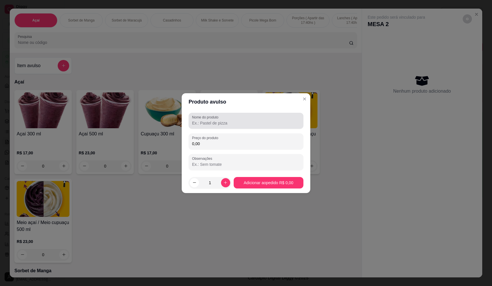
click at [220, 121] on input "Nome do produto" at bounding box center [246, 123] width 108 height 6
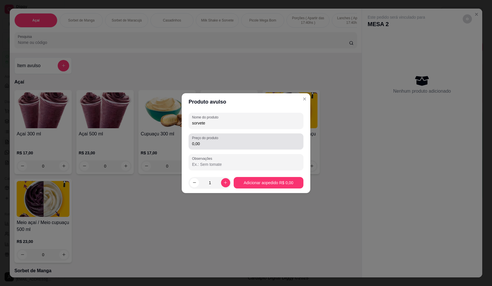
type input "sorvete"
click at [240, 147] on div "0,00" at bounding box center [246, 141] width 108 height 11
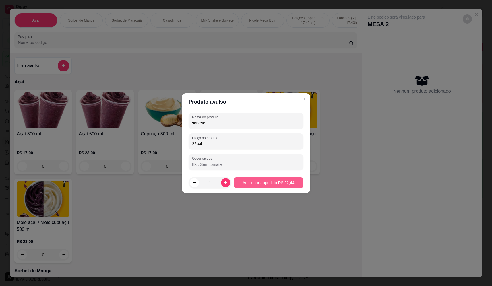
type input "22,44"
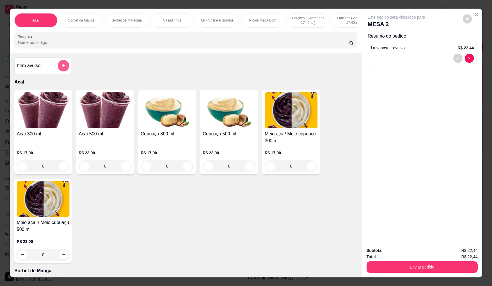
click at [61, 68] on icon "add-separate-item" at bounding box center [63, 65] width 4 height 4
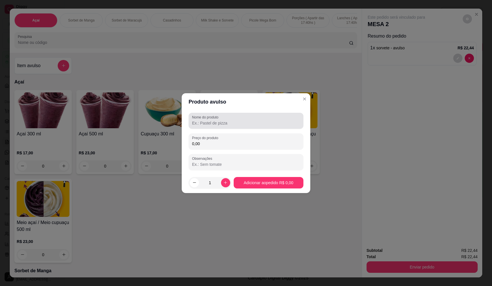
click at [207, 121] on input "Nome do produto" at bounding box center [246, 123] width 108 height 6
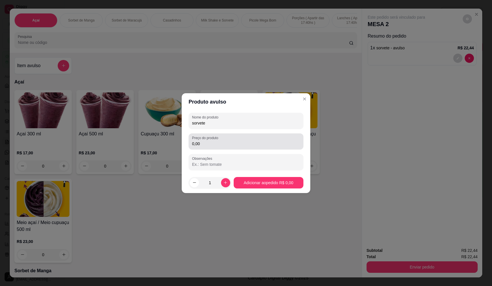
type input "sorvete"
click at [218, 144] on input "0,00" at bounding box center [246, 144] width 108 height 6
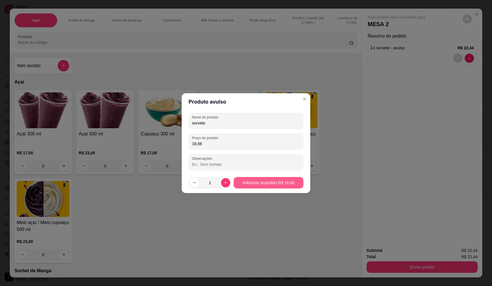
type input "16,66"
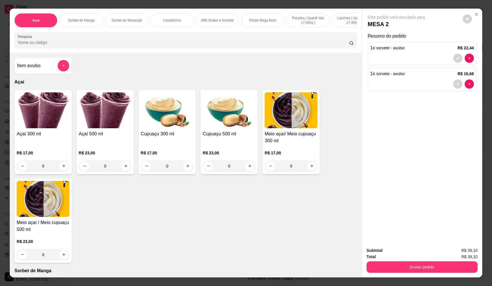
click at [441, 272] on button "Enviar pedido" at bounding box center [422, 267] width 111 height 11
click at [415, 250] on button "Não registrar e enviar pedido" at bounding box center [403, 253] width 58 height 11
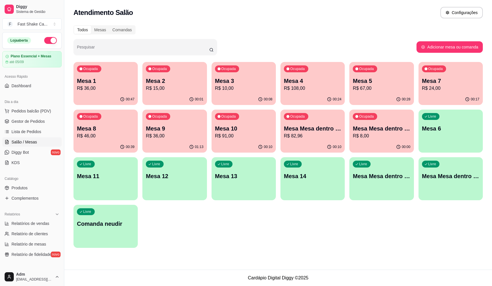
click at [94, 76] on div "Ocupada Mesa 1 R$ 36,00" at bounding box center [106, 78] width 64 height 32
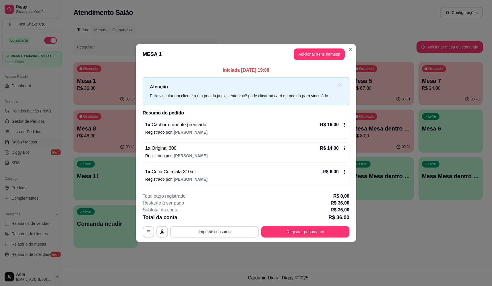
click at [220, 233] on button "Imprimir consumo" at bounding box center [214, 231] width 89 height 11
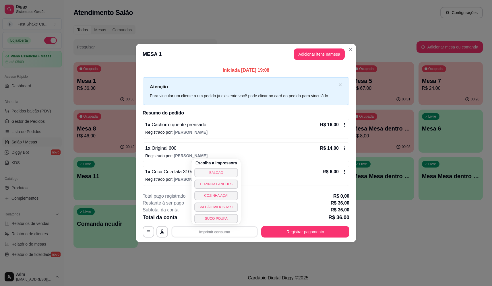
click at [215, 174] on button "BALCÃO" at bounding box center [216, 172] width 44 height 9
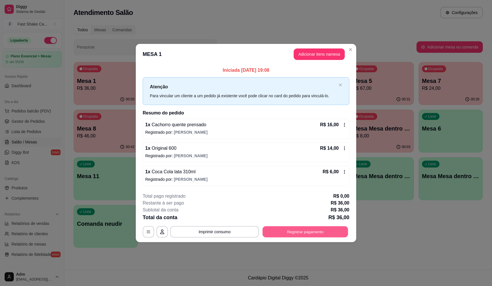
click at [308, 235] on button "Registrar pagamento" at bounding box center [306, 232] width 86 height 11
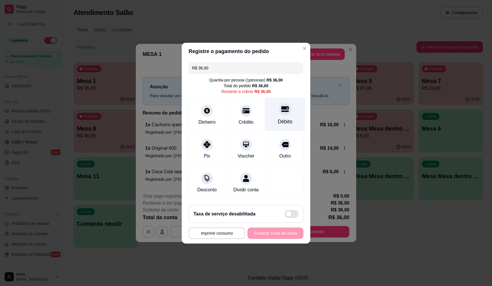
click at [277, 112] on div "Débito" at bounding box center [285, 114] width 40 height 34
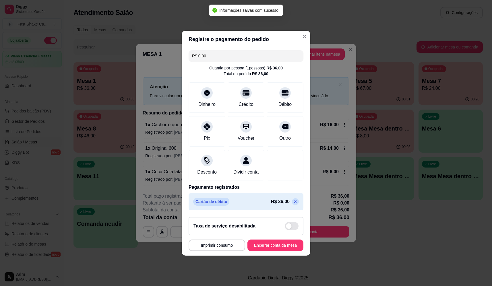
type input "R$ 0,00"
click at [277, 245] on button "Encerrar conta da mesa" at bounding box center [276, 245] width 56 height 11
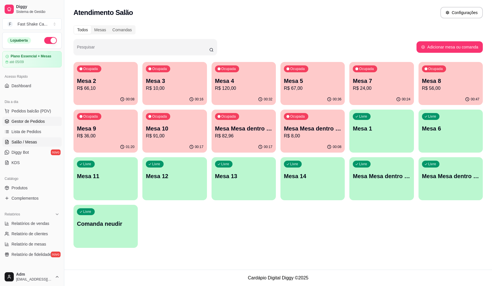
click at [33, 123] on span "Gestor de Pedidos" at bounding box center [27, 122] width 33 height 6
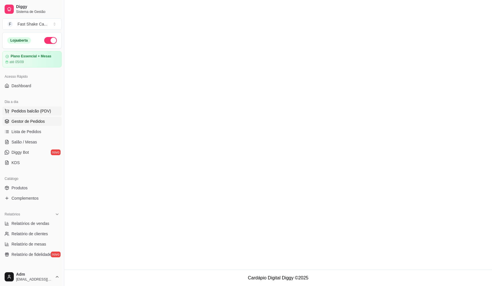
click at [39, 111] on span "Pedidos balcão (PDV)" at bounding box center [31, 111] width 40 height 6
click at [34, 128] on img at bounding box center [42, 110] width 53 height 36
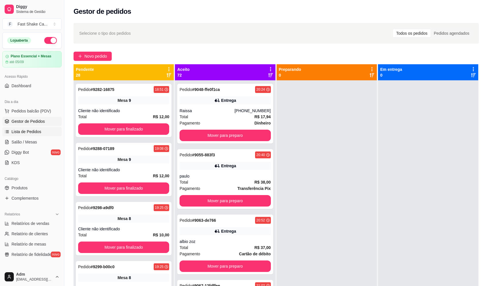
click at [27, 132] on span "Lista de Pedidos" at bounding box center [26, 132] width 30 height 6
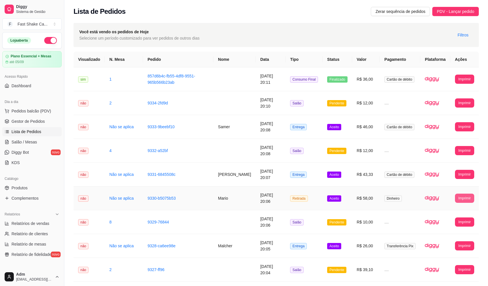
click at [463, 198] on button "Imprimir" at bounding box center [464, 198] width 19 height 9
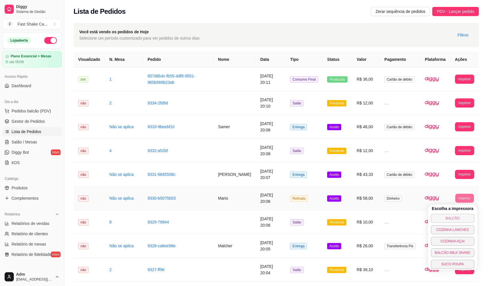
click at [448, 217] on button "BALCÃO" at bounding box center [453, 218] width 44 height 9
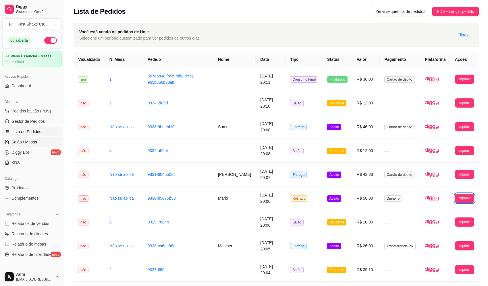
click at [26, 139] on span "Salão / Mesas" at bounding box center [24, 142] width 26 height 6
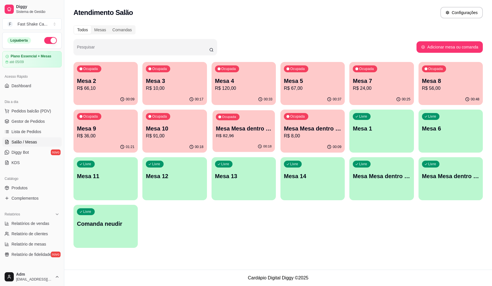
click at [252, 127] on p "Mesa Mesa dentro laranja" at bounding box center [244, 129] width 56 height 8
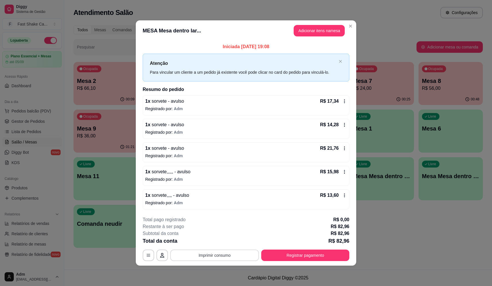
click at [230, 256] on button "Imprimir consumo" at bounding box center [214, 255] width 89 height 11
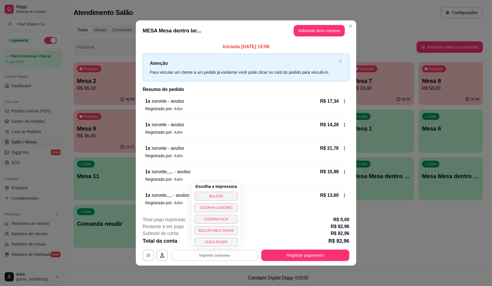
click at [229, 190] on div "Escolha a impressora BALCÃO COZINHA LANCHES COZINHA AÇAI BALCÃO MILK SHAKE SUCO…" at bounding box center [216, 215] width 49 height 65
click at [228, 196] on button "BALCÃO" at bounding box center [216, 196] width 44 height 9
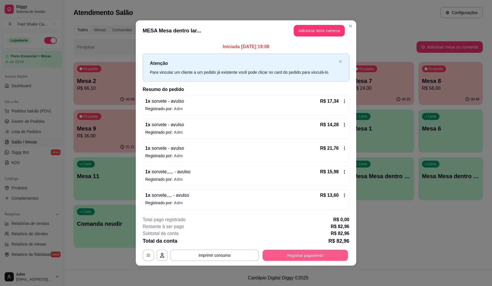
click at [315, 254] on button "Registrar pagamento" at bounding box center [306, 255] width 86 height 11
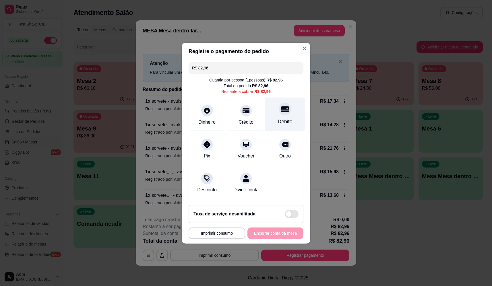
click at [274, 109] on div "Débito" at bounding box center [285, 114] width 40 height 34
type input "R$ 0,00"
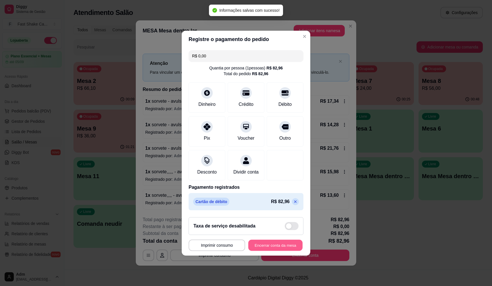
click at [273, 246] on button "Encerrar conta da mesa" at bounding box center [275, 245] width 54 height 11
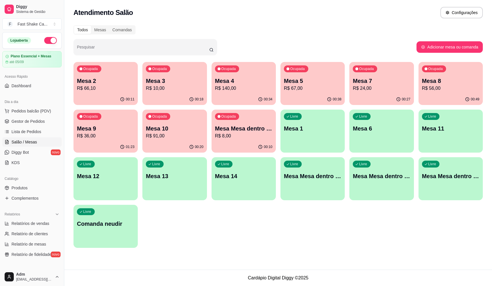
click at [99, 81] on p "Mesa 2" at bounding box center [105, 81] width 57 height 8
click at [226, 65] on div "Ocupada Mesa 4 R$ 140,00" at bounding box center [244, 78] width 64 height 32
click at [101, 86] on p "R$ 66,10" at bounding box center [105, 88] width 57 height 7
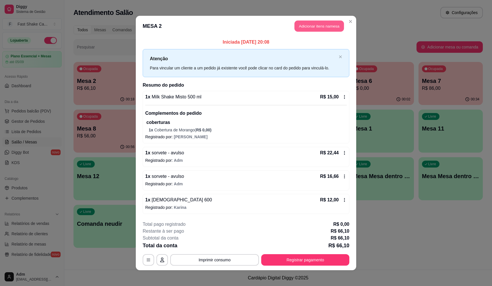
click at [317, 22] on button "Adicionar itens na mesa" at bounding box center [319, 26] width 49 height 11
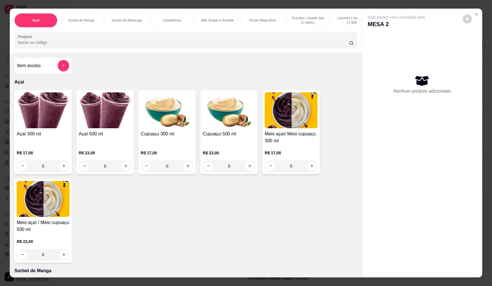
click at [118, 45] on input "Pesquisa" at bounding box center [183, 43] width 331 height 6
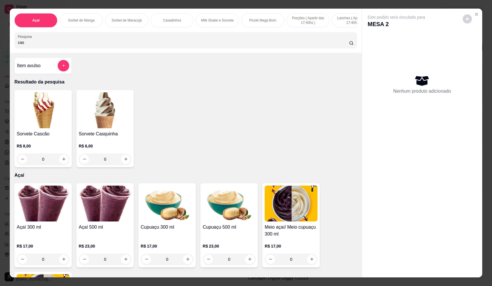
type input "cas"
click at [63, 165] on div "0" at bounding box center [43, 159] width 53 height 11
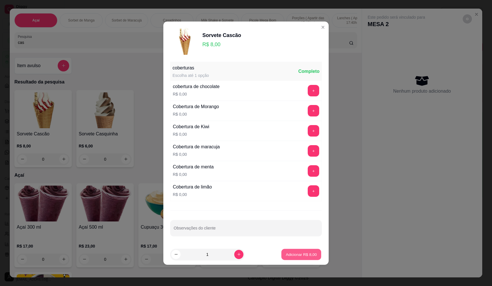
click at [304, 255] on p "Adicionar R$ 8,00" at bounding box center [301, 254] width 31 height 5
type input "1"
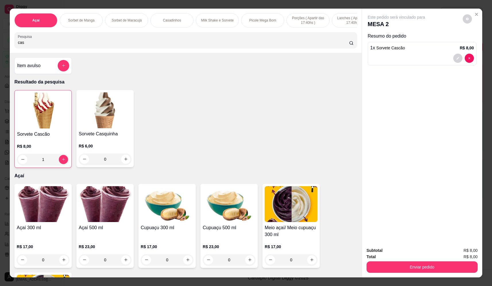
click at [66, 59] on div "Item avulso Resultado da pesquisa Sorvete Cascão R$ 8,00 1 Sorvete Casquinha R$…" at bounding box center [186, 165] width 352 height 225
click at [62, 68] on icon "add-separate-item" at bounding box center [63, 66] width 4 height 4
click at [269, 122] on input "Nome do produto" at bounding box center [246, 123] width 108 height 6
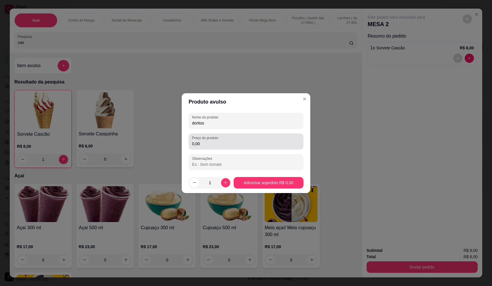
type input "doritos"
click at [272, 143] on input "0,00" at bounding box center [246, 144] width 108 height 6
type input "8,00"
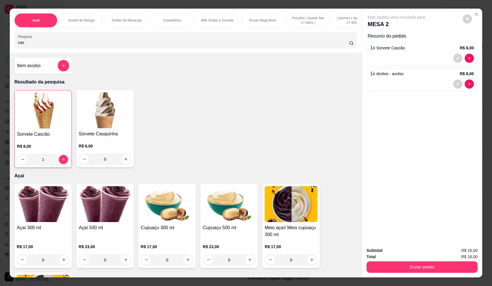
click at [413, 275] on div "Subtotal R$ 16,00 Total R$ 16,00 Enviar pedido" at bounding box center [422, 260] width 120 height 35
click at [413, 266] on button "Enviar pedido" at bounding box center [422, 267] width 111 height 11
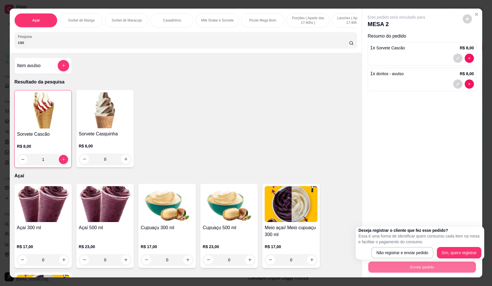
click at [409, 259] on div "Deseja registrar o cliente que fez esse pedido? Essa é uma forma de identificar…" at bounding box center [420, 243] width 129 height 33
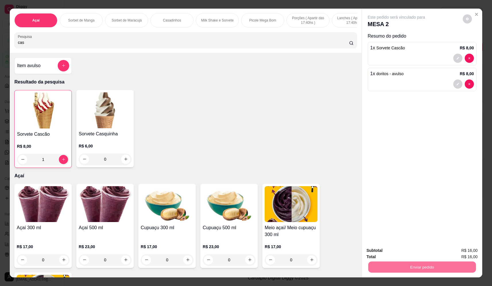
click at [408, 252] on button "Não registrar e enviar pedido" at bounding box center [403, 253] width 60 height 11
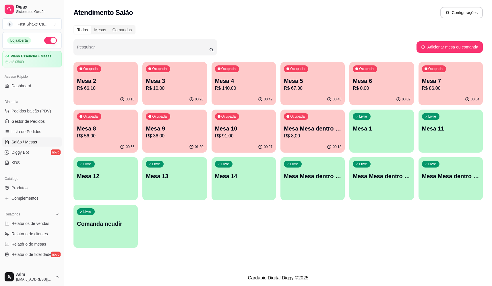
click at [88, 137] on p "R$ 56,00" at bounding box center [105, 136] width 57 height 7
click at [238, 84] on p "Mesa 4" at bounding box center [243, 81] width 57 height 8
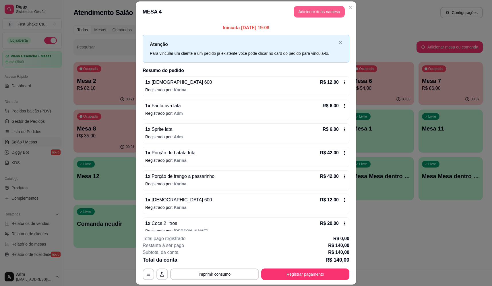
click at [300, 11] on button "Adicionar itens na mesa" at bounding box center [319, 11] width 51 height 11
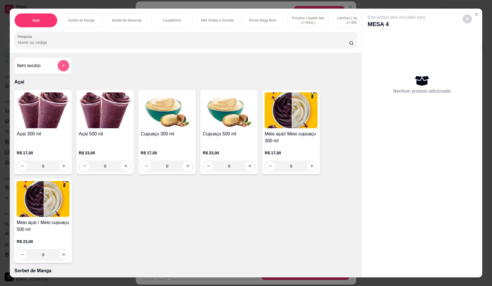
click at [65, 71] on button "add-separate-item" at bounding box center [63, 65] width 11 height 11
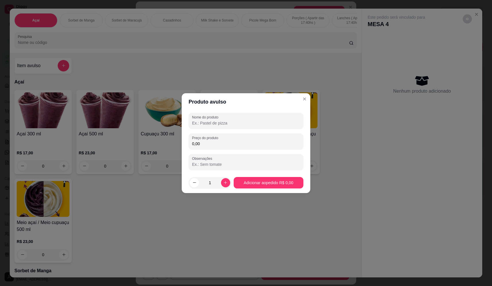
click at [224, 125] on input "Nome do produto" at bounding box center [246, 123] width 108 height 6
type input "sorvete"
click at [225, 147] on div "0,00" at bounding box center [246, 141] width 108 height 11
type input "16,34"
click at [219, 162] on input "Observações" at bounding box center [246, 165] width 108 height 6
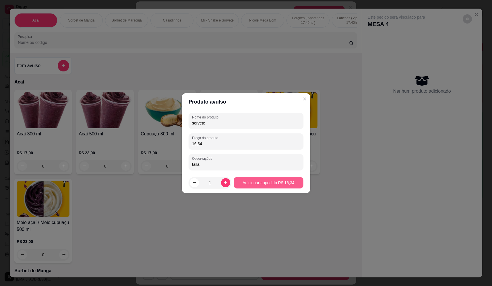
type input "taila"
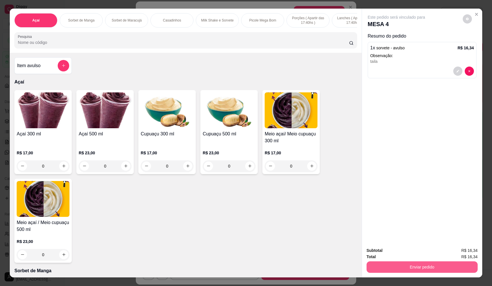
click at [434, 268] on button "Enviar pedido" at bounding box center [422, 267] width 111 height 11
click at [428, 255] on button "Não registrar e enviar pedido" at bounding box center [403, 253] width 60 height 11
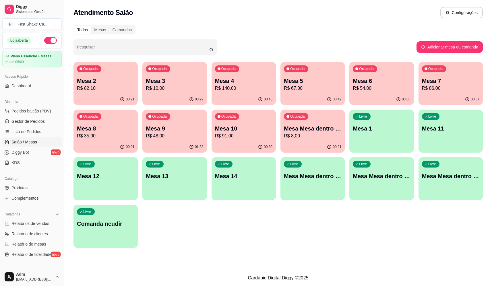
click at [300, 78] on p "Mesa 5" at bounding box center [312, 81] width 57 height 8
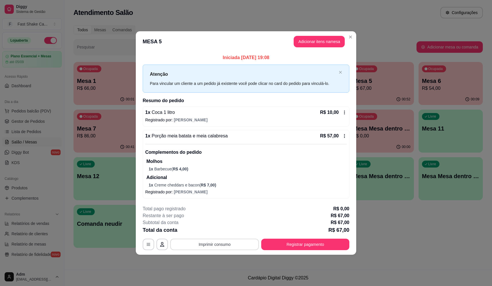
click at [233, 246] on button "Imprimir consumo" at bounding box center [214, 244] width 89 height 11
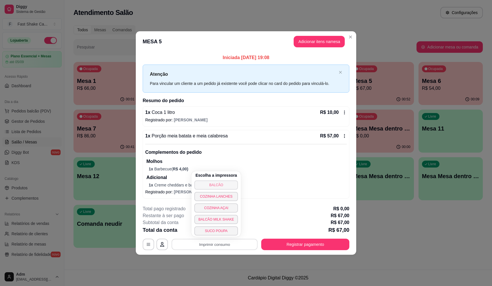
click at [226, 187] on button "BALCÃO" at bounding box center [216, 185] width 44 height 9
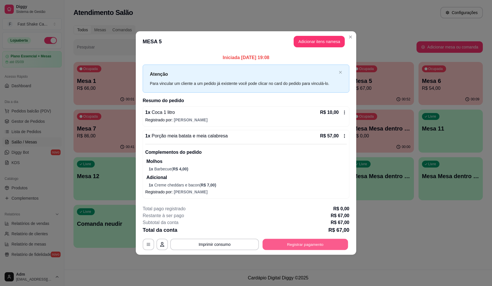
click at [332, 248] on button "Registrar pagamento" at bounding box center [306, 244] width 86 height 11
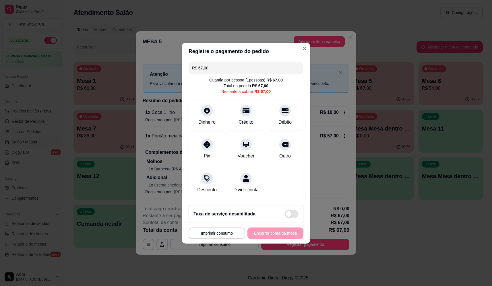
click at [271, 93] on div "R$ 67,00 Quantia por pessoa ( 1 pessoas) R$ 67,00 Total do pedido R$ 67,00 Rest…" at bounding box center [246, 130] width 129 height 141
click at [277, 102] on div "Débito" at bounding box center [285, 114] width 40 height 34
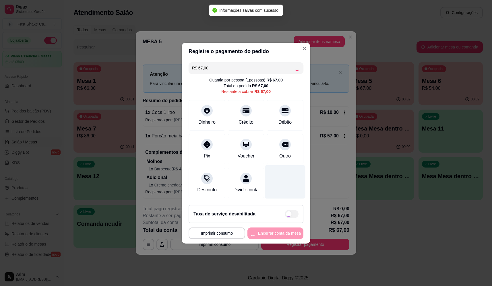
type input "R$ 0,00"
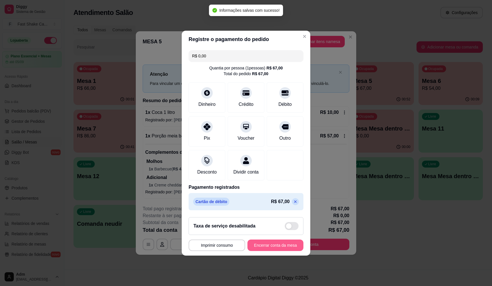
click at [286, 248] on button "Encerrar conta da mesa" at bounding box center [276, 245] width 56 height 11
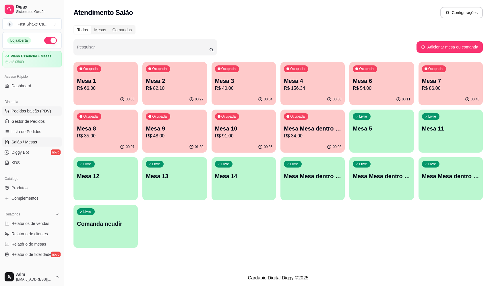
click at [39, 111] on span "Pedidos balcão (PDV)" at bounding box center [31, 111] width 40 height 6
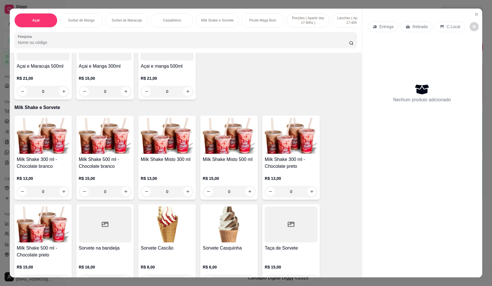
scroll to position [546, 0]
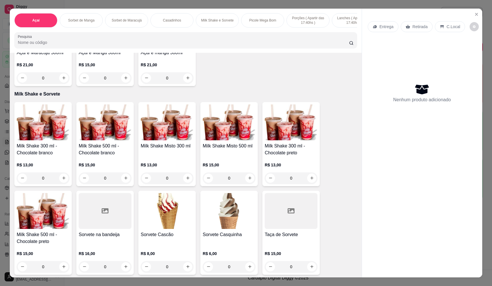
click at [311, 183] on div "0" at bounding box center [291, 178] width 53 height 11
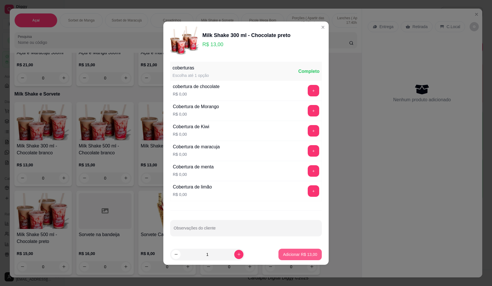
click at [289, 255] on p "Adicionar R$ 13,00" at bounding box center [300, 255] width 34 height 6
type input "1"
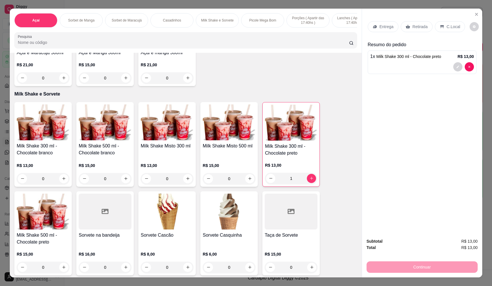
click at [60, 183] on div "0" at bounding box center [43, 178] width 53 height 11
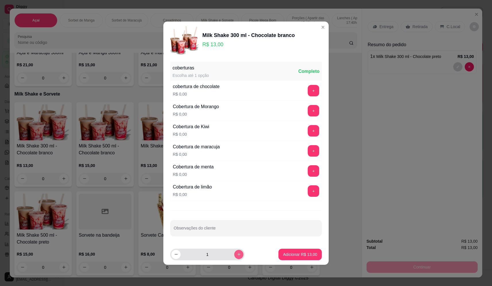
click at [237, 254] on icon "increase-product-quantity" at bounding box center [239, 254] width 4 height 4
click at [237, 253] on icon "increase-product-quantity" at bounding box center [239, 254] width 4 height 4
type input "4"
click at [313, 111] on button "+" at bounding box center [313, 110] width 11 height 11
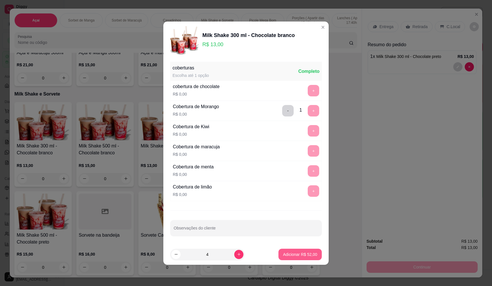
click at [297, 254] on p "Adicionar R$ 52,00" at bounding box center [300, 255] width 34 height 6
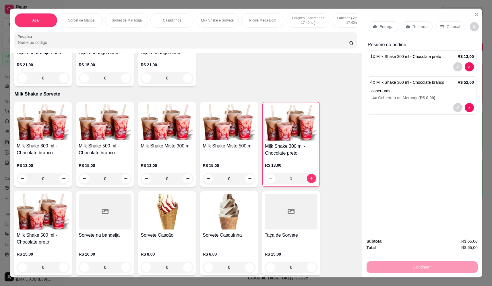
click at [387, 29] on p "Entrega" at bounding box center [387, 27] width 14 height 6
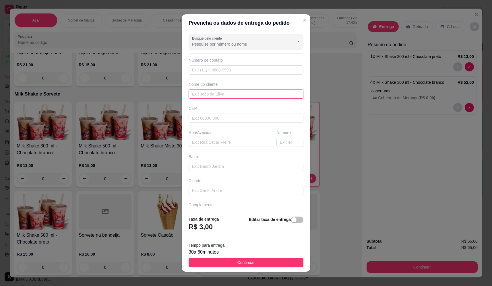
click at [228, 93] on input "text" at bounding box center [246, 94] width 115 height 9
type input "donizete"
click at [219, 144] on input "text" at bounding box center [232, 142] width 86 height 9
paste input "Bairro:vida nova [STREET_ADDRESS][PERSON_NAME]"
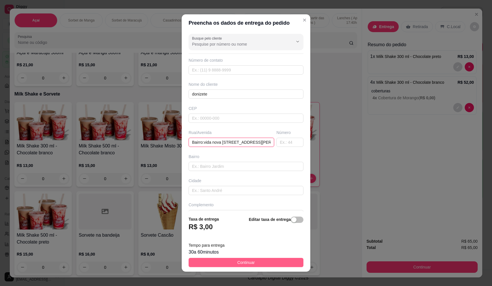
type input "Bairro:vida nova [STREET_ADDRESS][PERSON_NAME]"
click at [252, 261] on button "Continuar" at bounding box center [246, 262] width 115 height 9
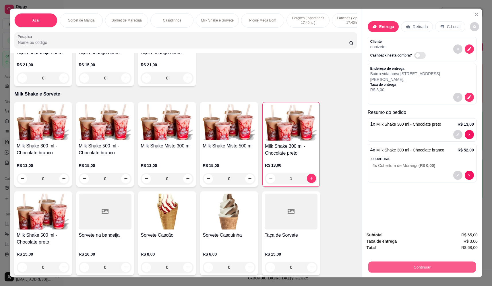
click at [445, 268] on button "Continuar" at bounding box center [422, 267] width 108 height 11
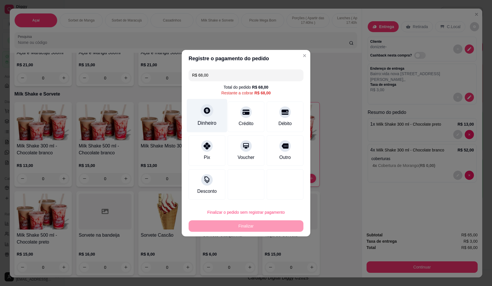
click at [211, 104] on div "Dinheiro" at bounding box center [207, 116] width 40 height 34
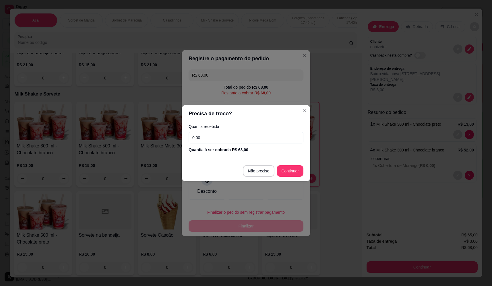
drag, startPoint x: 239, startPoint y: 134, endPoint x: 183, endPoint y: 143, distance: 57.1
click at [183, 141] on div "Quantia recebida 0,00 Quantia à ser cobrada R$ 68,00" at bounding box center [246, 138] width 129 height 33
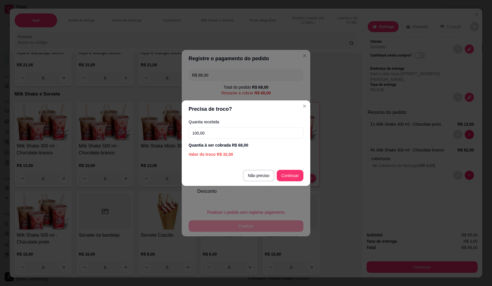
type input "100,00"
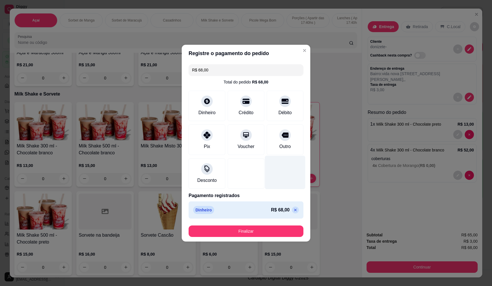
type input "R$ 0,00"
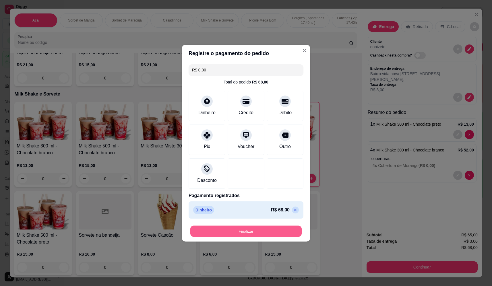
click at [281, 227] on button "Finalizar" at bounding box center [245, 231] width 111 height 11
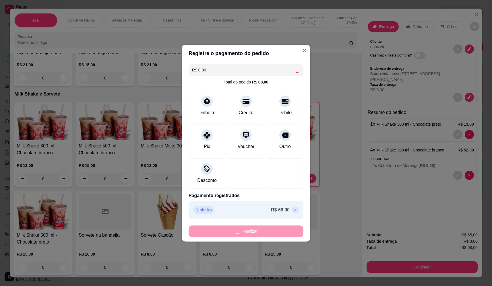
type input "0"
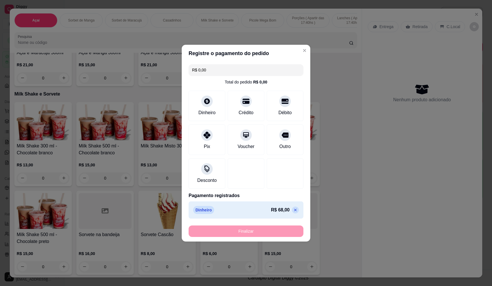
type input "-R$ 68,00"
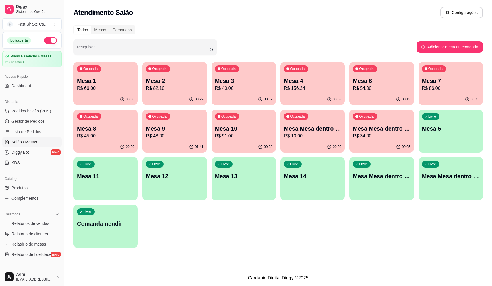
click at [109, 76] on div "Ocupada Mesa 1 R$ 66,00" at bounding box center [106, 78] width 64 height 32
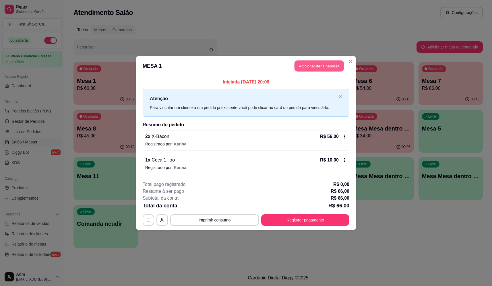
click at [324, 69] on button "Adicionar itens na mesa" at bounding box center [319, 66] width 49 height 11
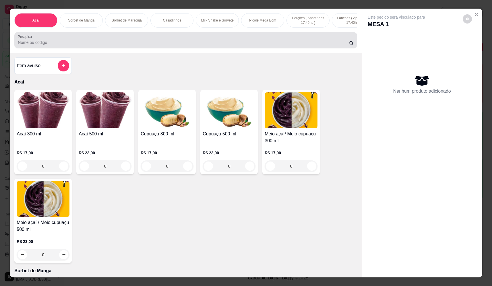
click at [82, 40] on div at bounding box center [186, 39] width 336 height 11
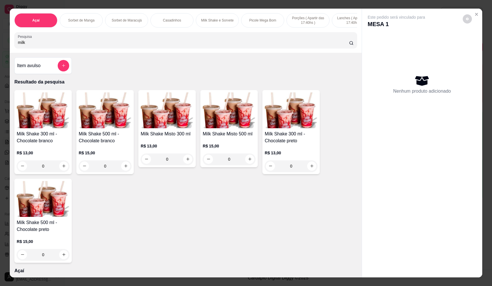
type input "milk"
click at [185, 165] on div "0" at bounding box center [167, 159] width 53 height 11
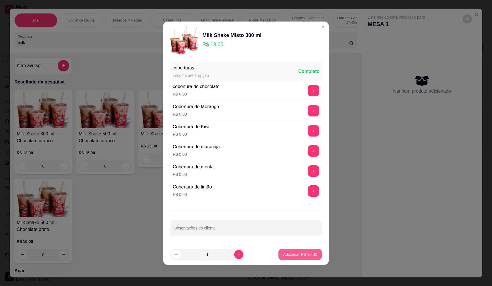
click at [304, 253] on p "Adicionar R$ 13,00" at bounding box center [300, 255] width 34 height 6
type input "1"
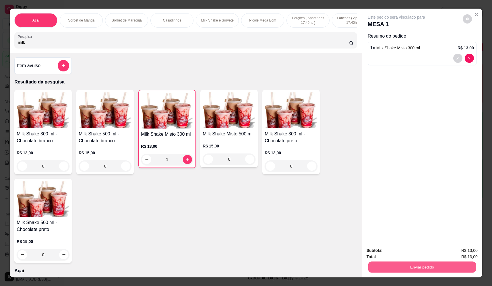
click at [409, 268] on button "Enviar pedido" at bounding box center [422, 267] width 108 height 11
click at [400, 253] on button "Não registrar e enviar pedido" at bounding box center [403, 253] width 60 height 11
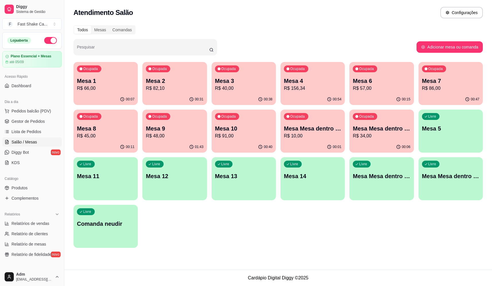
click at [462, 186] on div "Livre Mesa Mesa dentro vermelha" at bounding box center [451, 175] width 64 height 36
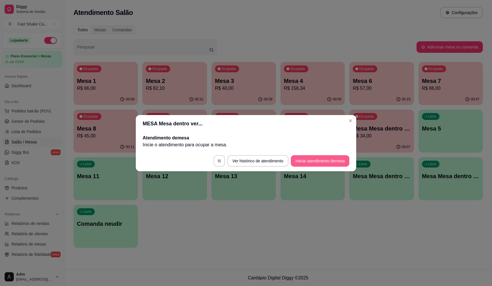
click at [311, 161] on button "Iniciar atendimento de mesa" at bounding box center [320, 160] width 59 height 11
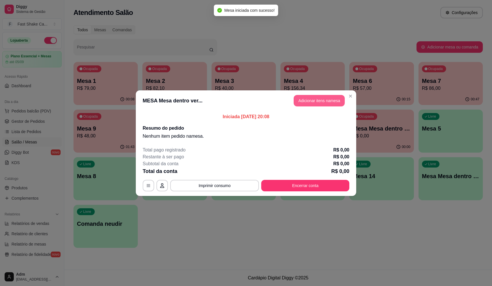
click at [311, 98] on button "Adicionar itens na mesa" at bounding box center [319, 100] width 51 height 11
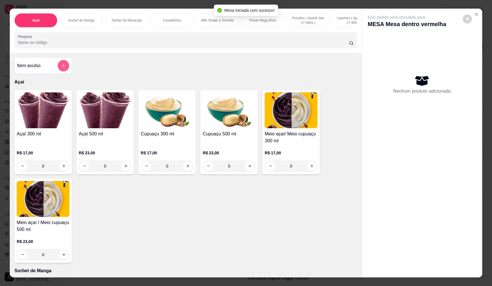
click at [58, 71] on button "add-separate-item" at bounding box center [63, 65] width 11 height 11
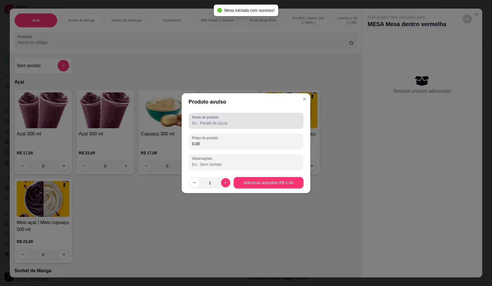
click at [223, 119] on div at bounding box center [246, 120] width 108 height 11
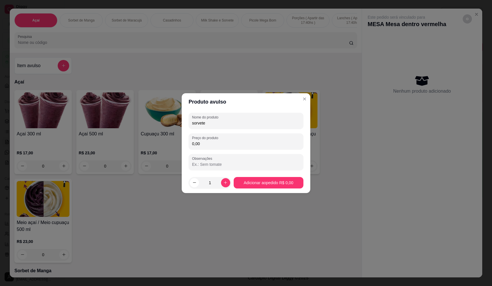
type input "sorvete"
click at [263, 139] on div "0,00" at bounding box center [246, 141] width 108 height 11
type input "17,00"
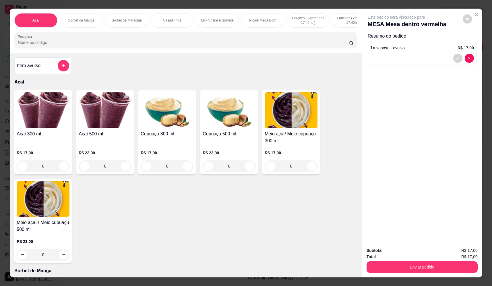
click at [54, 69] on div "Item avulso" at bounding box center [43, 65] width 52 height 11
click at [61, 68] on icon "add-separate-item" at bounding box center [63, 65] width 4 height 4
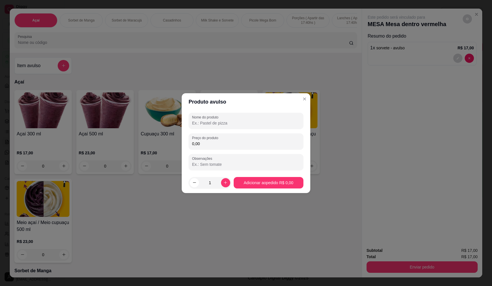
click at [252, 121] on input "Nome do produto" at bounding box center [246, 123] width 108 height 6
type input "sorvete"
click at [228, 136] on div "0,00" at bounding box center [246, 141] width 108 height 11
type input "18,00"
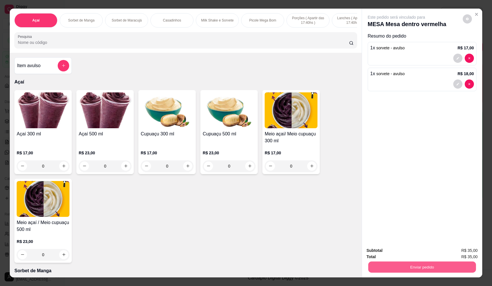
click at [438, 264] on button "Enviar pedido" at bounding box center [422, 267] width 108 height 11
click at [426, 254] on button "Não registrar e enviar pedido" at bounding box center [403, 253] width 60 height 11
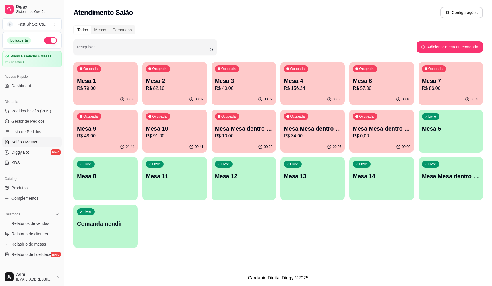
click at [154, 80] on p "Mesa 2" at bounding box center [174, 81] width 57 height 8
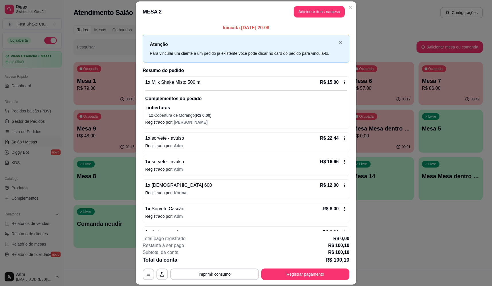
click at [335, 159] on div "R$ 16,66" at bounding box center [333, 161] width 27 height 7
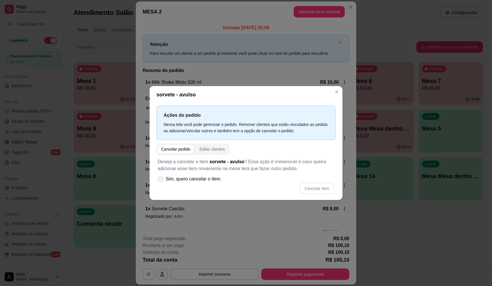
click at [157, 177] on label "Sim, quero cancelar o item." at bounding box center [189, 178] width 69 height 11
click at [157, 180] on input "Sim, quero cancelar o item." at bounding box center [159, 182] width 4 height 4
checkbox input "true"
click at [332, 185] on button "Cancelar item" at bounding box center [317, 188] width 34 height 11
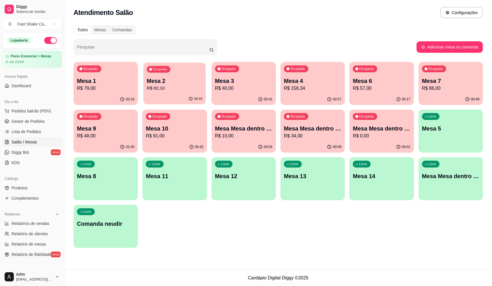
click at [179, 81] on p "Mesa 2" at bounding box center [175, 81] width 56 height 8
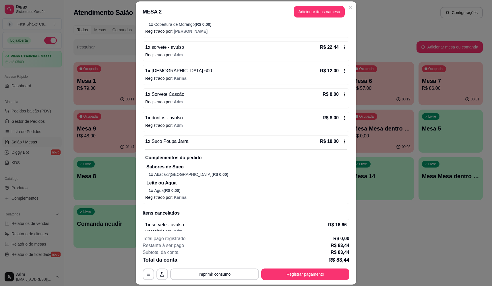
scroll to position [99, 0]
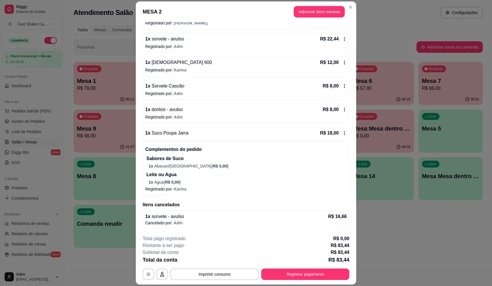
click at [342, 133] on icon at bounding box center [344, 133] width 5 height 5
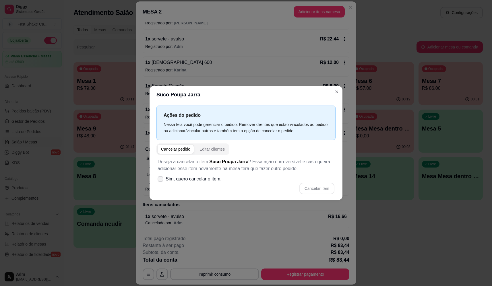
click at [161, 179] on icon at bounding box center [160, 178] width 5 height 3
click at [161, 180] on input "Sim, quero cancelar o item." at bounding box center [159, 182] width 4 height 4
checkbox input "true"
click at [310, 187] on button "Cancelar item" at bounding box center [317, 188] width 34 height 11
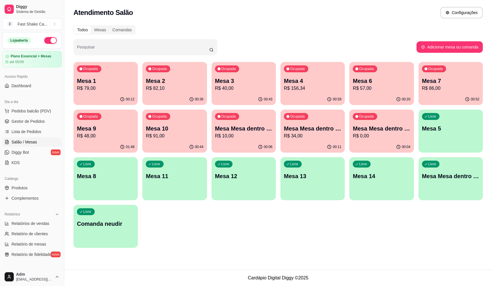
click at [258, 139] on p "R$ 10,00" at bounding box center [243, 136] width 57 height 7
click at [305, 135] on p "R$ 34,00" at bounding box center [313, 136] width 56 height 7
click at [365, 142] on div "00:07" at bounding box center [381, 147] width 64 height 11
click at [316, 133] on p "R$ 34,00" at bounding box center [313, 136] width 56 height 7
click at [382, 135] on p "R$ 35,00" at bounding box center [381, 136] width 57 height 7
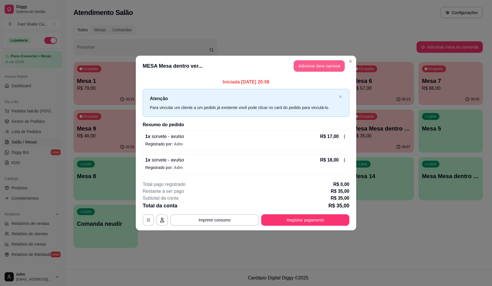
click at [323, 68] on button "Adicionar itens na mesa" at bounding box center [319, 65] width 51 height 11
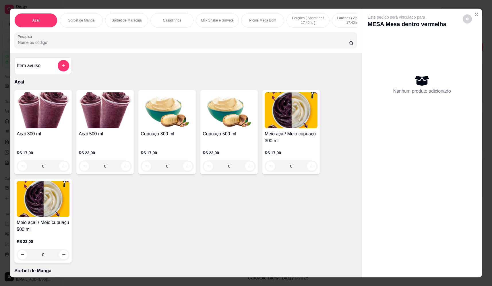
click at [123, 172] on div "0" at bounding box center [105, 166] width 53 height 11
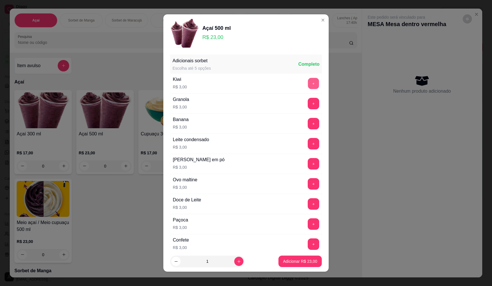
click at [308, 81] on button "+" at bounding box center [313, 83] width 11 height 11
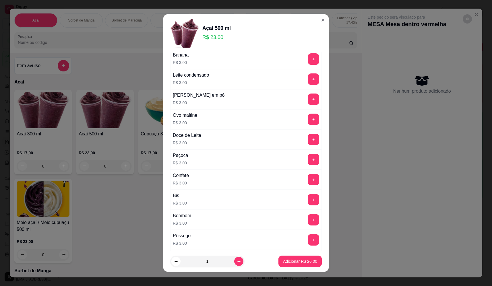
scroll to position [57, 0]
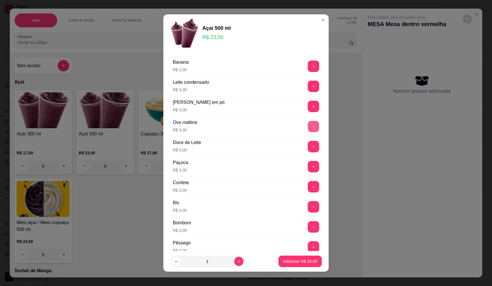
click at [308, 122] on button "+" at bounding box center [313, 126] width 11 height 11
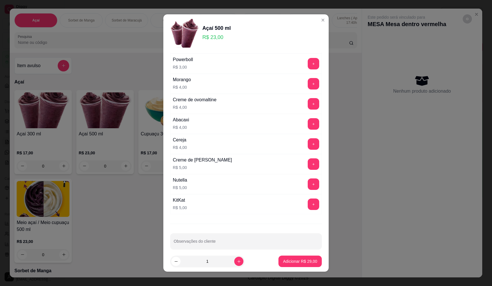
scroll to position [287, 0]
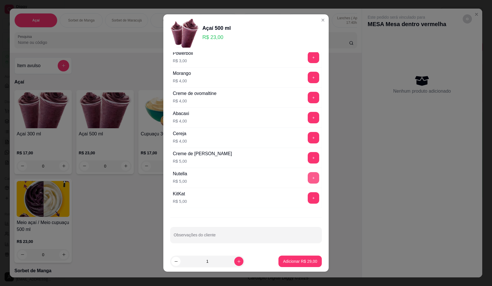
click at [308, 176] on button "+" at bounding box center [313, 177] width 11 height 11
click at [292, 261] on p "Adicionar R$ 34,00" at bounding box center [300, 261] width 33 height 5
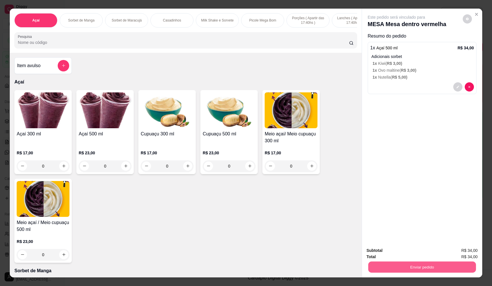
click at [409, 271] on button "Enviar pedido" at bounding box center [422, 267] width 108 height 11
click at [400, 255] on button "Não registrar e enviar pedido" at bounding box center [403, 253] width 60 height 11
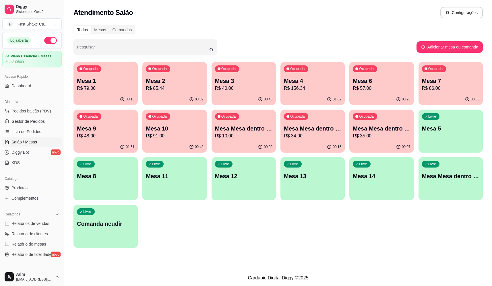
click at [300, 134] on p "R$ 34,00" at bounding box center [312, 136] width 57 height 7
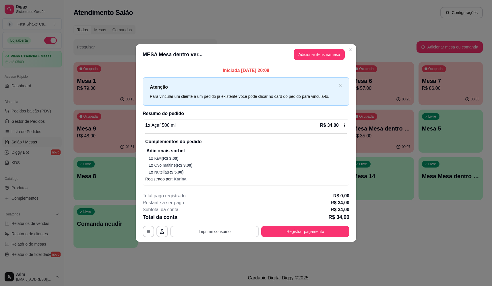
click at [217, 230] on button "Imprimir consumo" at bounding box center [214, 231] width 89 height 11
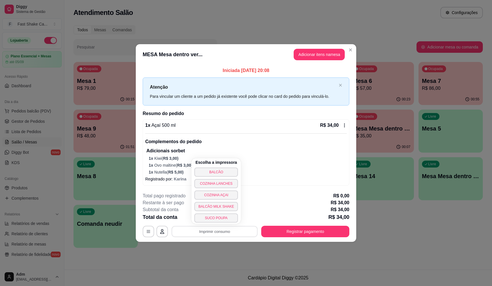
click at [276, 181] on p "Registrado por: [PERSON_NAME]" at bounding box center [246, 179] width 202 height 6
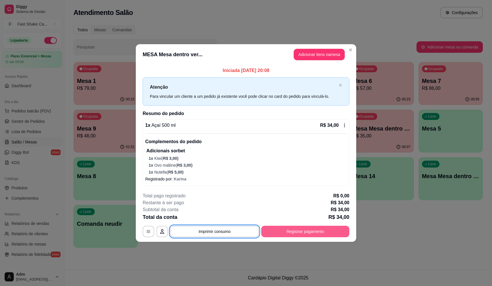
click at [307, 233] on button "Registrar pagamento" at bounding box center [305, 231] width 88 height 11
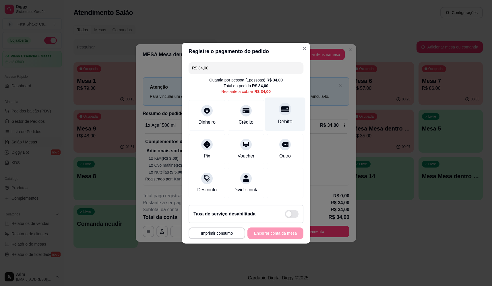
click at [284, 113] on div "Débito" at bounding box center [285, 114] width 40 height 34
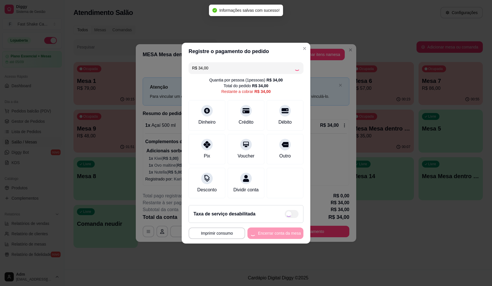
type input "R$ 0,00"
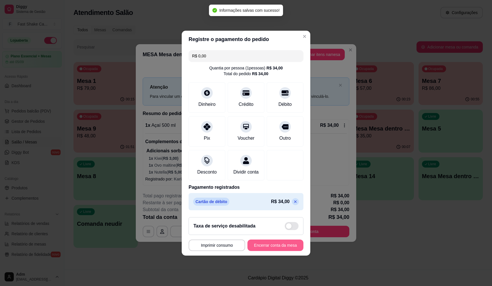
click at [275, 247] on button "Encerrar conta da mesa" at bounding box center [276, 245] width 56 height 11
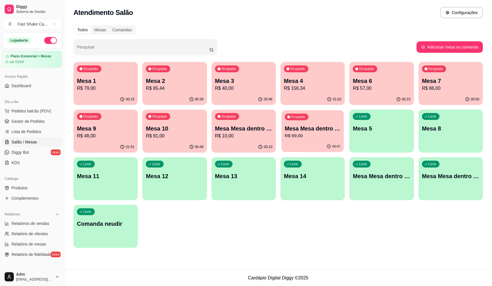
click at [308, 117] on div "Ocupada Mesa Mesa dentro vermelha R$ 69,00" at bounding box center [312, 125] width 63 height 31
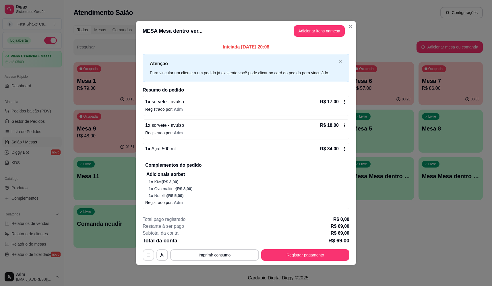
click at [146, 252] on button "button" at bounding box center [148, 255] width 11 height 11
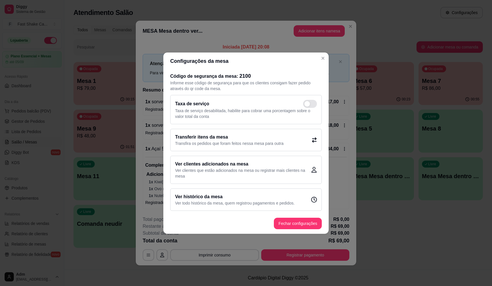
click at [214, 134] on h2 "Transferir itens da mesa" at bounding box center [229, 137] width 109 height 7
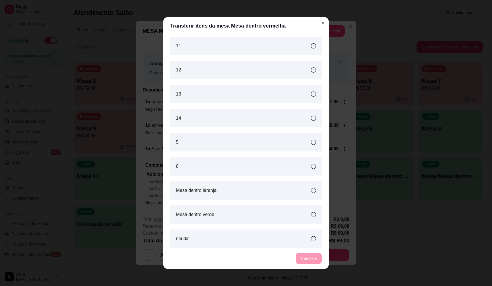
click at [215, 215] on div "Mesa dentro verde" at bounding box center [246, 215] width 152 height 18
click at [308, 255] on button "Transferir" at bounding box center [309, 258] width 26 height 11
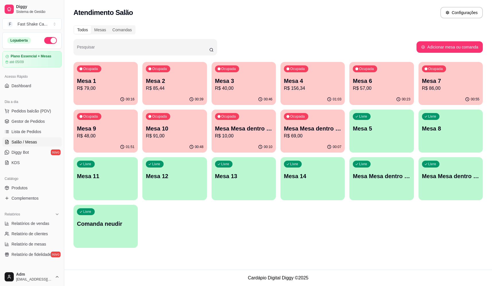
click at [112, 129] on p "Mesa 9" at bounding box center [105, 129] width 57 height 8
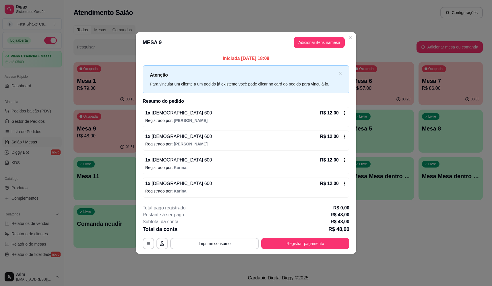
click at [323, 250] on footer "**********" at bounding box center [246, 227] width 221 height 54
click at [314, 241] on button "Registrar pagamento" at bounding box center [305, 243] width 88 height 11
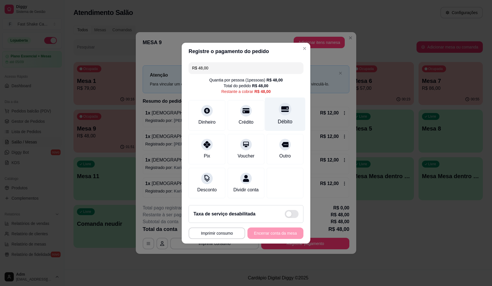
click at [279, 107] on div at bounding box center [285, 109] width 13 height 13
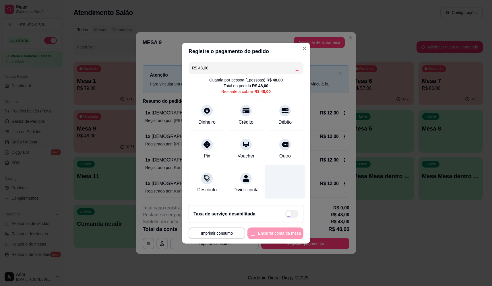
type input "R$ 0,00"
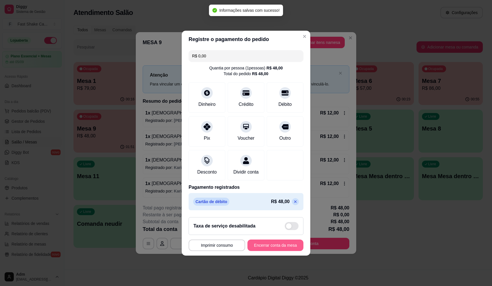
click at [273, 251] on button "Encerrar conta da mesa" at bounding box center [276, 245] width 56 height 11
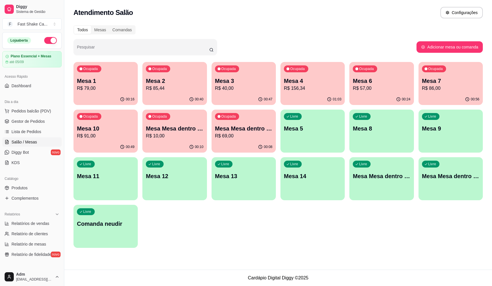
click at [172, 131] on p "Mesa Mesa dentro azul" at bounding box center [174, 129] width 57 height 8
click at [100, 126] on p "Mesa 10" at bounding box center [105, 129] width 57 height 8
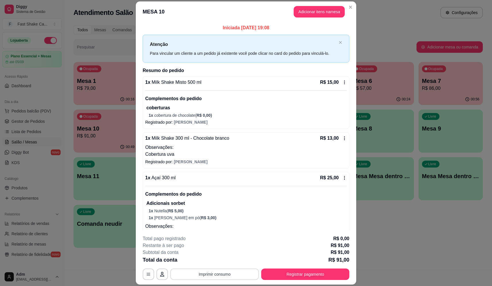
click at [225, 269] on button "Imprimir consumo" at bounding box center [214, 274] width 89 height 11
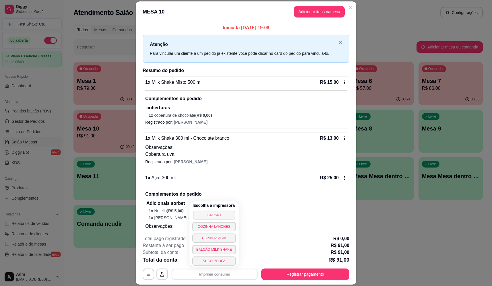
click at [218, 213] on button "BALCÃO" at bounding box center [214, 215] width 42 height 9
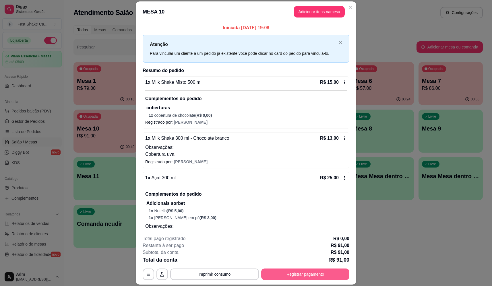
click at [281, 278] on button "Registrar pagamento" at bounding box center [305, 274] width 88 height 11
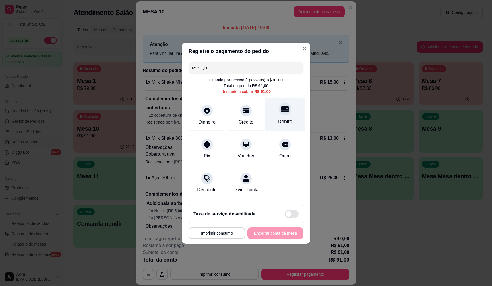
click at [287, 111] on div "Débito" at bounding box center [285, 114] width 40 height 34
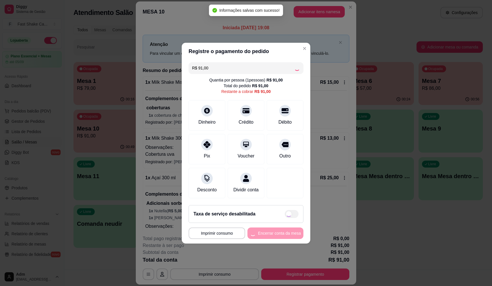
type input "R$ 0,00"
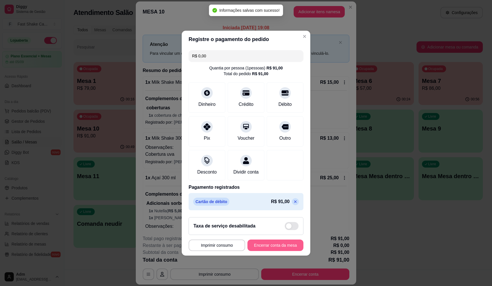
click at [278, 250] on button "Encerrar conta da mesa" at bounding box center [276, 245] width 56 height 11
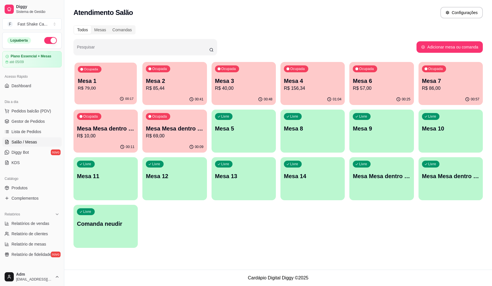
click at [91, 89] on p "R$ 79,00" at bounding box center [106, 88] width 56 height 7
click at [110, 135] on p "R$ 10,00" at bounding box center [105, 136] width 57 height 7
click at [237, 94] on div "00:52" at bounding box center [244, 99] width 64 height 11
click at [179, 82] on p "Mesa 2" at bounding box center [174, 81] width 57 height 8
click at [378, 81] on p "Mesa 6" at bounding box center [381, 81] width 57 height 8
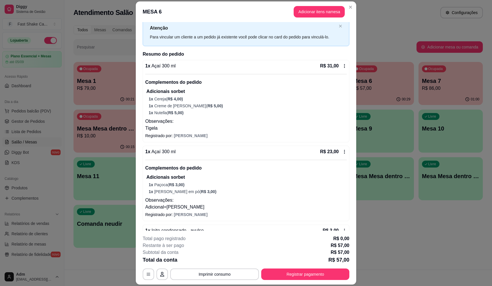
scroll to position [33, 0]
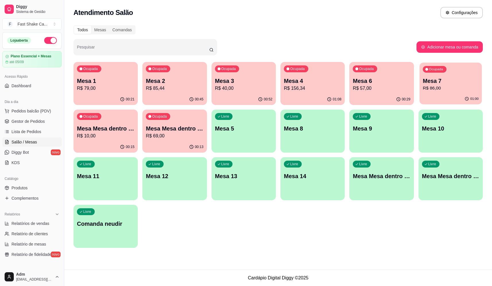
click at [452, 86] on p "R$ 86,00" at bounding box center [451, 88] width 56 height 7
click at [305, 84] on p "Mesa 4" at bounding box center [312, 81] width 57 height 8
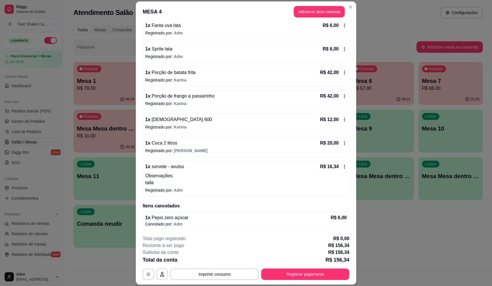
scroll to position [82, 0]
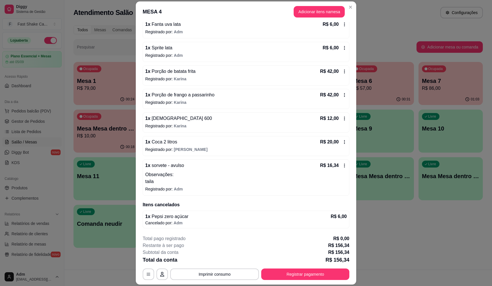
click at [304, 175] on p "Observações:" at bounding box center [246, 174] width 202 height 7
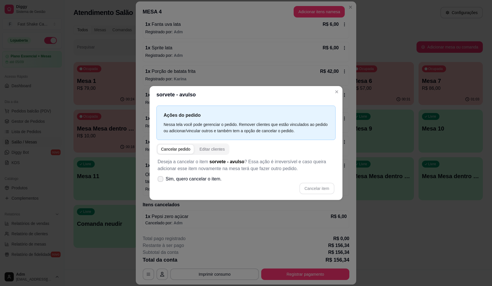
click at [211, 180] on span "Sim, quero cancelar o item." at bounding box center [194, 179] width 56 height 7
click at [161, 180] on input "Sim, quero cancelar o item." at bounding box center [159, 182] width 4 height 4
checkbox input "true"
click at [317, 189] on button "Cancelar item" at bounding box center [316, 188] width 35 height 11
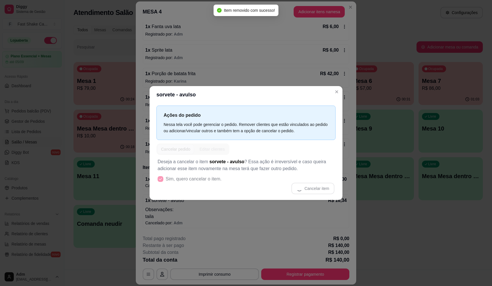
scroll to position [79, 0]
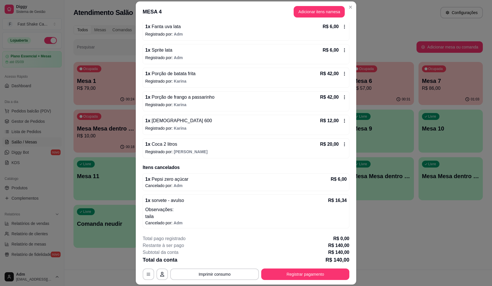
click at [273, 147] on div "1 x Coca 2 litros R$ 20,00" at bounding box center [246, 144] width 202 height 7
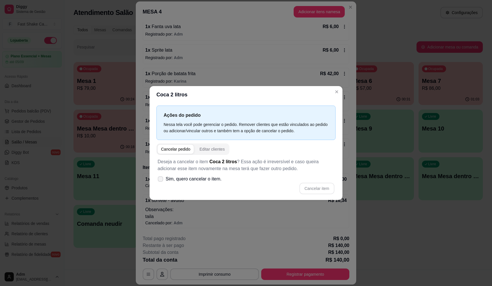
click at [206, 180] on span "Sim, quero cancelar o item." at bounding box center [194, 179] width 56 height 7
click at [161, 180] on input "Sim, quero cancelar o item." at bounding box center [159, 182] width 4 height 4
checkbox input "true"
click at [322, 193] on button "Cancelar item" at bounding box center [316, 188] width 35 height 11
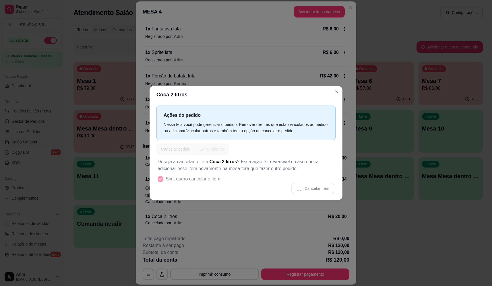
scroll to position [77, 0]
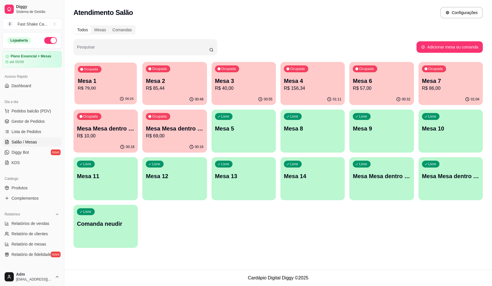
click at [88, 68] on p "Ocupada" at bounding box center [91, 69] width 14 height 5
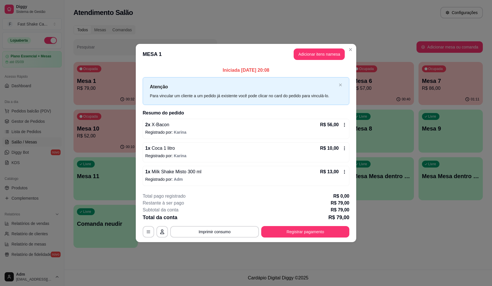
click at [274, 141] on div "2 x X-Bacon R$ 56,00 Registrado por: [PERSON_NAME] 1 x Coca 1 litro R$ 10,00 Re…" at bounding box center [246, 152] width 207 height 67
click at [275, 143] on div "1 x Coca 1 litro R$ 10,00 Registrado por: [PERSON_NAME]" at bounding box center [246, 152] width 207 height 20
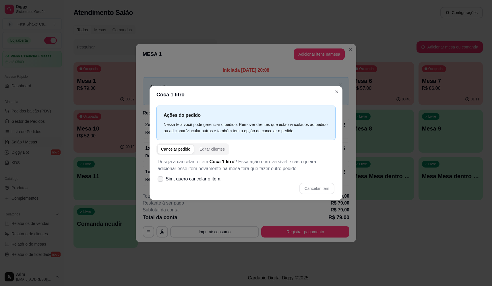
click at [198, 177] on span "Sim, quero cancelar o item." at bounding box center [194, 179] width 56 height 7
click at [161, 180] on input "Sim, quero cancelar o item." at bounding box center [159, 182] width 4 height 4
checkbox input "true"
drag, startPoint x: 313, startPoint y: 182, endPoint x: 313, endPoint y: 185, distance: 3.2
click at [313, 183] on div "Deseja a cancelar o item Coca 1 litro ? Essa ação é irreversível e caso queira …" at bounding box center [245, 176] width 179 height 43
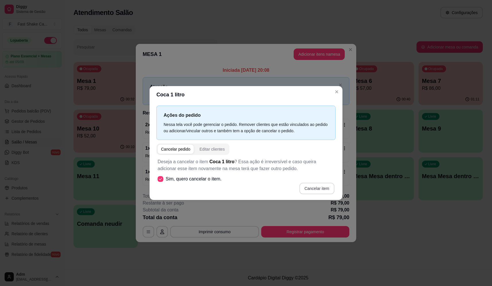
click at [316, 190] on button "Cancelar item" at bounding box center [316, 188] width 35 height 11
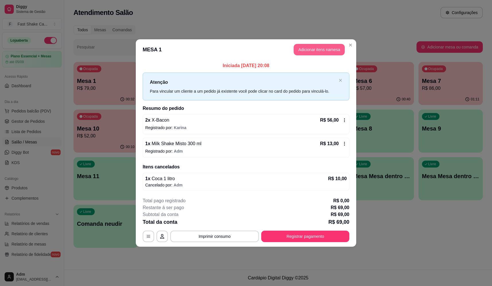
click at [320, 48] on button "Adicionar itens na mesa" at bounding box center [319, 49] width 51 height 11
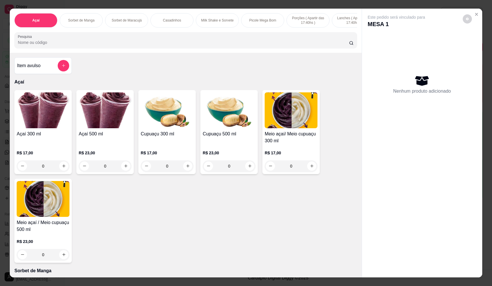
click at [154, 45] on input "Pesquisa" at bounding box center [183, 43] width 331 height 6
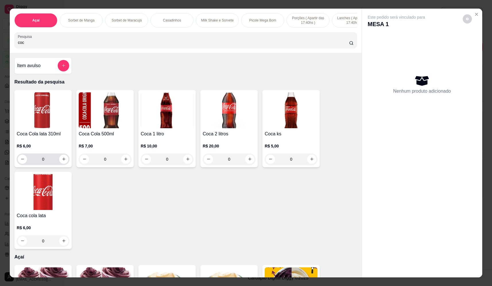
type input "coc"
click at [63, 161] on button "increase-product-quantity" at bounding box center [63, 159] width 9 height 9
type input "1"
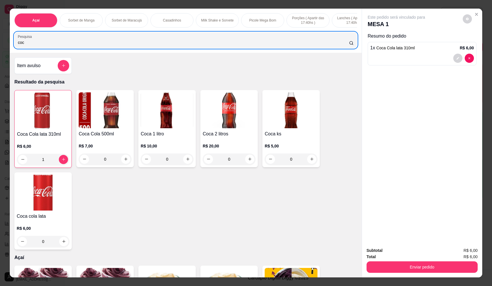
drag, startPoint x: 102, startPoint y: 44, endPoint x: -1, endPoint y: 42, distance: 102.2
click at [0, 42] on html "Diggy Sistema de Gestão F Fast Shake Ca ... Loja aberta Plano Essencial + Mesas…" at bounding box center [246, 143] width 492 height 286
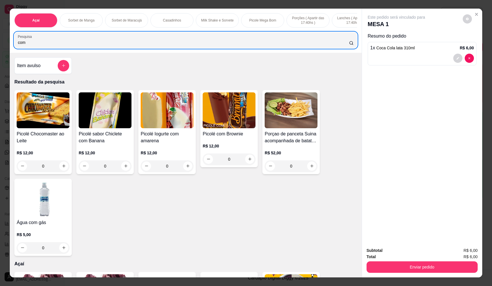
type input "com"
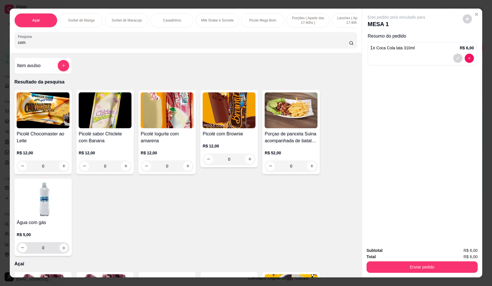
click at [62, 252] on button "increase-product-quantity" at bounding box center [63, 247] width 9 height 9
type input "1"
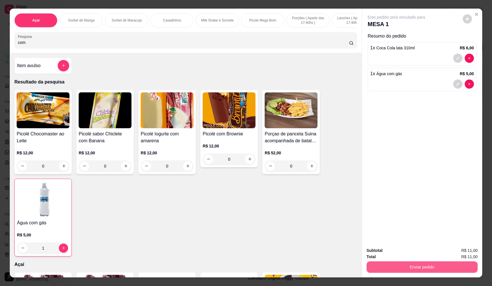
click at [443, 264] on button "Enviar pedido" at bounding box center [422, 267] width 111 height 11
click at [415, 255] on button "Não registrar e enviar pedido" at bounding box center [403, 253] width 60 height 11
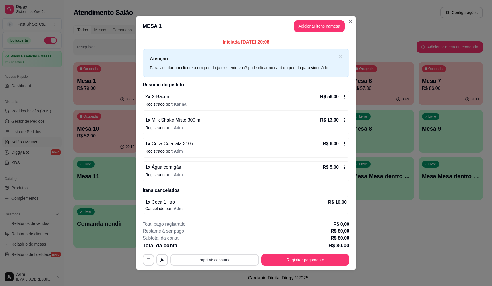
click at [229, 259] on button "Imprimir consumo" at bounding box center [214, 259] width 89 height 11
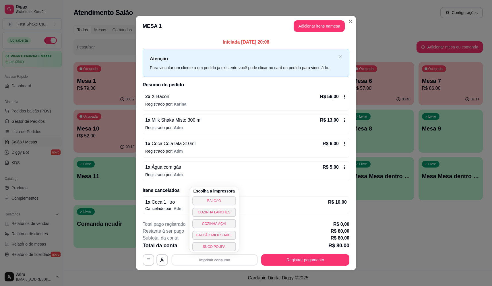
click at [221, 199] on button "BALCÃO" at bounding box center [214, 200] width 44 height 9
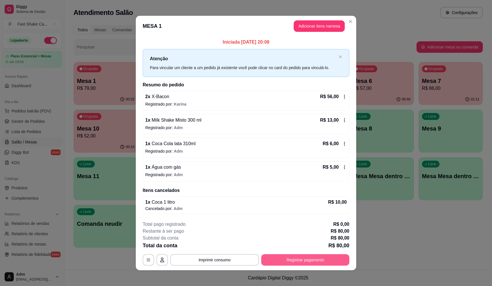
click at [320, 262] on button "Registrar pagamento" at bounding box center [305, 259] width 88 height 11
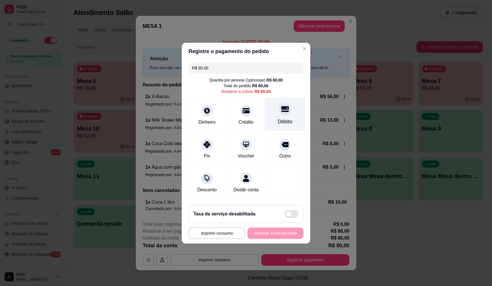
click at [286, 111] on div "Débito" at bounding box center [285, 114] width 40 height 34
type input "R$ 0,00"
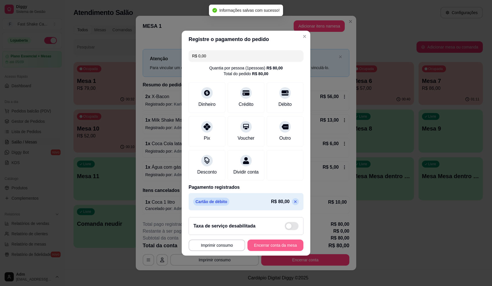
click at [277, 251] on button "Encerrar conta da mesa" at bounding box center [276, 245] width 56 height 11
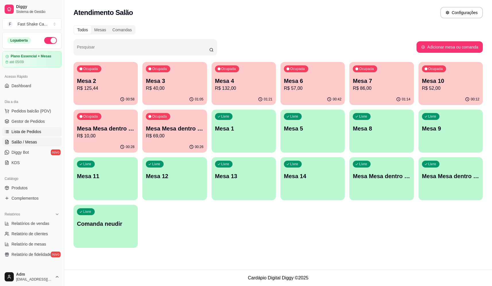
click at [34, 130] on span "Lista de Pedidos" at bounding box center [26, 132] width 30 height 6
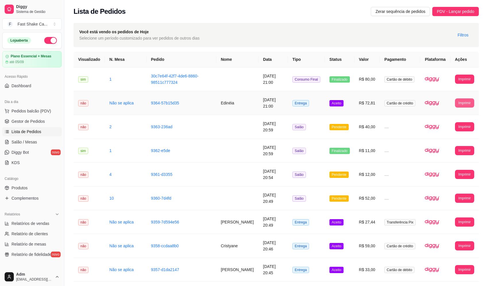
click at [463, 103] on button "Imprimir" at bounding box center [464, 102] width 19 height 9
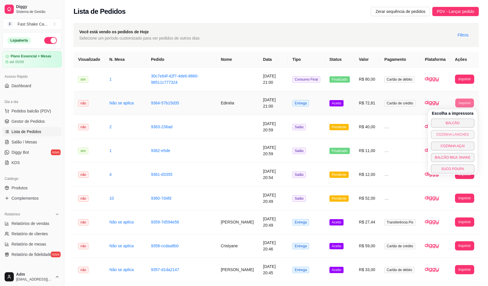
click at [448, 135] on button "COZINHA LANCHES" at bounding box center [453, 134] width 44 height 9
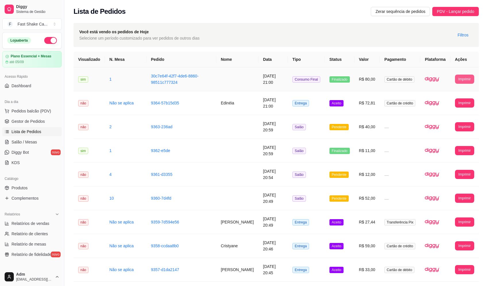
click at [460, 81] on button "Imprimir" at bounding box center [464, 79] width 19 height 9
click at [421, 105] on td at bounding box center [435, 103] width 30 height 24
click at [465, 105] on button "Imprimir" at bounding box center [464, 102] width 19 height 9
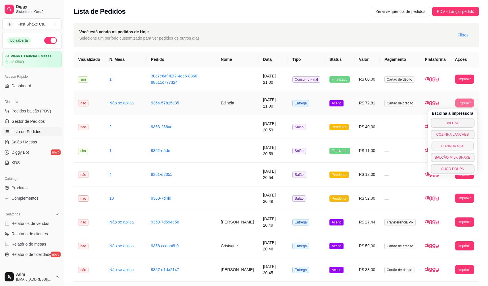
click at [456, 146] on button "COZINHA AÇAI" at bounding box center [452, 146] width 42 height 9
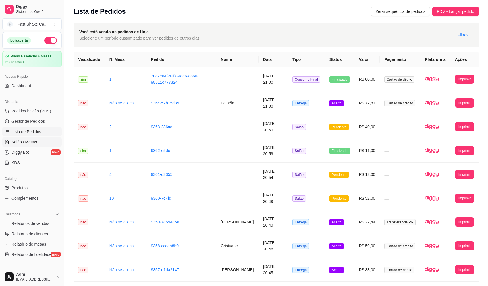
click at [26, 144] on span "Salão / Mesas" at bounding box center [24, 142] width 26 height 6
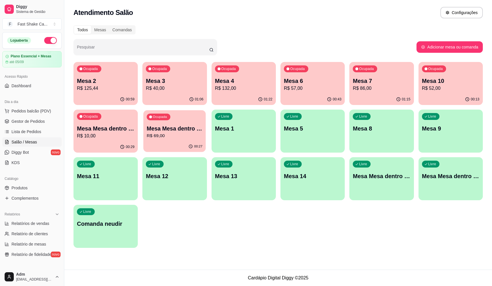
click at [161, 131] on p "Mesa Mesa dentro verde" at bounding box center [175, 129] width 56 height 8
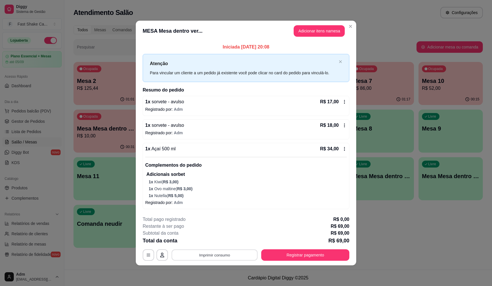
click at [221, 252] on button "Imprimir consumo" at bounding box center [215, 255] width 86 height 11
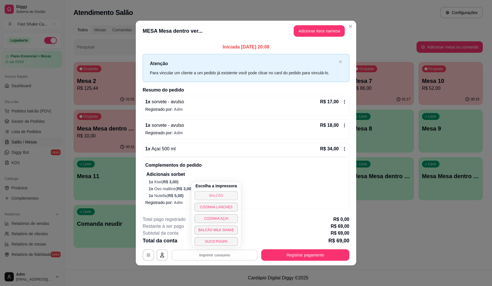
click at [227, 194] on button "BALCÃO" at bounding box center [216, 195] width 44 height 9
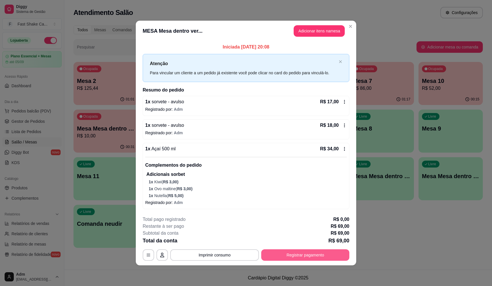
click at [314, 254] on button "Registrar pagamento" at bounding box center [305, 255] width 88 height 11
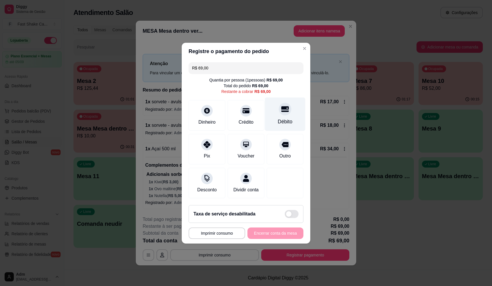
click at [284, 103] on div at bounding box center [285, 109] width 13 height 13
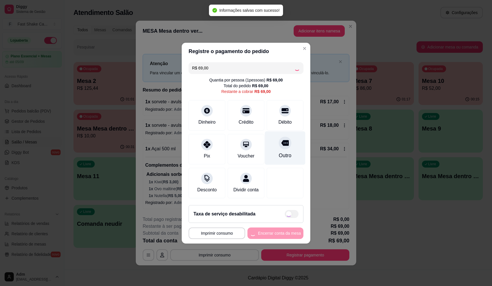
type input "R$ 0,00"
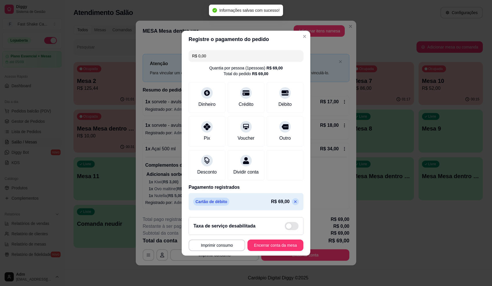
click at [265, 242] on footer "**********" at bounding box center [246, 234] width 129 height 43
click at [267, 247] on button "Encerrar conta da mesa" at bounding box center [275, 245] width 54 height 11
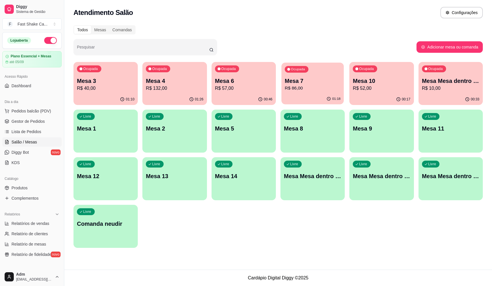
click at [308, 81] on p "Mesa 7" at bounding box center [313, 81] width 56 height 8
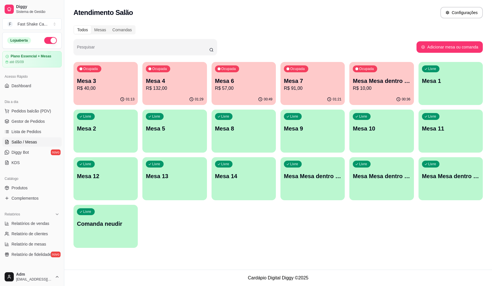
click at [261, 93] on div "Ocupada Mesa 6 R$ 57,00" at bounding box center [244, 78] width 64 height 32
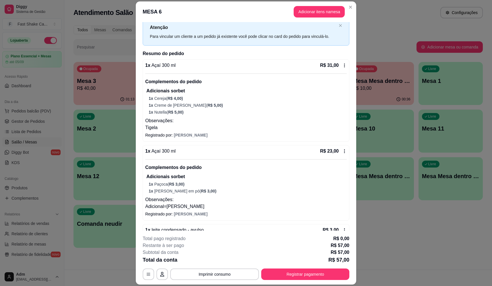
scroll to position [33, 0]
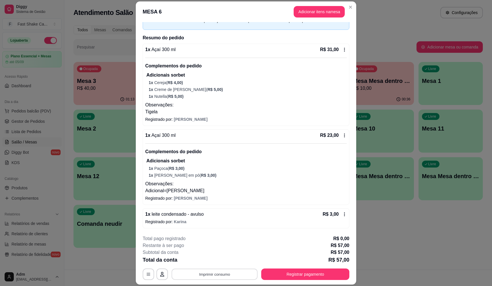
click at [211, 273] on button "Imprimir consumo" at bounding box center [215, 274] width 86 height 11
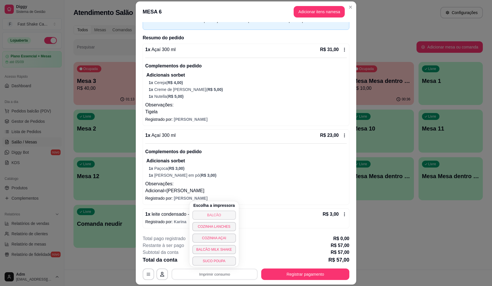
click at [212, 215] on button "BALCÃO" at bounding box center [214, 215] width 44 height 9
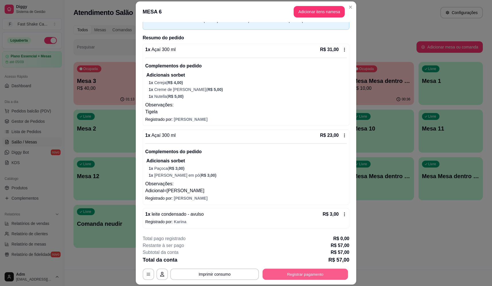
click at [328, 276] on button "Registrar pagamento" at bounding box center [306, 274] width 86 height 11
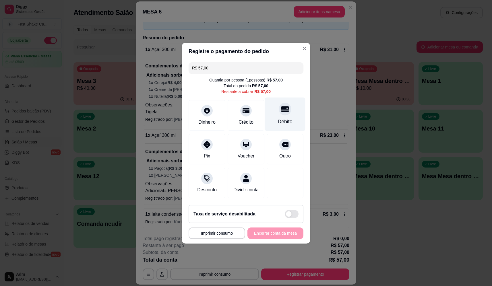
click at [281, 106] on icon at bounding box center [284, 109] width 7 height 6
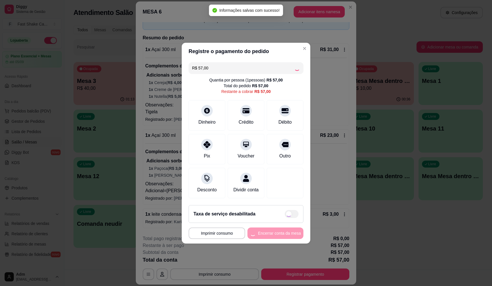
type input "R$ 0,00"
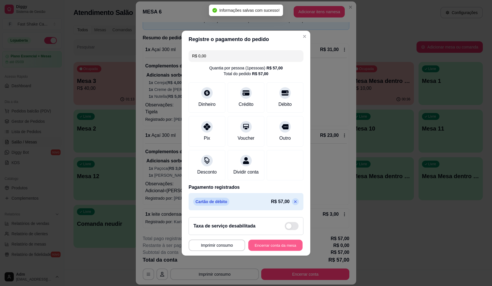
click at [278, 250] on button "Encerrar conta da mesa" at bounding box center [275, 245] width 54 height 11
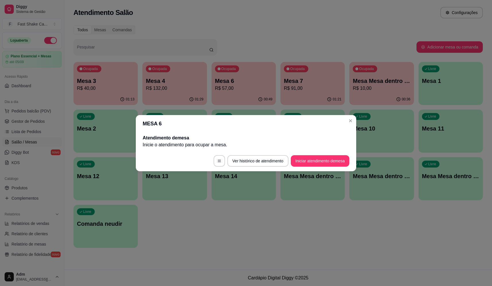
scroll to position [0, 0]
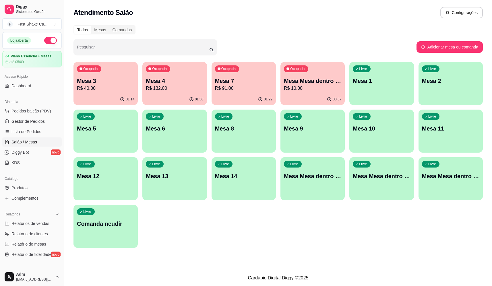
click at [102, 86] on p "R$ 40,00" at bounding box center [105, 88] width 57 height 7
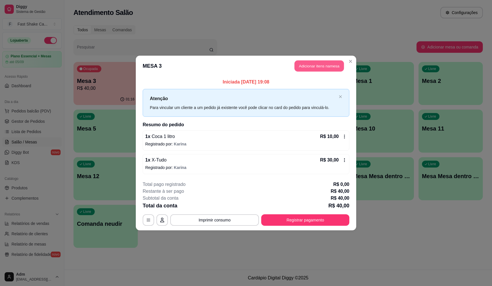
click at [308, 61] on button "Adicionar itens na mesa" at bounding box center [319, 66] width 49 height 11
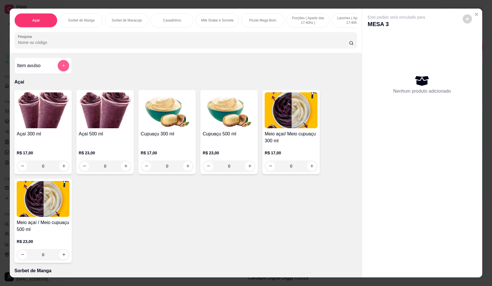
click at [61, 68] on icon "add-separate-item" at bounding box center [63, 65] width 4 height 4
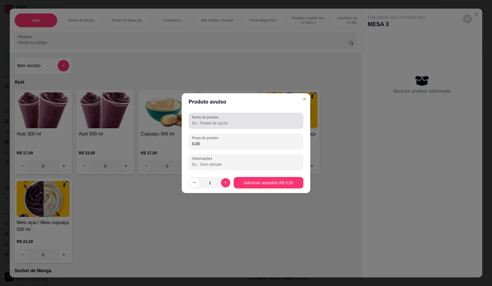
click at [232, 126] on input "Nome do produto" at bounding box center [246, 123] width 108 height 6
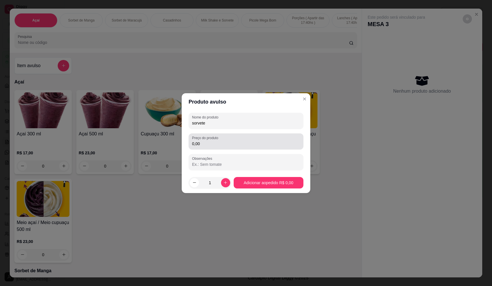
type input "sorvete"
click at [218, 140] on div "0,00" at bounding box center [246, 141] width 108 height 11
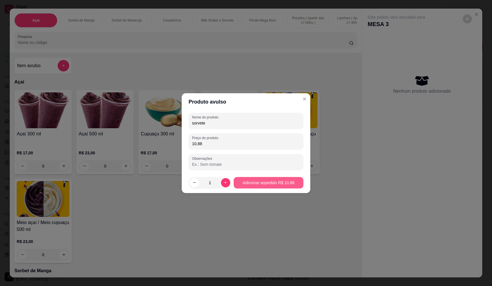
type input "10,88"
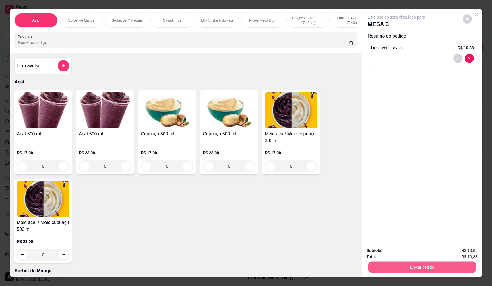
click at [427, 268] on button "Enviar pedido" at bounding box center [422, 267] width 108 height 11
click at [407, 253] on button "Não registrar e enviar pedido" at bounding box center [403, 253] width 60 height 11
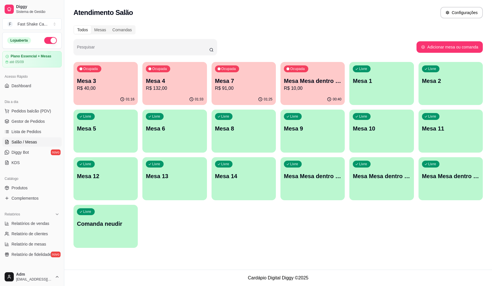
click at [171, 81] on p "Mesa 4" at bounding box center [174, 81] width 57 height 8
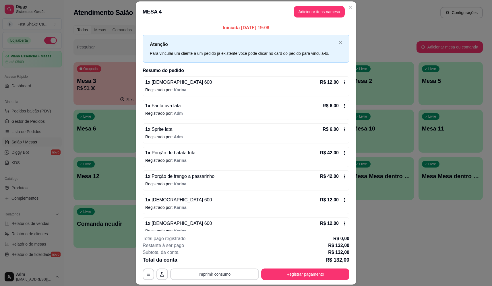
click at [213, 275] on button "Imprimir consumo" at bounding box center [214, 274] width 89 height 11
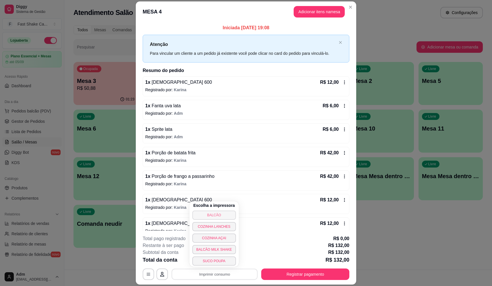
click at [206, 217] on button "BALCÃO" at bounding box center [214, 215] width 44 height 9
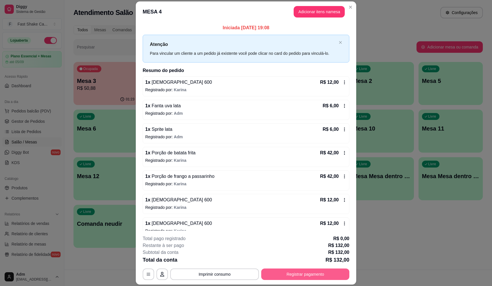
click at [331, 271] on button "Registrar pagamento" at bounding box center [305, 274] width 88 height 11
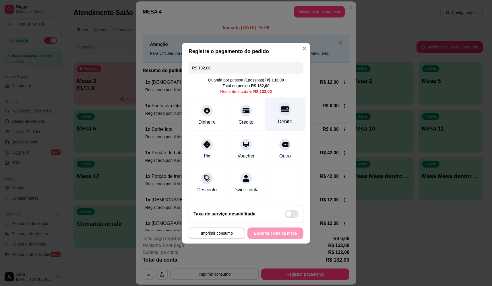
click at [281, 111] on div at bounding box center [285, 109] width 13 height 13
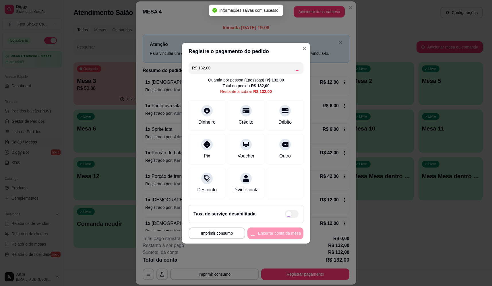
type input "R$ 0,00"
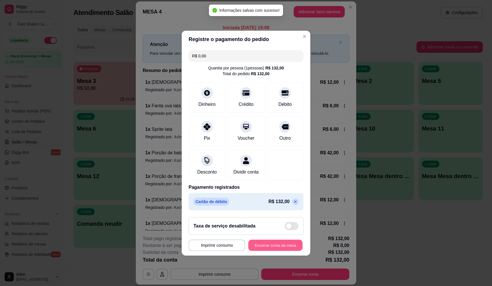
click at [266, 245] on button "Encerrar conta da mesa" at bounding box center [275, 245] width 54 height 11
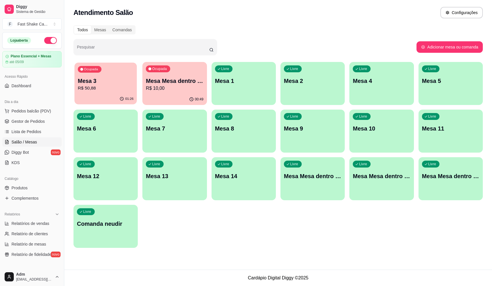
click at [86, 83] on p "Mesa 3" at bounding box center [106, 81] width 56 height 8
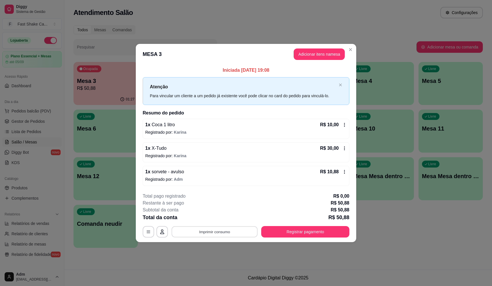
click at [216, 233] on button "Imprimir consumo" at bounding box center [215, 232] width 86 height 11
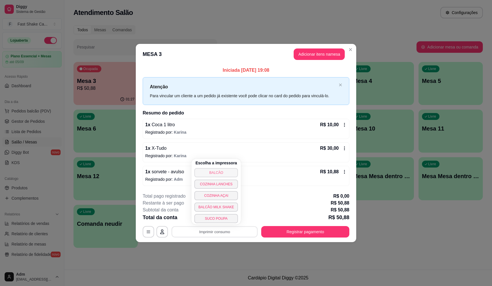
click at [212, 173] on button "BALCÃO" at bounding box center [216, 172] width 44 height 9
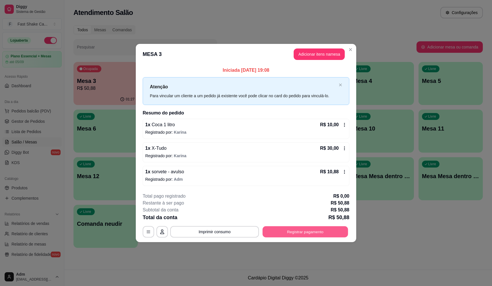
click at [301, 233] on button "Registrar pagamento" at bounding box center [306, 232] width 86 height 11
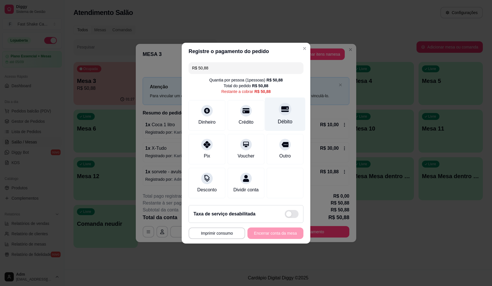
click at [282, 109] on icon at bounding box center [284, 108] width 7 height 7
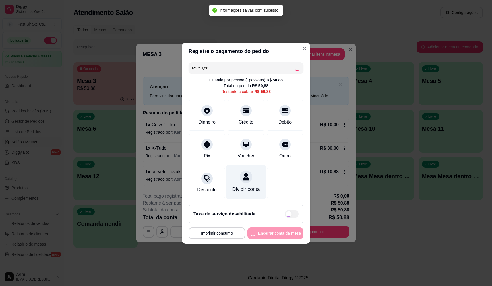
type input "R$ 0,00"
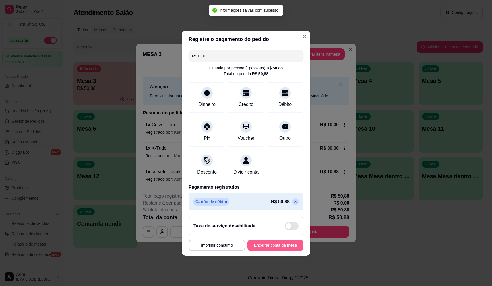
click at [277, 250] on button "Encerrar conta da mesa" at bounding box center [276, 245] width 56 height 11
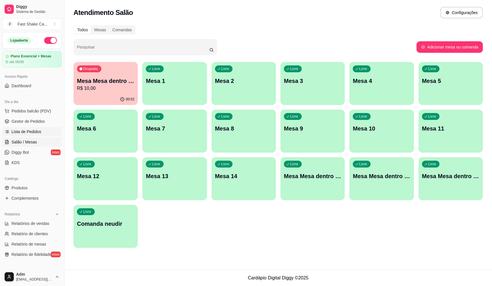
click at [35, 130] on span "Lista de Pedidos" at bounding box center [26, 132] width 30 height 6
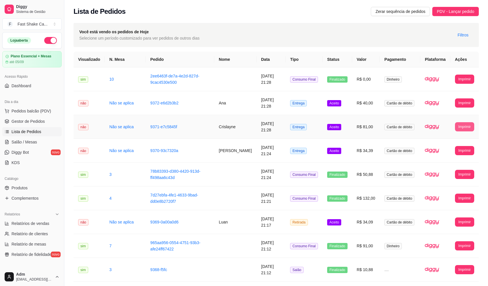
click at [464, 125] on button "Imprimir" at bounding box center [464, 126] width 19 height 9
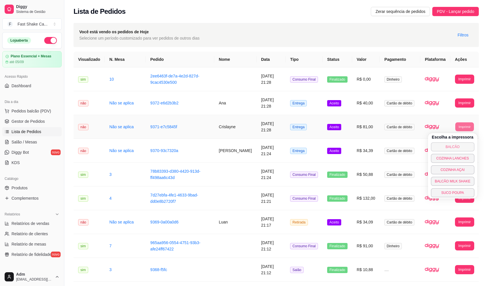
click at [440, 148] on button "BALCÃO" at bounding box center [453, 146] width 44 height 9
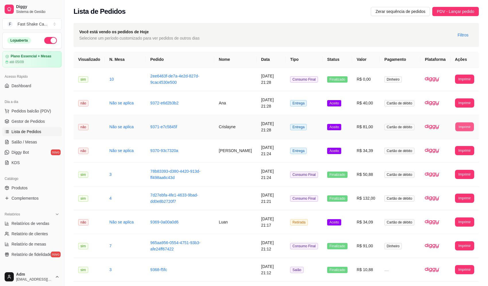
click at [470, 129] on button "Imprimir" at bounding box center [464, 126] width 19 height 9
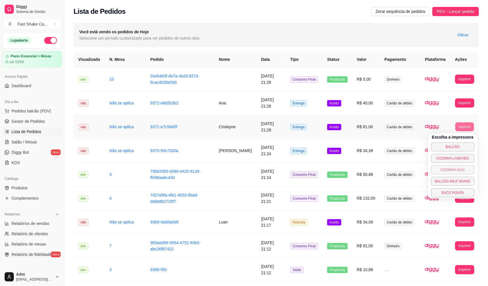
click at [459, 171] on button "COZINHA AÇAI" at bounding box center [453, 169] width 44 height 9
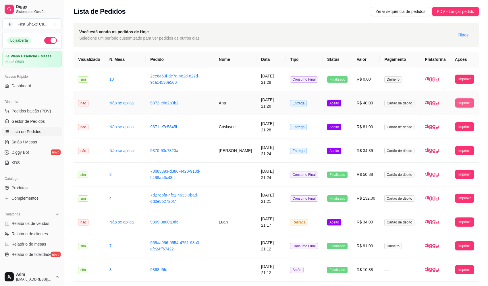
click at [459, 103] on button "Imprimir" at bounding box center [464, 102] width 19 height 9
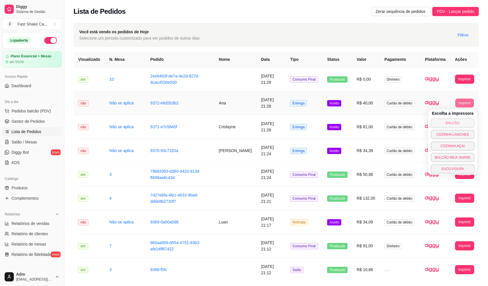
click at [446, 122] on button "BALCÃO" at bounding box center [453, 123] width 44 height 9
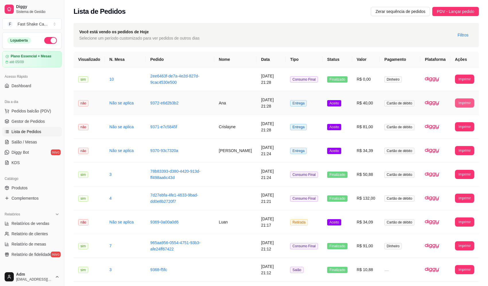
click at [462, 105] on button "Imprimir" at bounding box center [464, 102] width 19 height 9
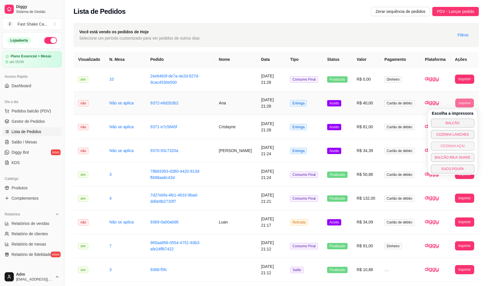
click at [452, 142] on button "COZINHA AÇAI" at bounding box center [453, 146] width 44 height 9
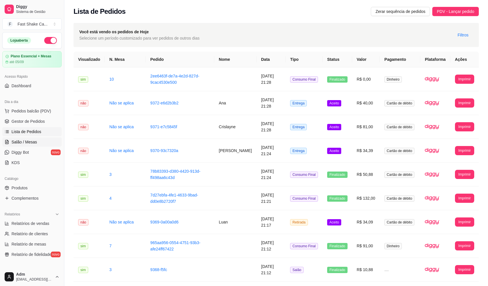
click at [29, 142] on span "Salão / Mesas" at bounding box center [24, 142] width 26 height 6
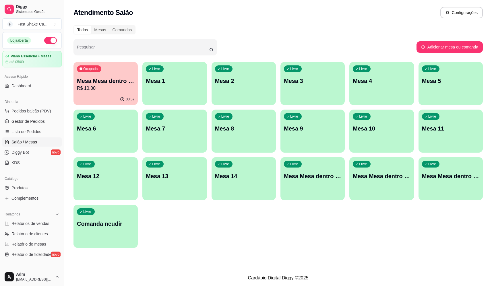
click at [102, 122] on div "Livre Mesa 6" at bounding box center [106, 128] width 64 height 36
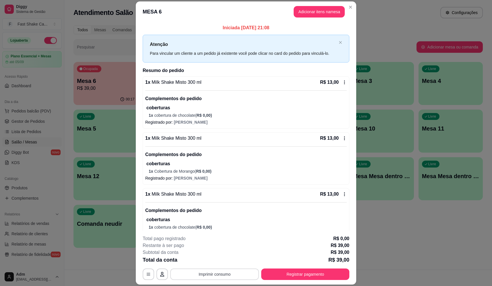
click at [214, 277] on button "Imprimir consumo" at bounding box center [214, 274] width 89 height 11
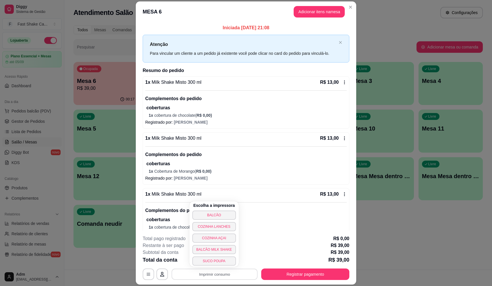
click at [211, 216] on button "BALCÃO" at bounding box center [214, 215] width 44 height 9
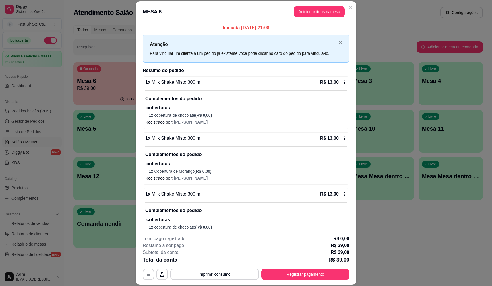
drag, startPoint x: 201, startPoint y: 243, endPoint x: 127, endPoint y: 300, distance: 93.5
click at [338, 272] on button "Registrar pagamento" at bounding box center [305, 274] width 88 height 11
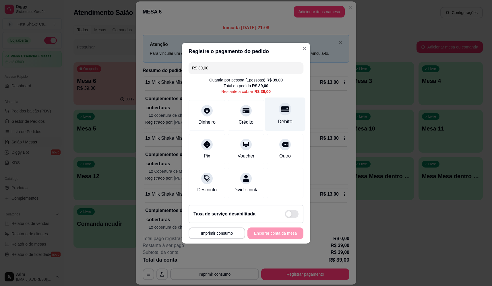
click at [288, 100] on div "Débito" at bounding box center [285, 114] width 40 height 34
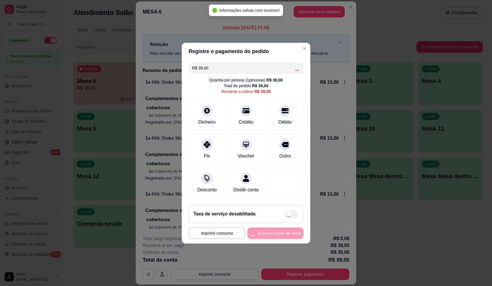
type input "R$ 0,00"
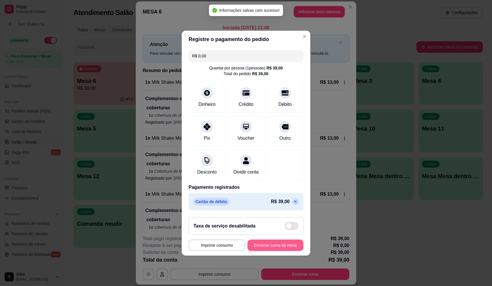
click at [281, 248] on button "Encerrar conta da mesa" at bounding box center [276, 245] width 56 height 11
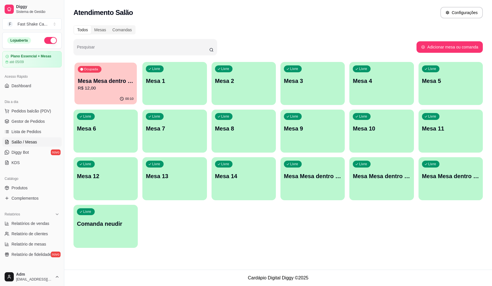
click at [118, 76] on div "Ocupada Mesa Mesa dentro laranja R$ 12,00" at bounding box center [105, 78] width 63 height 31
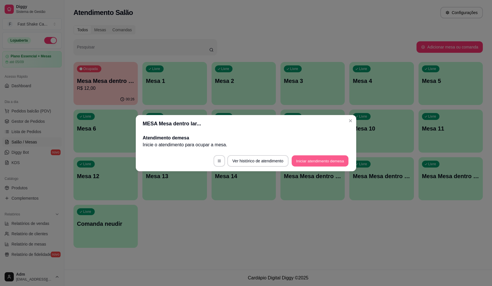
click at [308, 167] on button "Iniciar atendimento de mesa" at bounding box center [320, 160] width 57 height 11
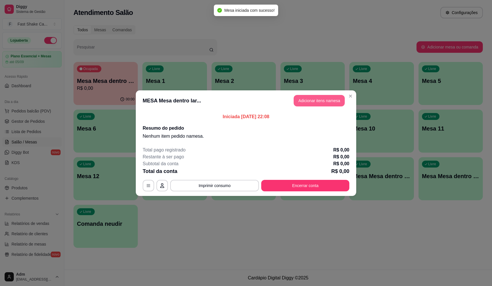
click at [339, 97] on button "Adicionar itens na mesa" at bounding box center [319, 100] width 51 height 11
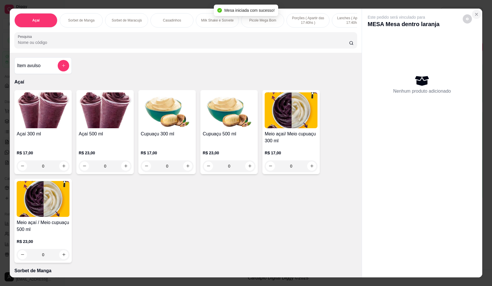
click at [475, 12] on icon "Close" at bounding box center [476, 14] width 5 height 5
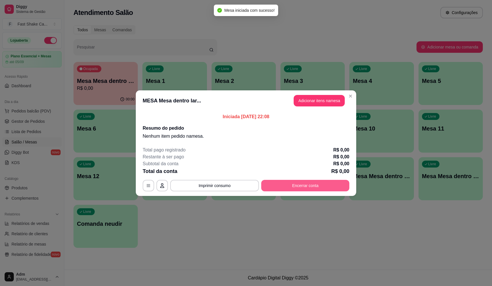
click at [291, 187] on button "Encerrar conta" at bounding box center [305, 185] width 88 height 11
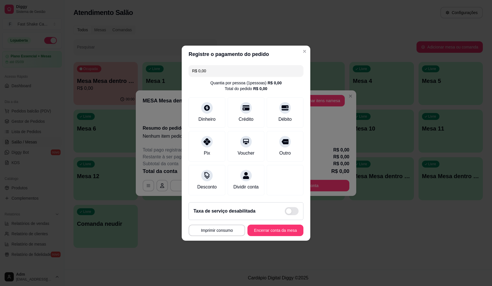
drag, startPoint x: 280, startPoint y: 243, endPoint x: 281, endPoint y: 238, distance: 5.0
click at [280, 241] on footer "Taxa de serviço desabilitada MESA Mesa dentro laranja Tempo de permanência: 0 m…" at bounding box center [246, 219] width 129 height 43
click at [282, 234] on button "Encerrar conta da mesa" at bounding box center [276, 230] width 56 height 11
